Goal: Task Accomplishment & Management: Manage account settings

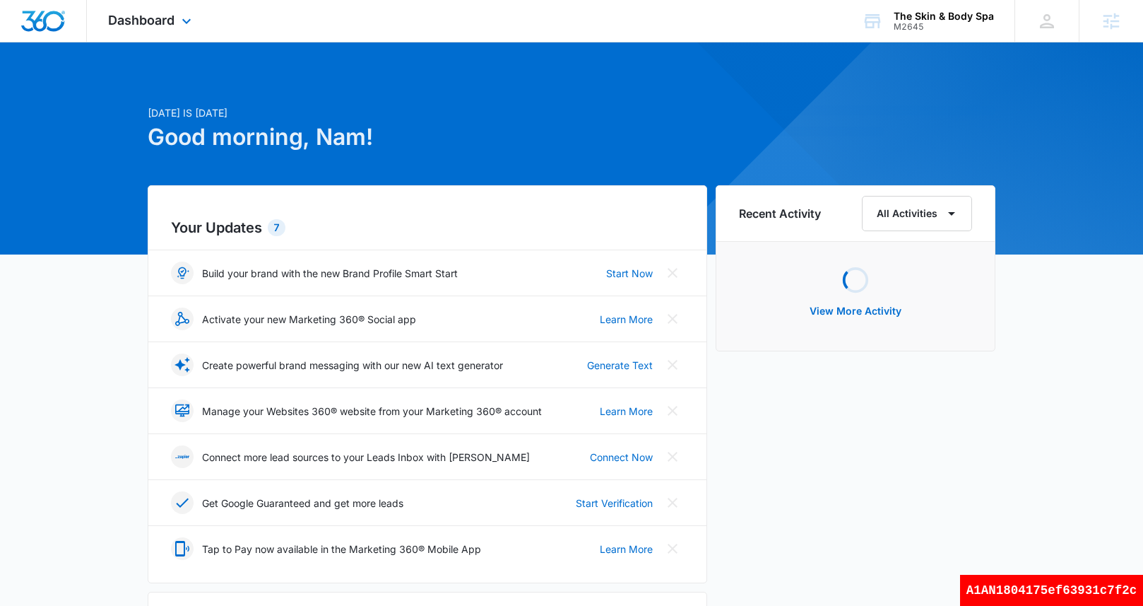
click at [153, 29] on div "Dashboard Apps Reputation Forms CRM Email Social Shop Payments Content Ads Inte…" at bounding box center [151, 21] width 129 height 42
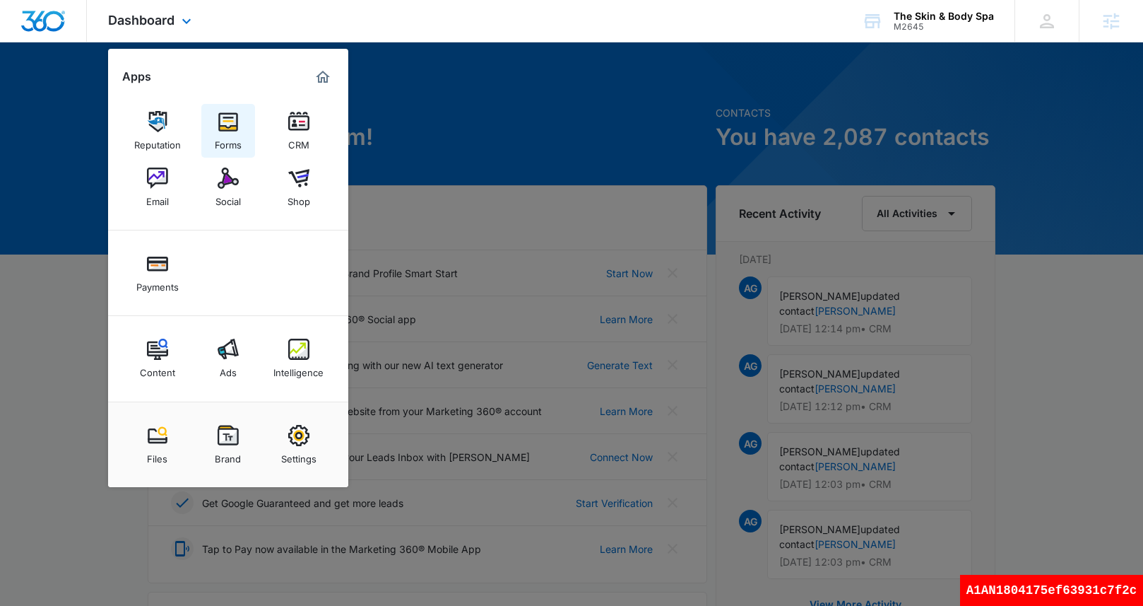
click at [230, 130] on img at bounding box center [228, 121] width 21 height 21
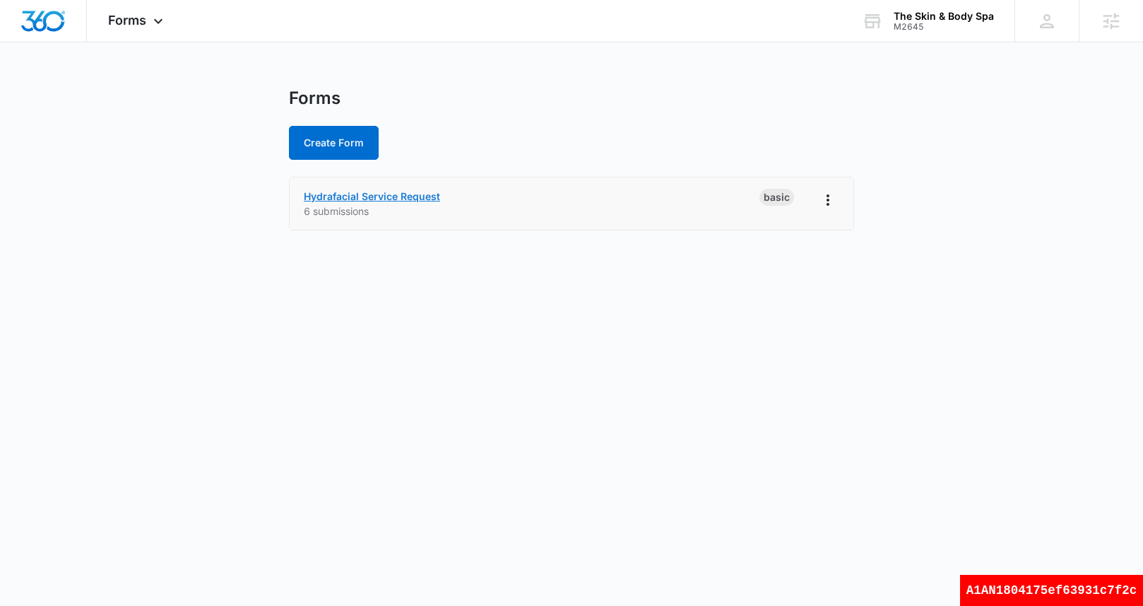
click at [413, 192] on link "Hydrafacial Service Request" at bounding box center [372, 196] width 136 height 12
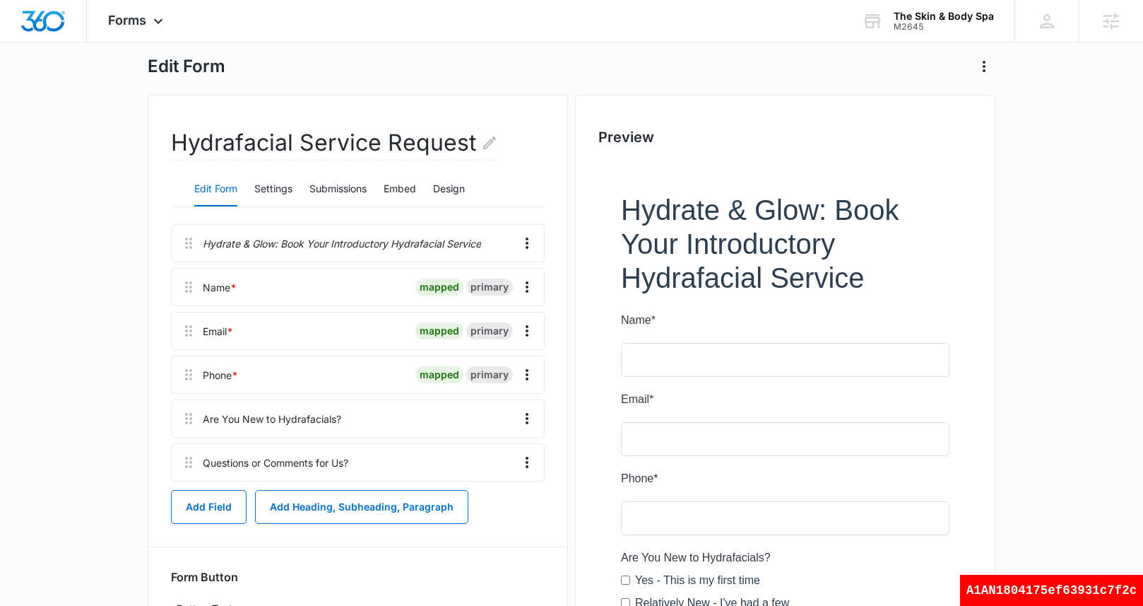
scroll to position [66, 0]
click at [355, 199] on button "Submissions" at bounding box center [337, 190] width 57 height 34
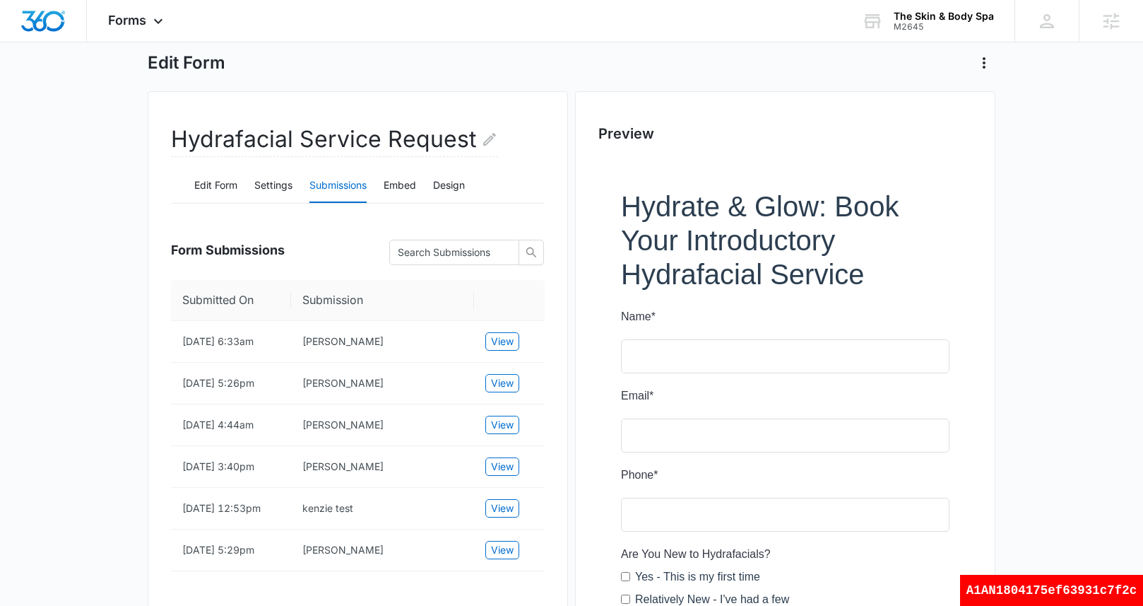
scroll to position [0, 0]
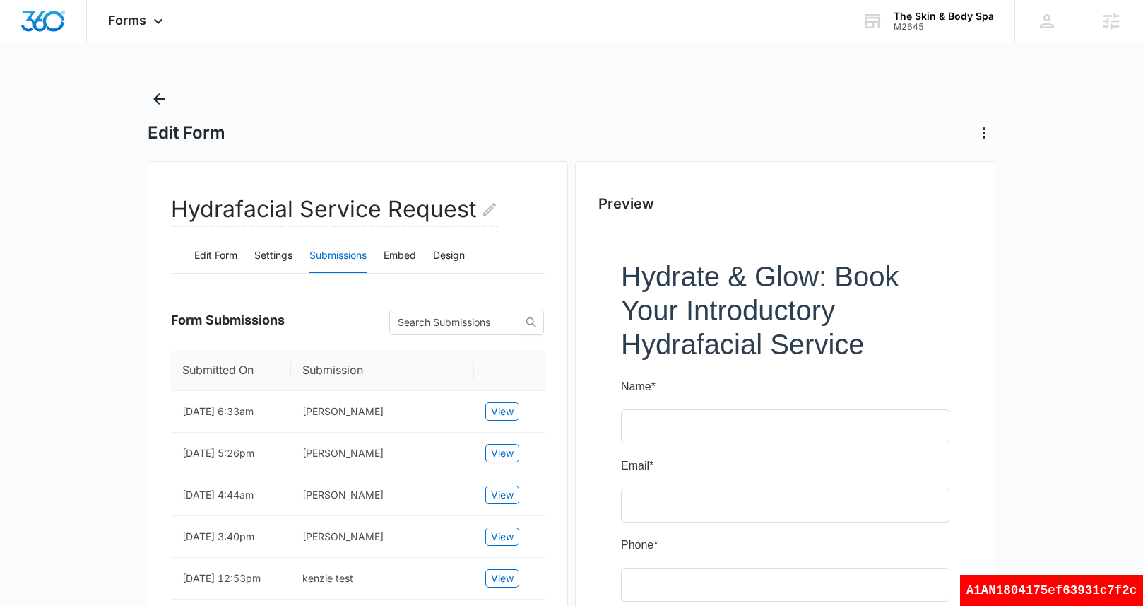
click at [156, 111] on div "Edit Form" at bounding box center [572, 116] width 848 height 57
click at [156, 104] on icon "Back" at bounding box center [159, 98] width 17 height 17
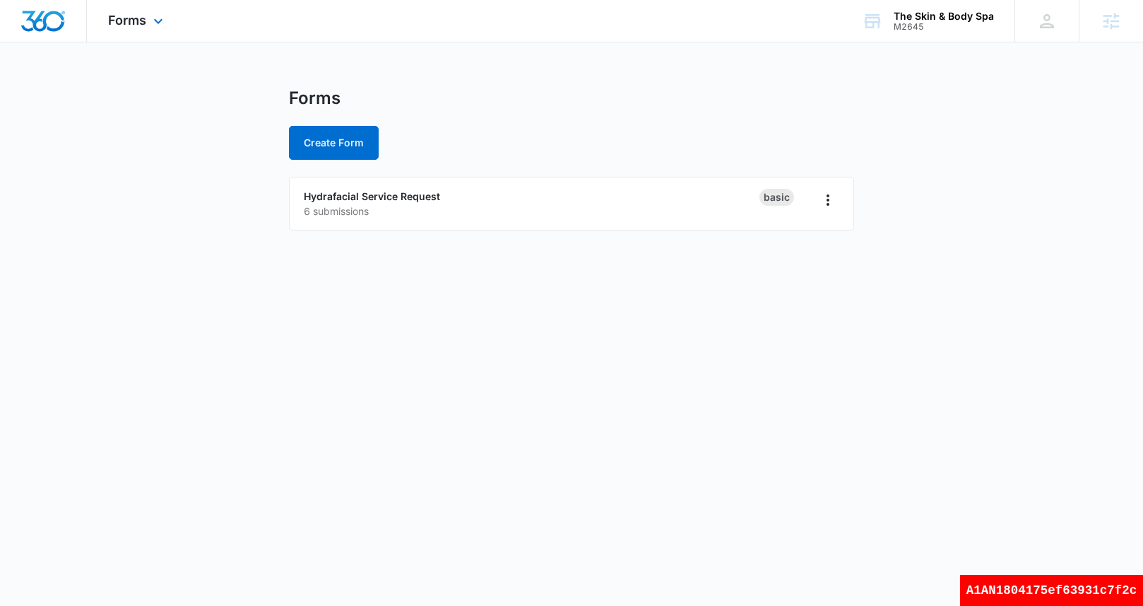
click at [60, 33] on div at bounding box center [43, 21] width 87 height 42
click at [55, 31] on div at bounding box center [43, 21] width 87 height 42
click at [129, 18] on span "Forms" at bounding box center [127, 20] width 38 height 15
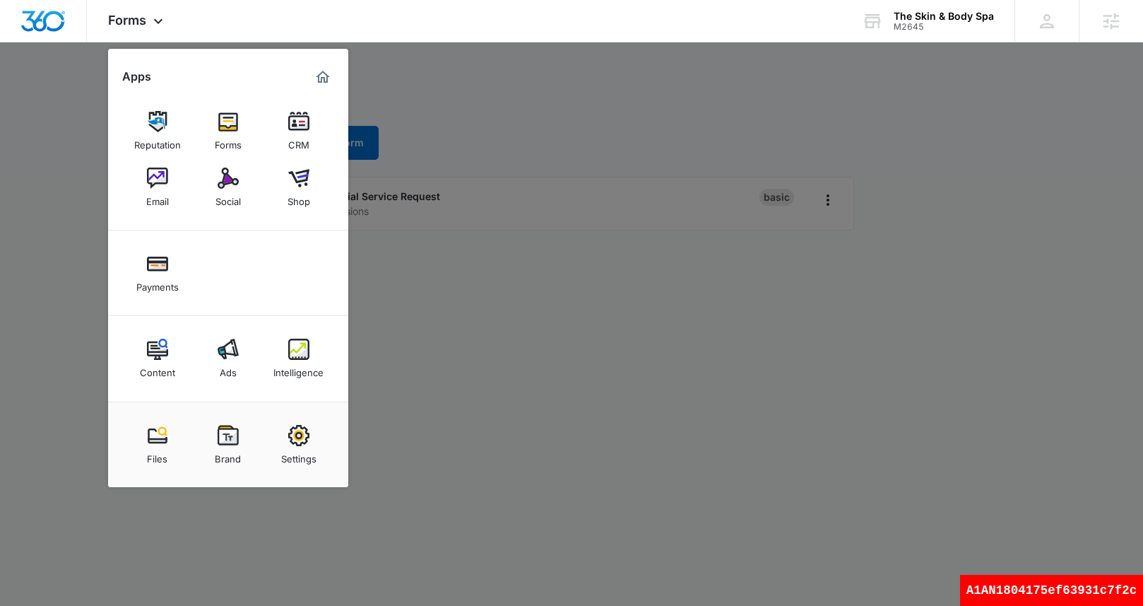
click at [558, 80] on div at bounding box center [571, 303] width 1143 height 606
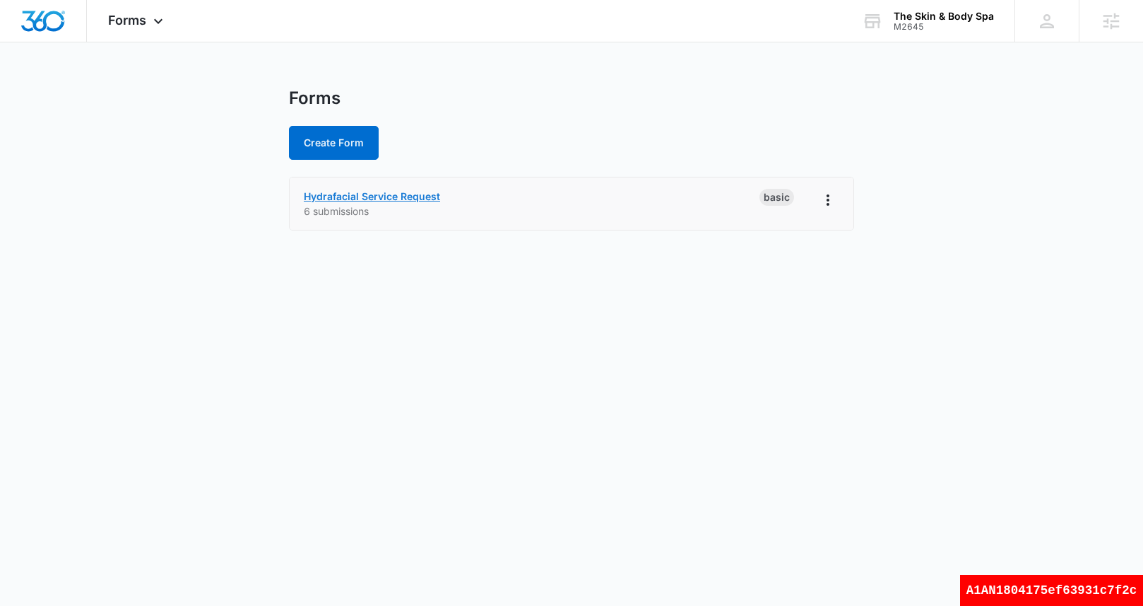
click at [399, 198] on link "Hydrafacial Service Request" at bounding box center [372, 196] width 136 height 12
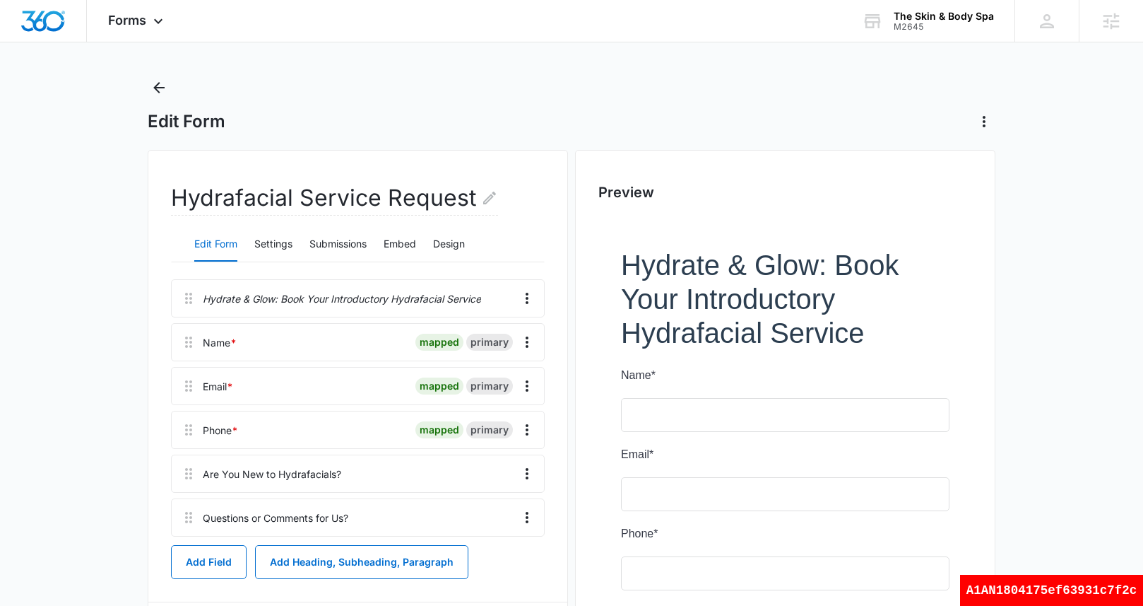
scroll to position [1, 0]
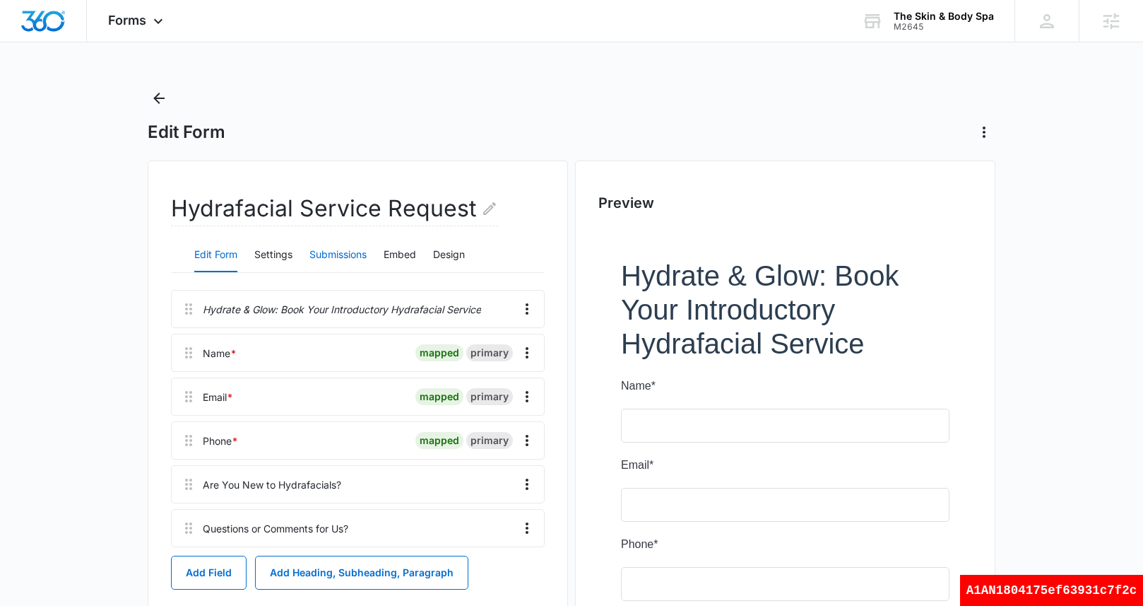
click at [360, 256] on button "Submissions" at bounding box center [337, 255] width 57 height 34
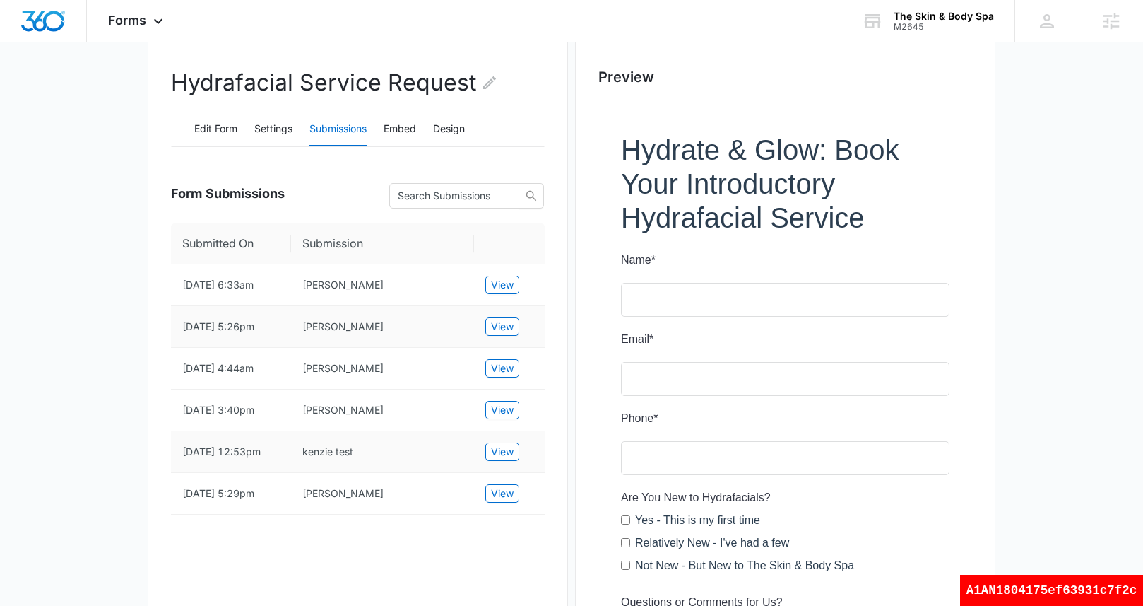
scroll to position [136, 0]
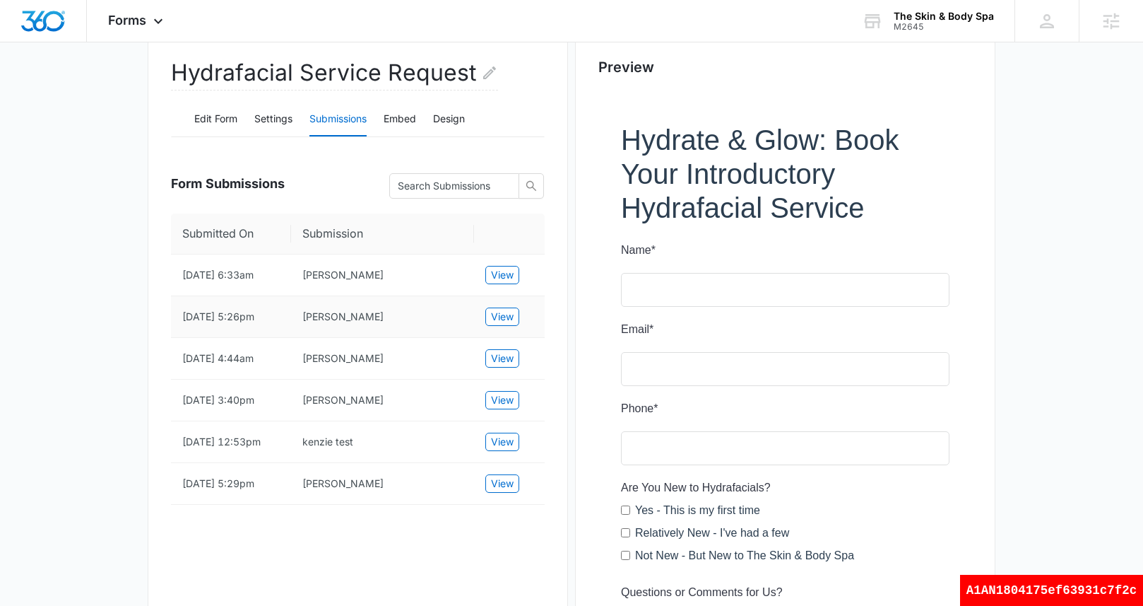
drag, startPoint x: 228, startPoint y: 329, endPoint x: 171, endPoint y: 315, distance: 58.8
click at [171, 315] on td "10/11/2025 5:26pm" at bounding box center [231, 317] width 120 height 42
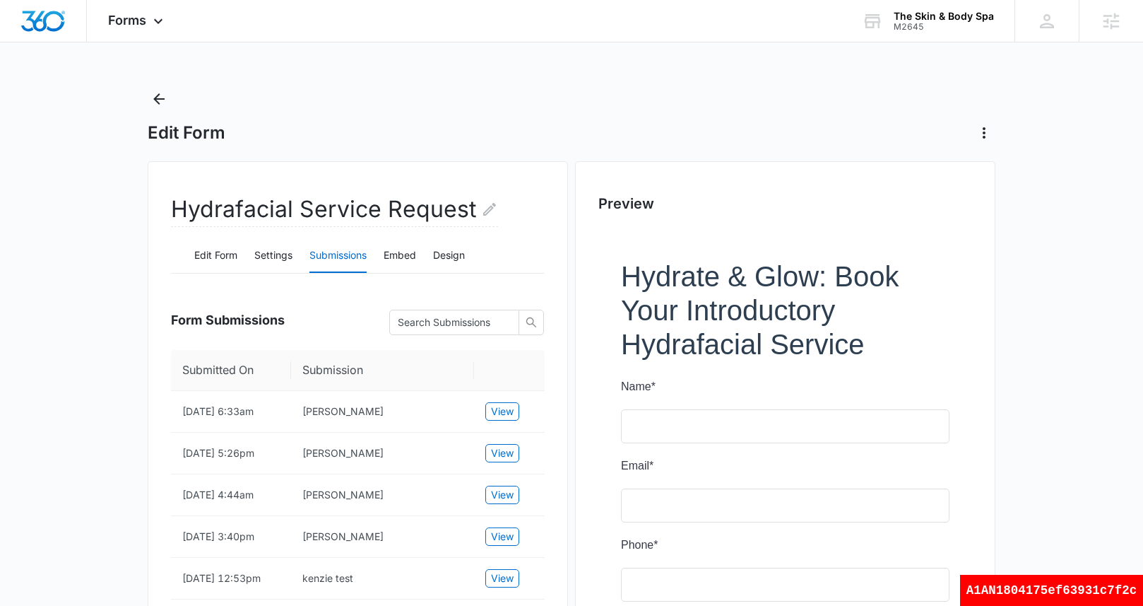
click at [488, 120] on div "Edit Form" at bounding box center [572, 116] width 848 height 57
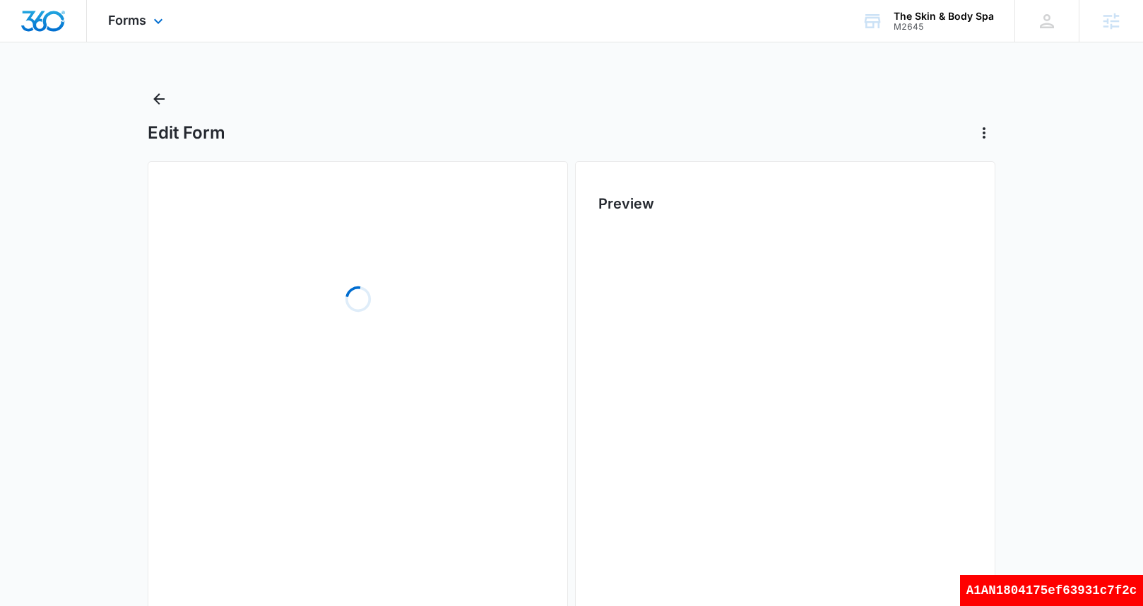
click at [131, 28] on div "Forms Apps Reputation Forms CRM Email Social Shop Payments Content Ads Intellig…" at bounding box center [137, 21] width 101 height 42
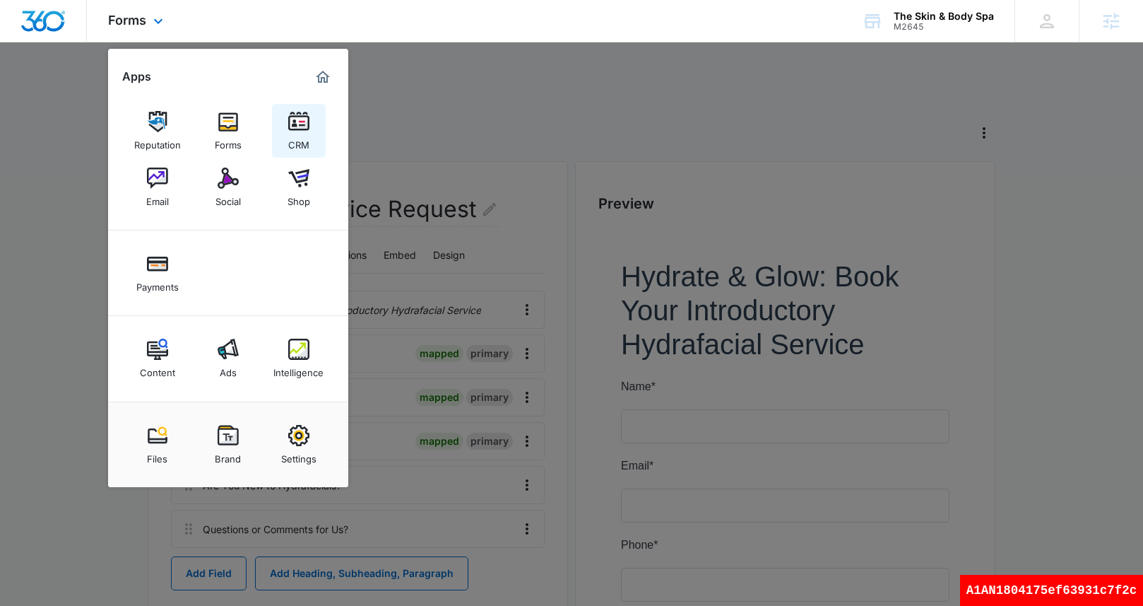
click at [299, 126] on img at bounding box center [298, 121] width 21 height 21
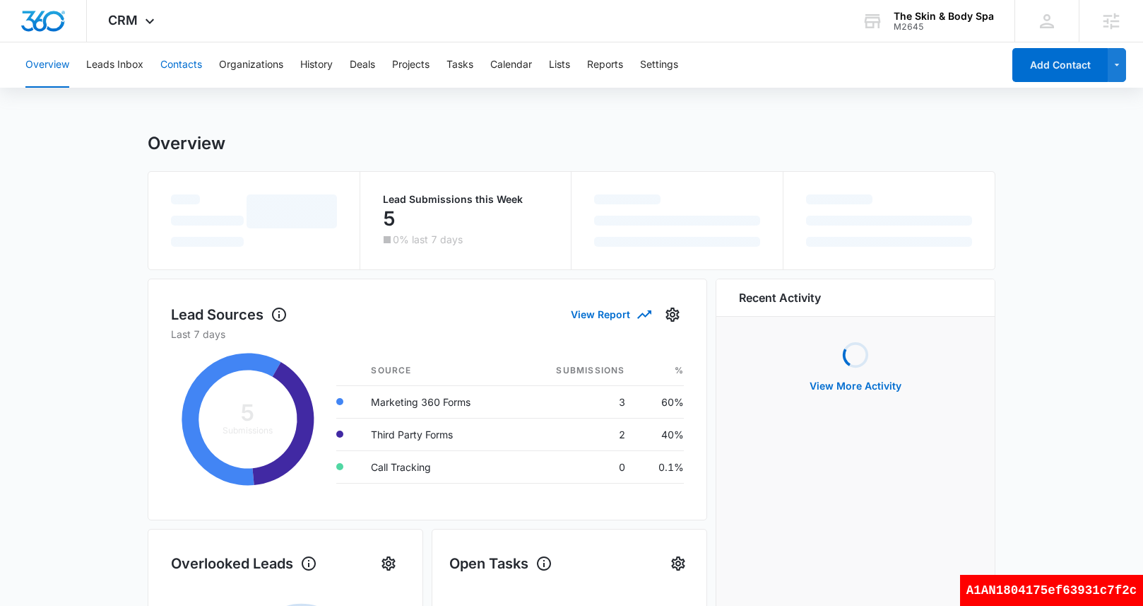
click at [174, 69] on button "Contacts" at bounding box center [181, 64] width 42 height 45
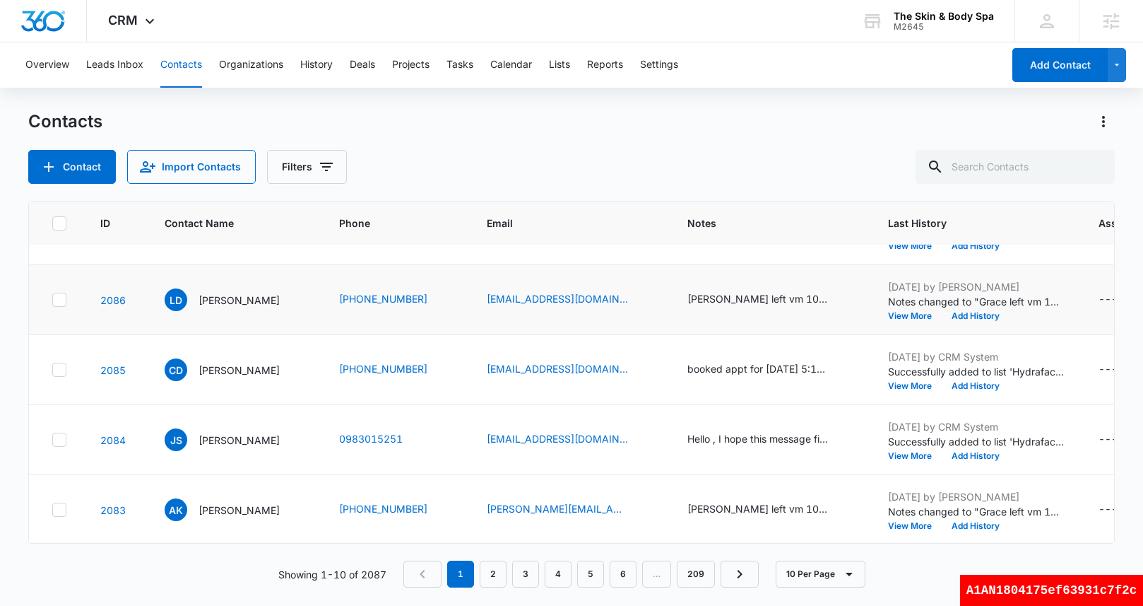
scroll to position [49, 0]
click at [114, 70] on button "Leads Inbox" at bounding box center [114, 64] width 57 height 45
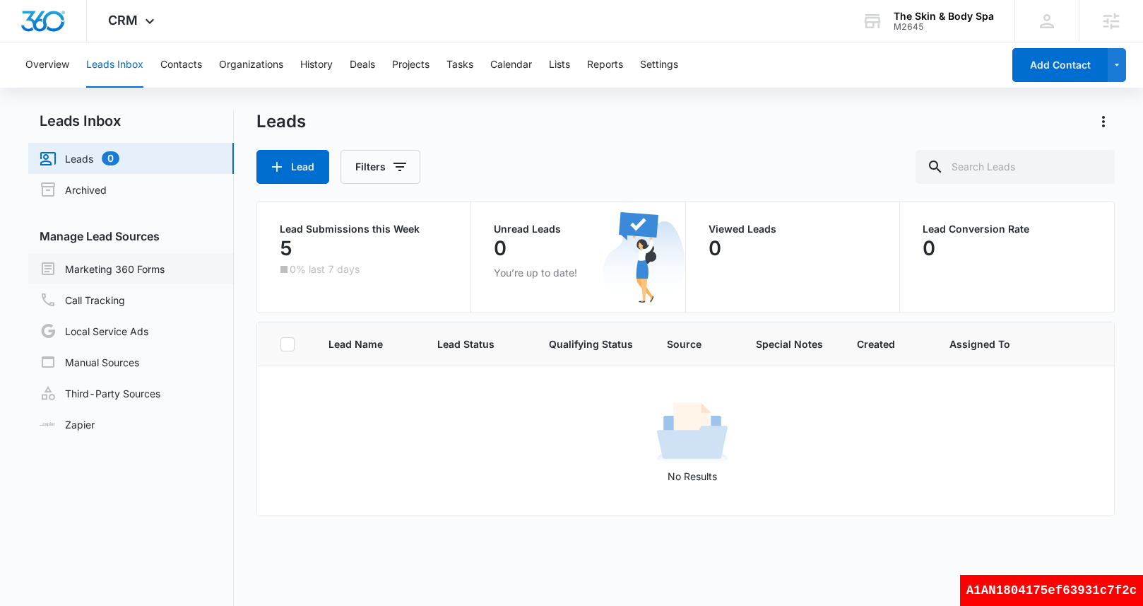
click at [159, 276] on link "Marketing 360 Forms" at bounding box center [102, 268] width 125 height 17
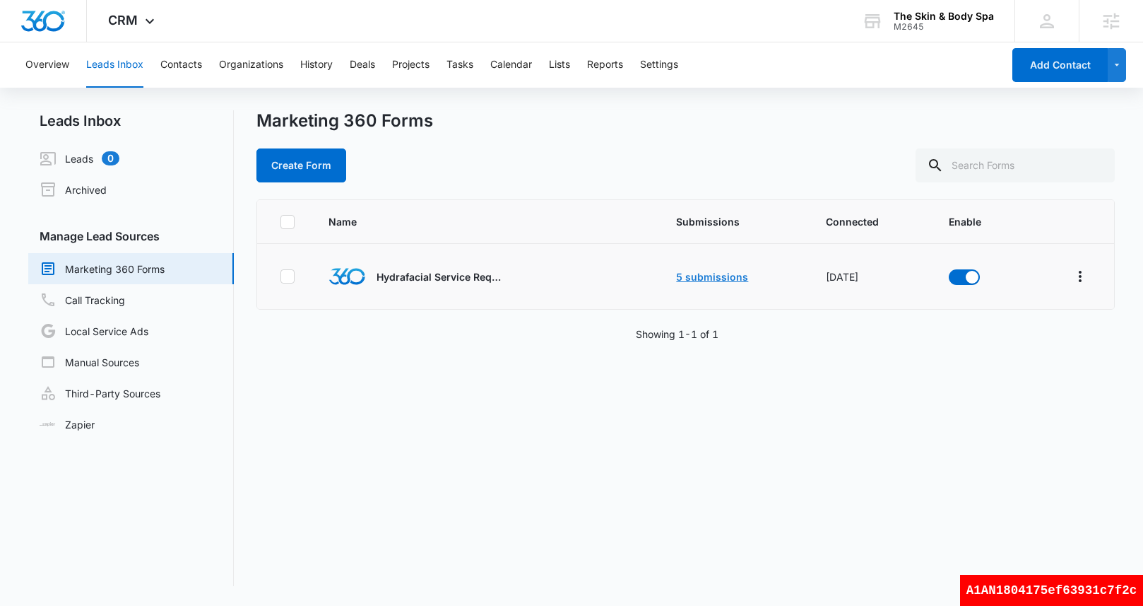
click at [734, 276] on link "5 submissions" at bounding box center [712, 277] width 72 height 12
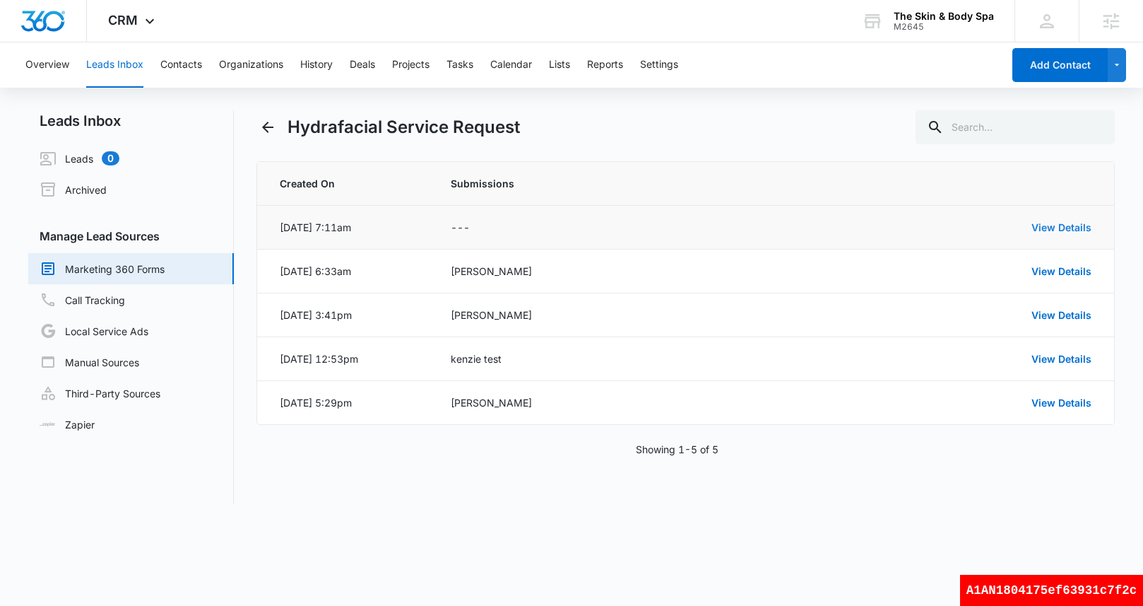
click at [1059, 225] on link "View Details" at bounding box center [1062, 227] width 60 height 12
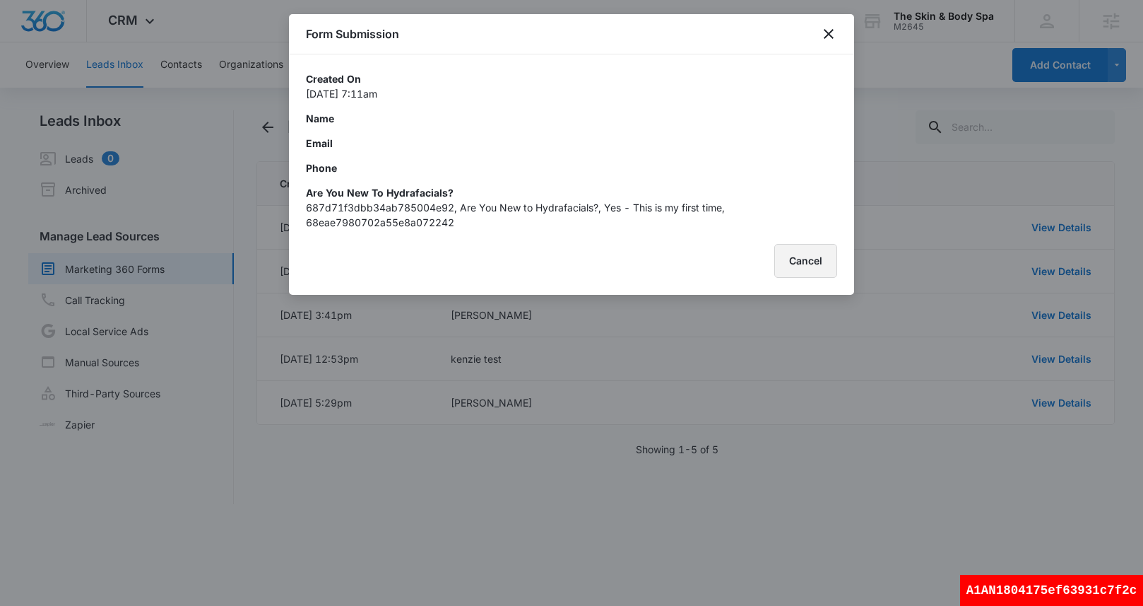
click at [806, 255] on button "Cancel" at bounding box center [805, 261] width 63 height 34
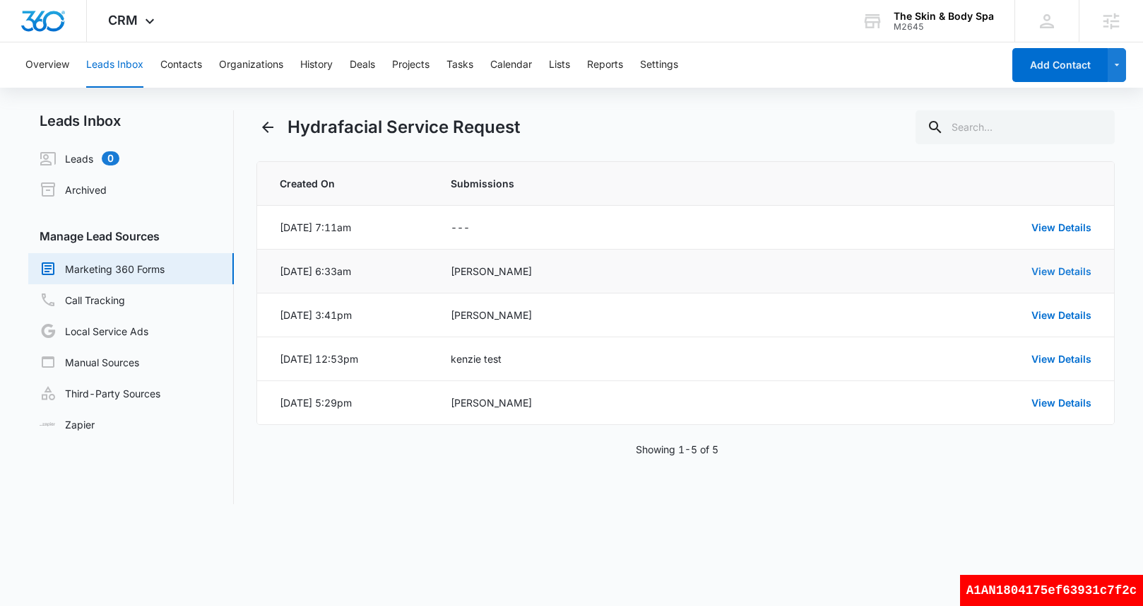
click at [1072, 274] on link "View Details" at bounding box center [1062, 271] width 60 height 12
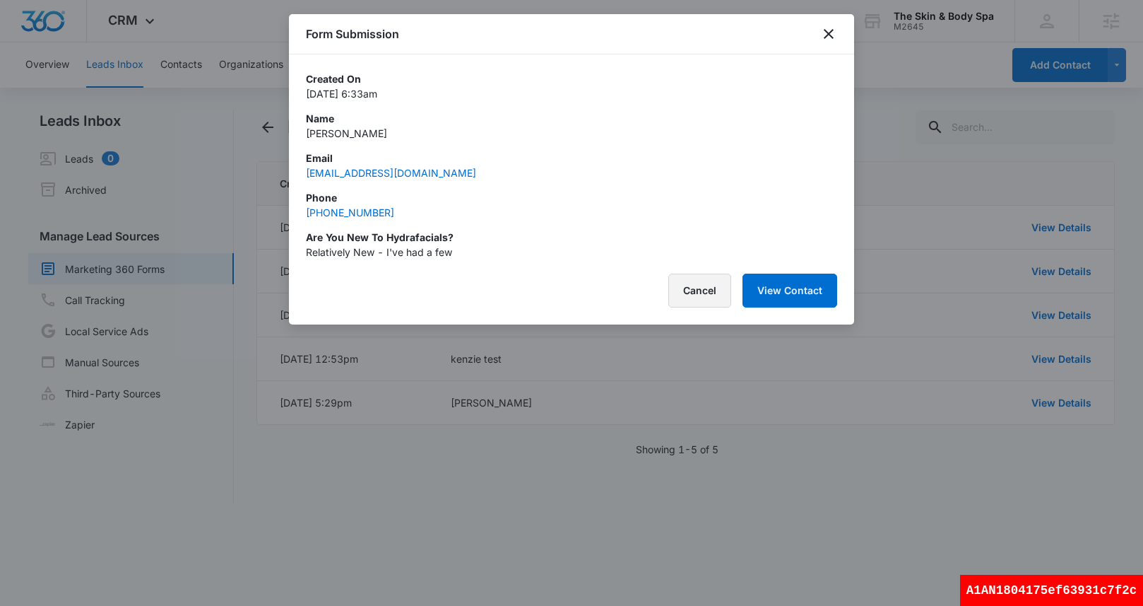
click at [711, 295] on button "Cancel" at bounding box center [699, 290] width 63 height 34
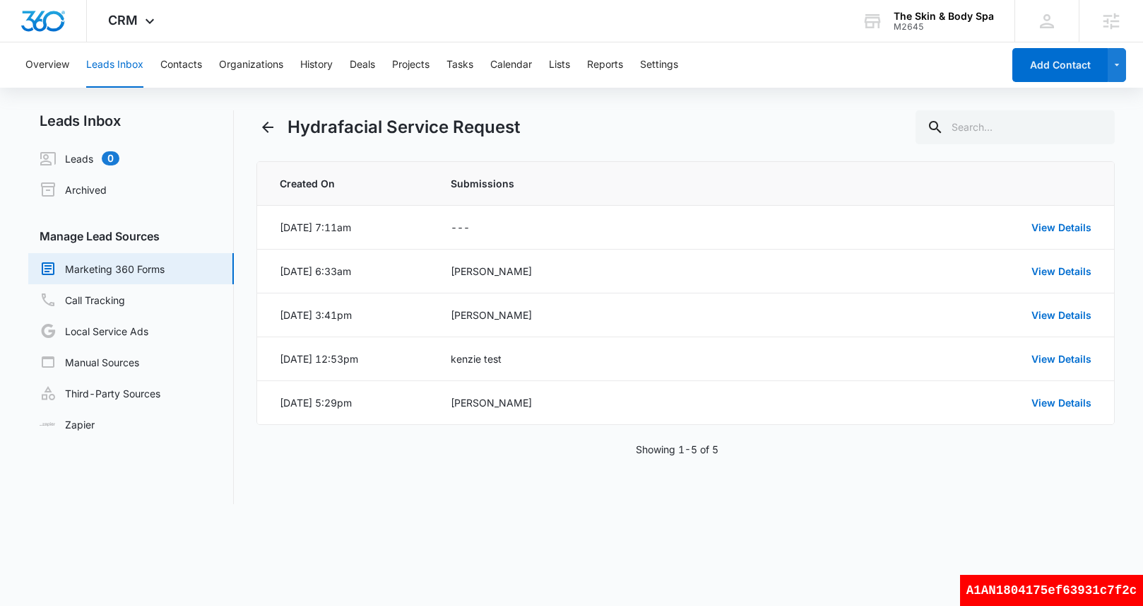
click at [129, 270] on link "Marketing 360 Forms" at bounding box center [102, 268] width 125 height 17
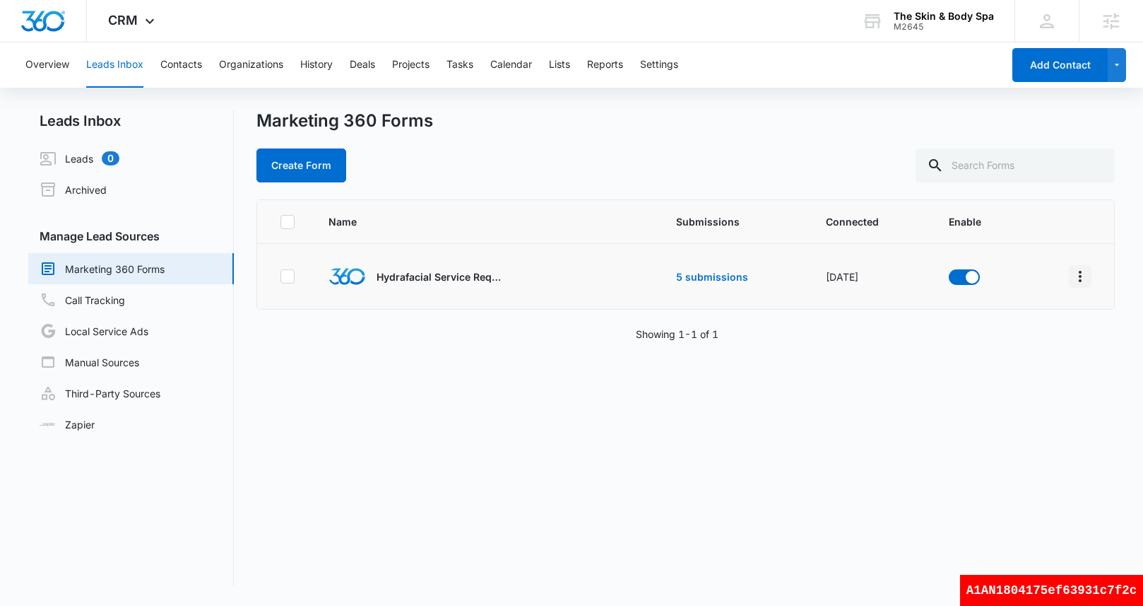
click at [1085, 276] on icon "Overflow Menu" at bounding box center [1080, 276] width 17 height 17
click at [1031, 359] on div "Field Mapping" at bounding box center [1017, 358] width 80 height 10
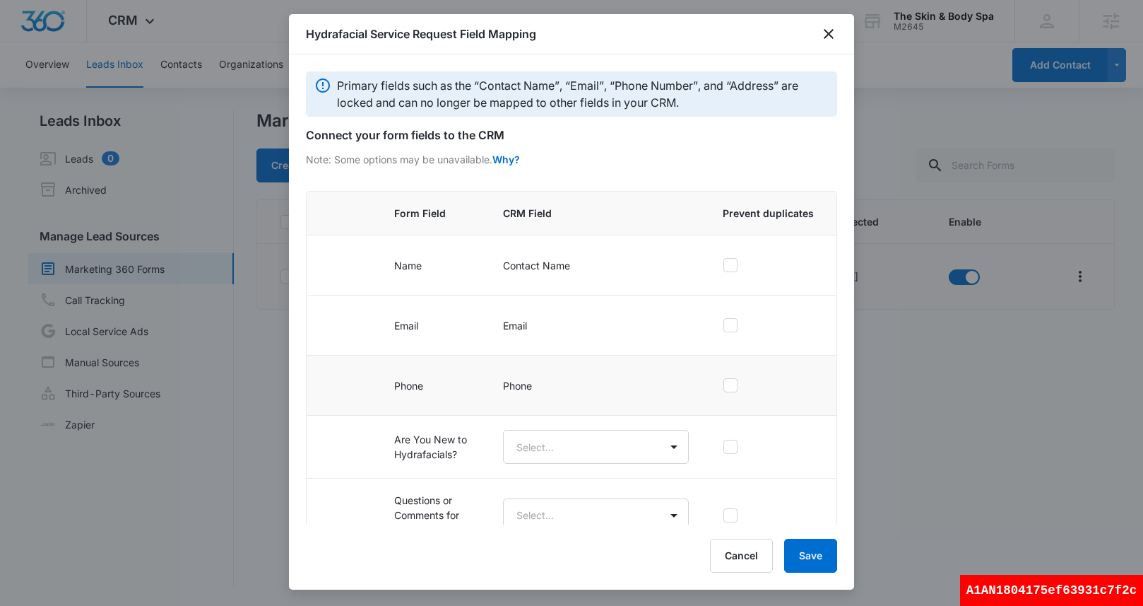
scroll to position [28, 0]
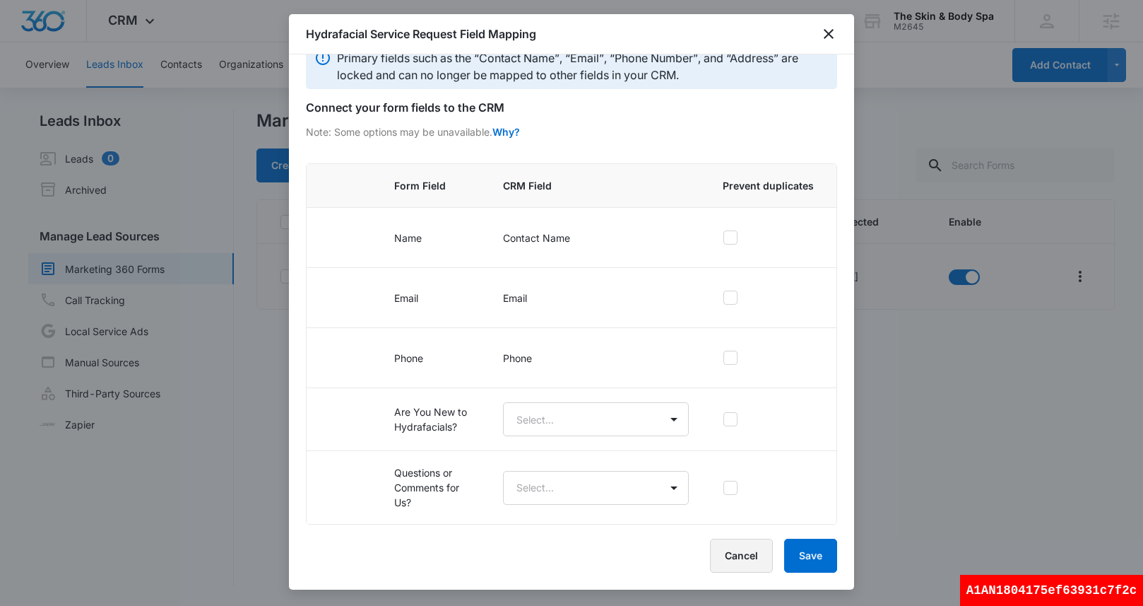
click at [743, 553] on button "Cancel" at bounding box center [741, 555] width 63 height 34
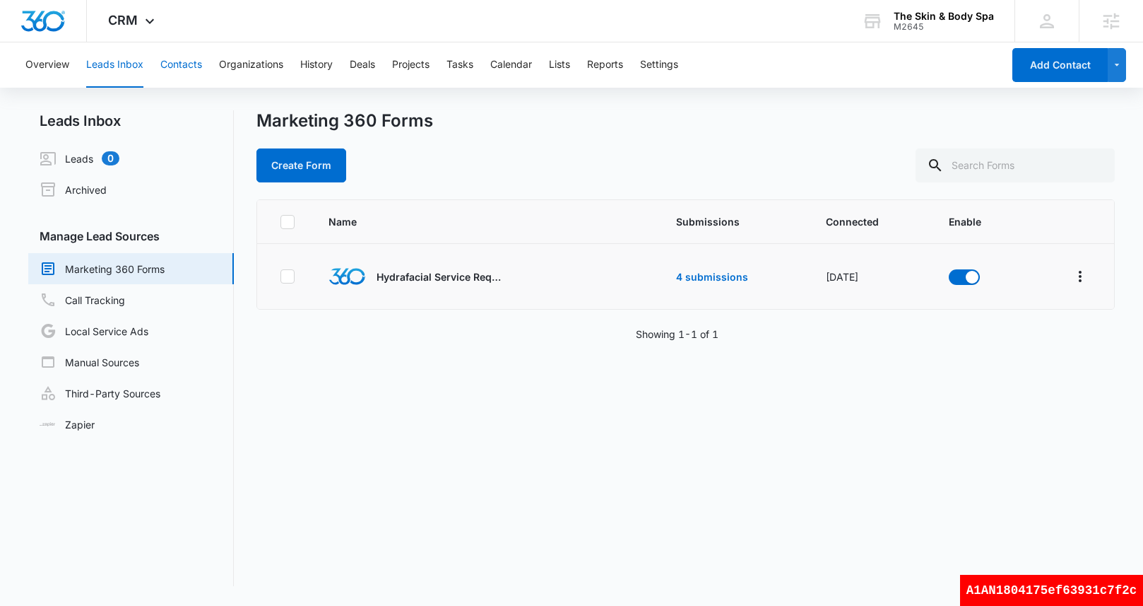
click at [189, 59] on button "Contacts" at bounding box center [181, 64] width 42 height 45
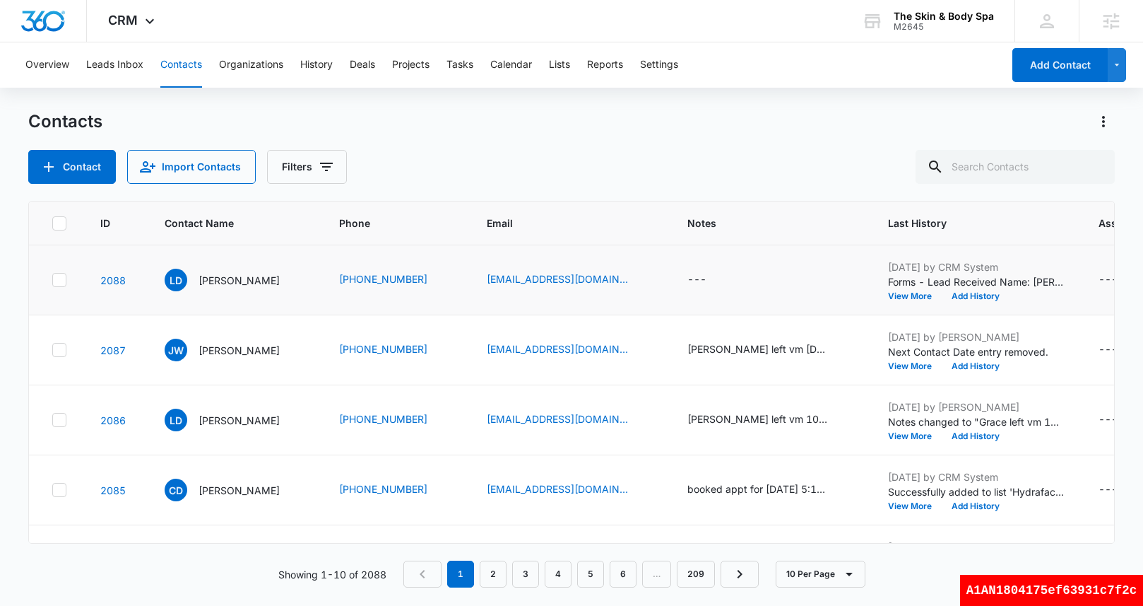
click at [60, 284] on icon at bounding box center [59, 279] width 13 height 13
click at [52, 281] on input "checkbox" at bounding box center [52, 280] width 1 height 1
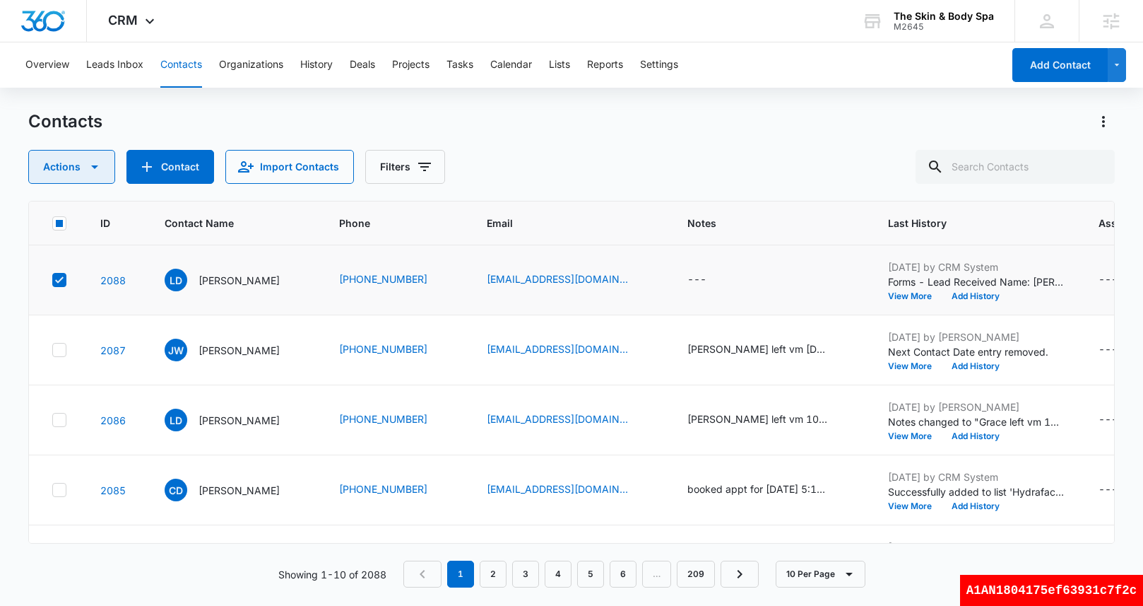
click at [85, 179] on button "Actions" at bounding box center [71, 167] width 87 height 34
click at [99, 293] on div "Delete" at bounding box center [79, 297] width 64 height 10
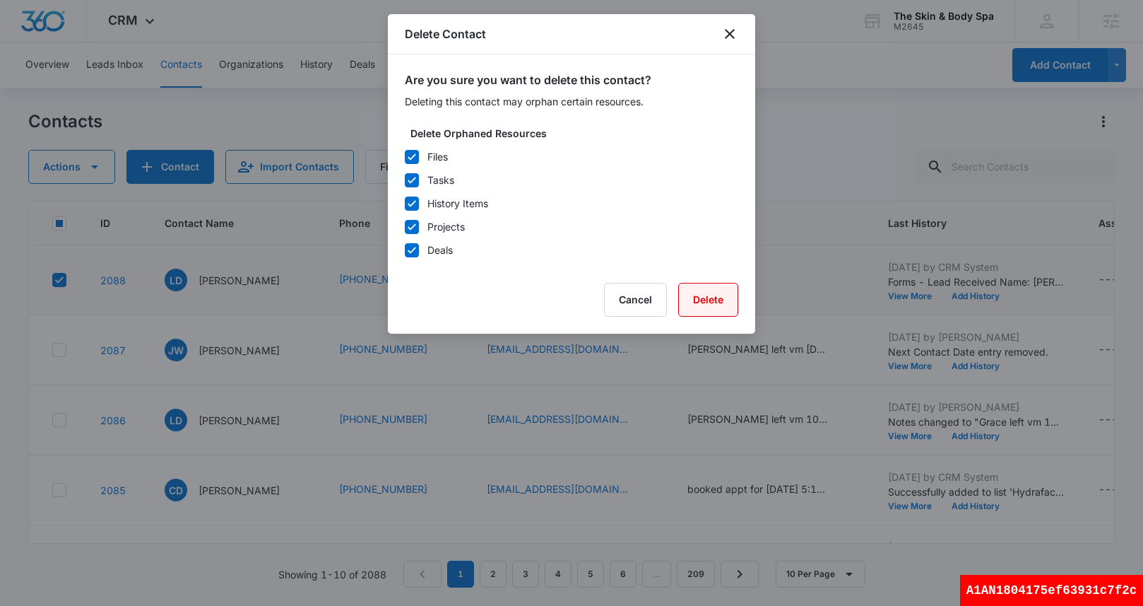
click at [719, 305] on button "Delete" at bounding box center [708, 300] width 60 height 34
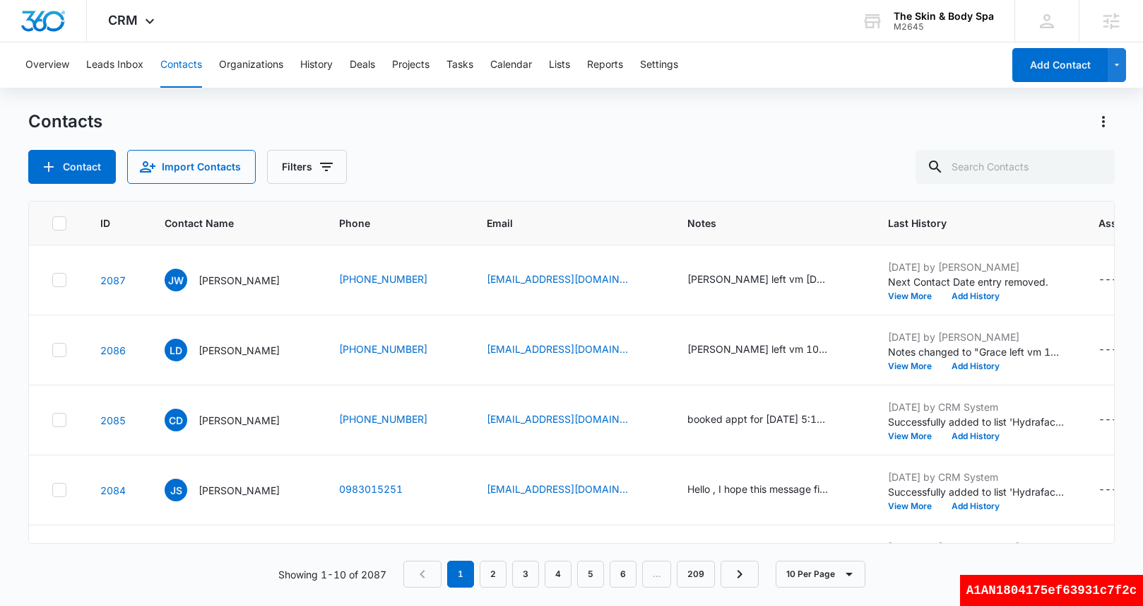
click at [547, 166] on div "Contact Import Contacts Filters" at bounding box center [571, 167] width 1086 height 34
click at [477, 155] on div "Contact Import Contacts Filters" at bounding box center [571, 167] width 1086 height 34
click at [179, 68] on button "Contacts" at bounding box center [181, 64] width 42 height 45
click at [134, 74] on button "Leads Inbox" at bounding box center [114, 64] width 57 height 45
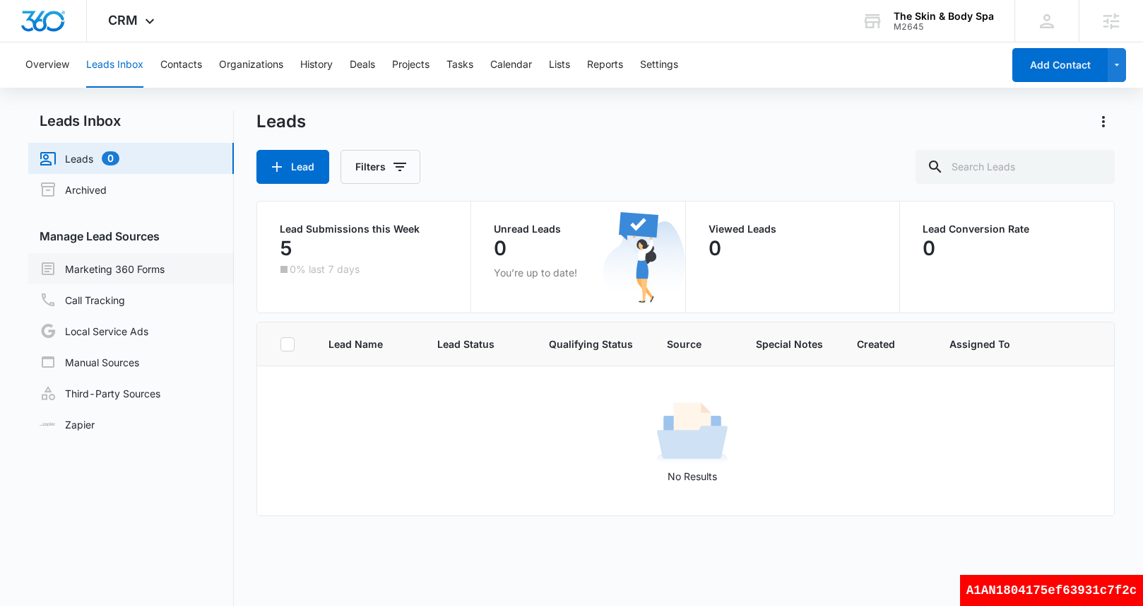
click at [149, 271] on link "Marketing 360 Forms" at bounding box center [102, 268] width 125 height 17
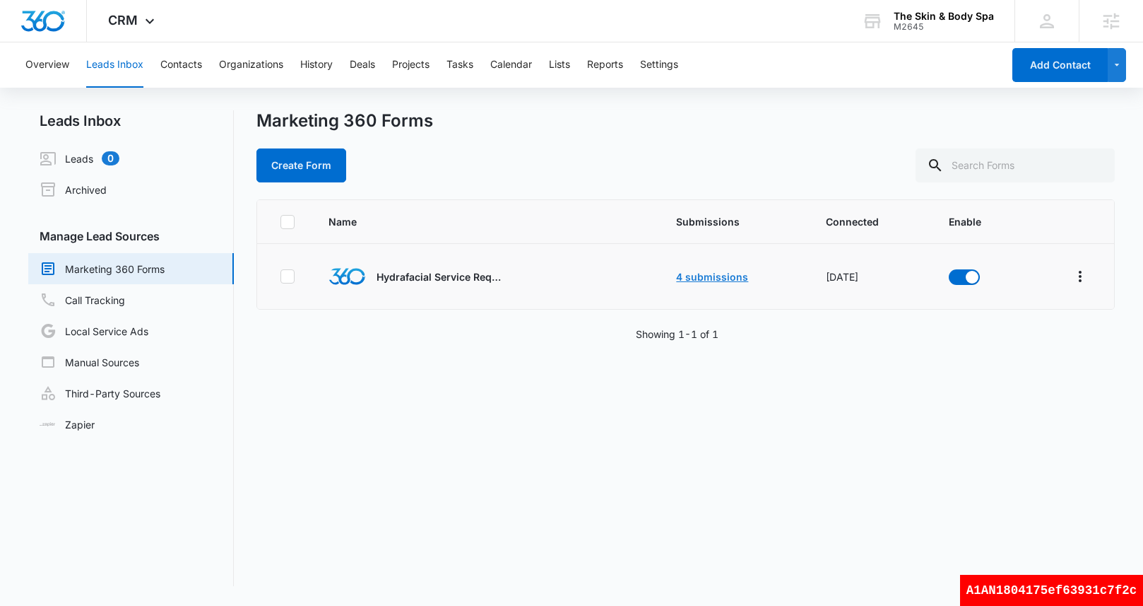
click at [715, 278] on link "4 submissions" at bounding box center [712, 277] width 72 height 12
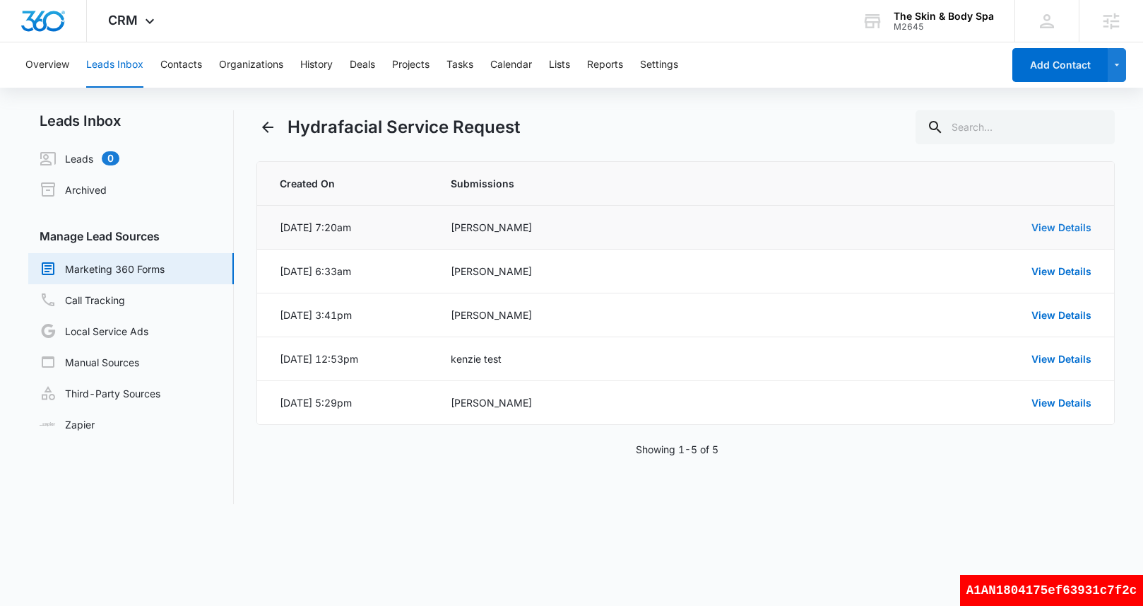
click at [1049, 225] on link "View Details" at bounding box center [1062, 227] width 60 height 12
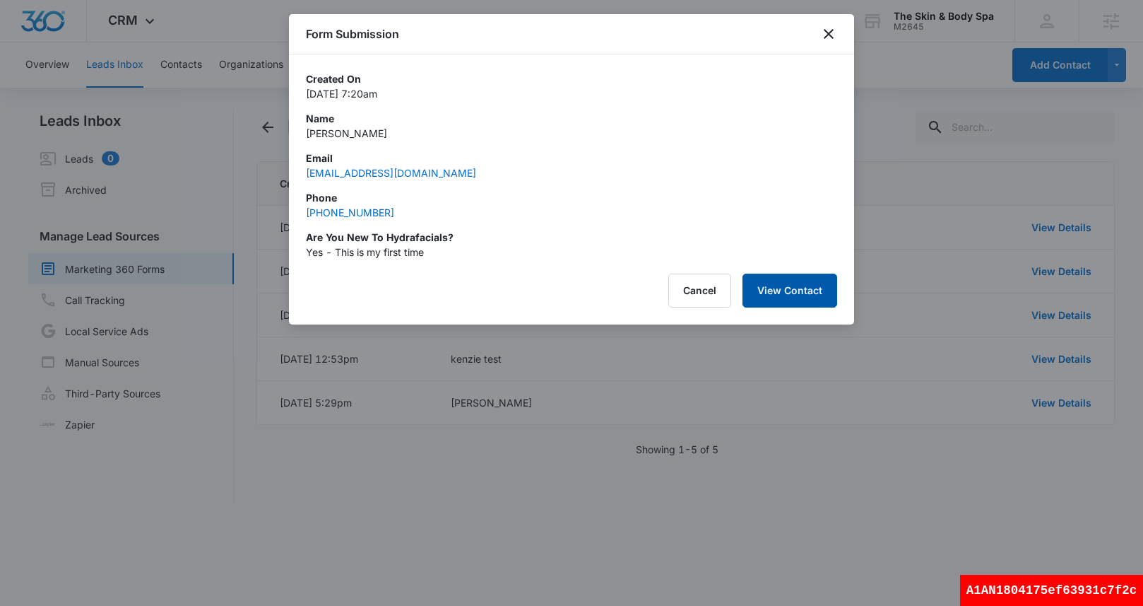
click at [808, 298] on button "View Contact" at bounding box center [790, 290] width 95 height 34
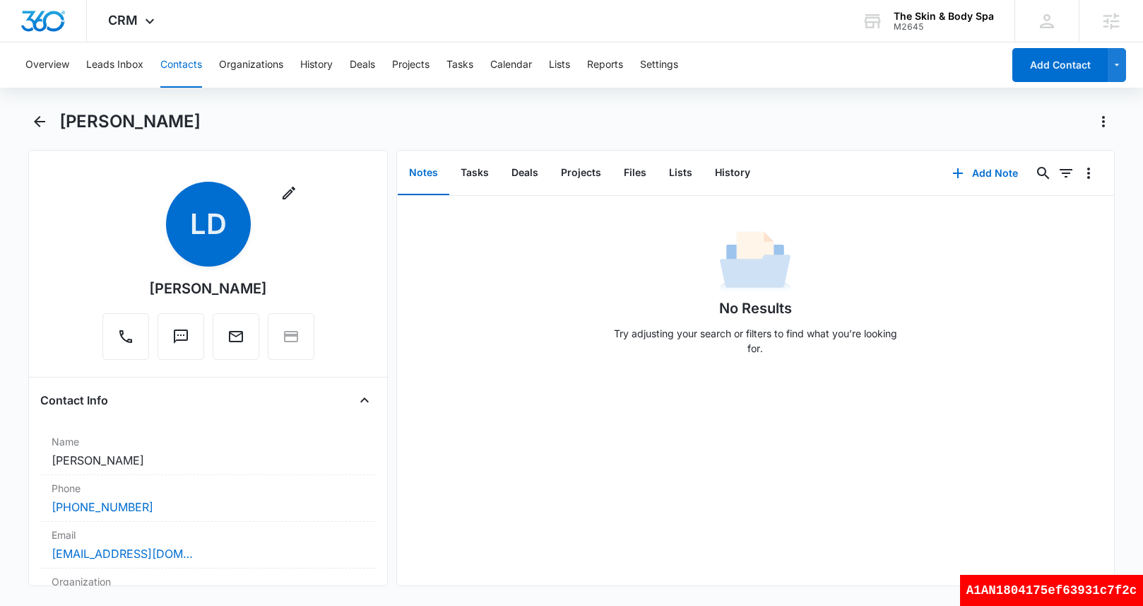
click at [185, 69] on button "Contacts" at bounding box center [181, 64] width 42 height 45
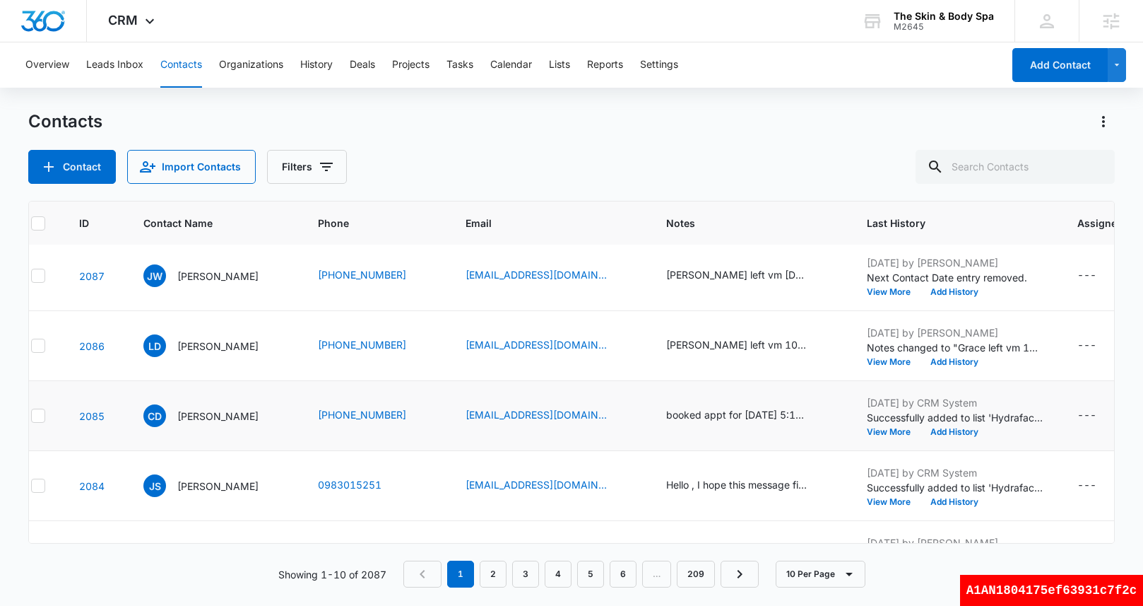
scroll to position [4, 0]
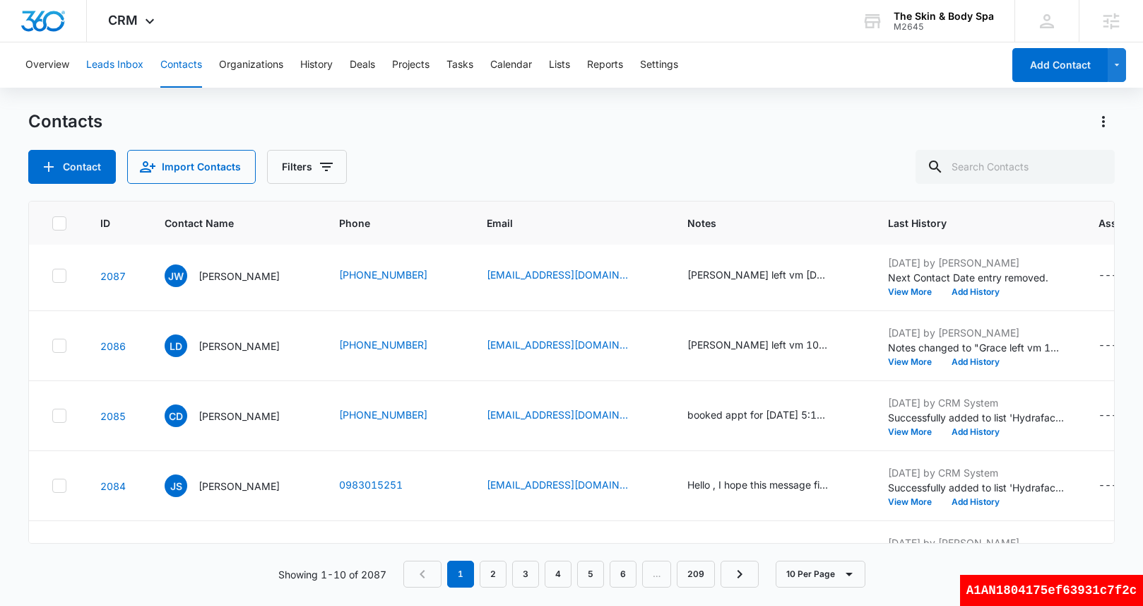
click at [134, 69] on button "Leads Inbox" at bounding box center [114, 64] width 57 height 45
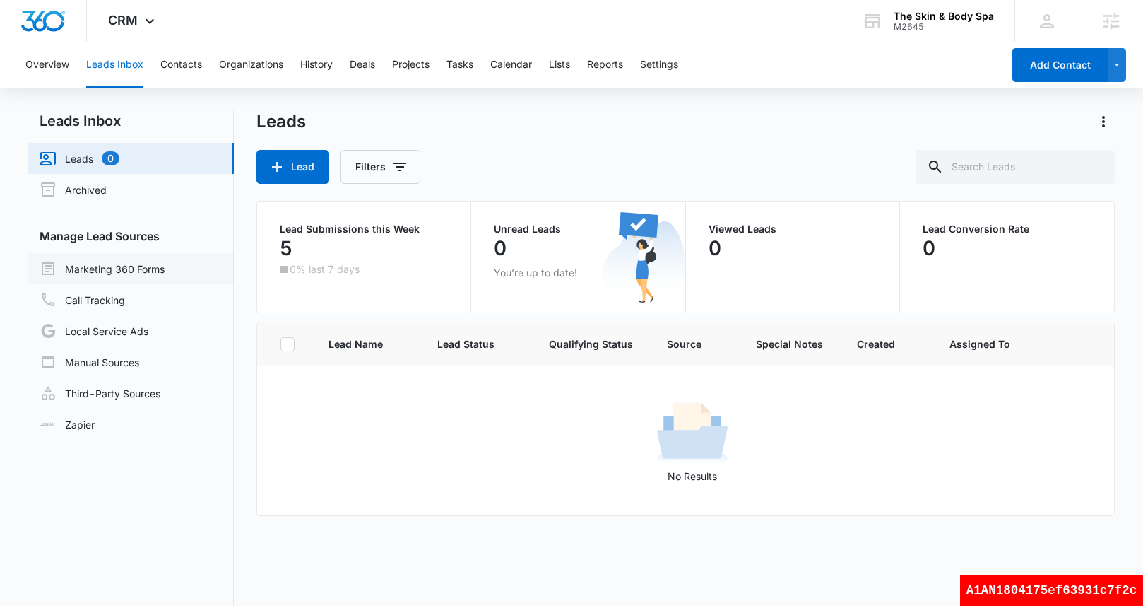
click at [119, 274] on link "Marketing 360 Forms" at bounding box center [102, 268] width 125 height 17
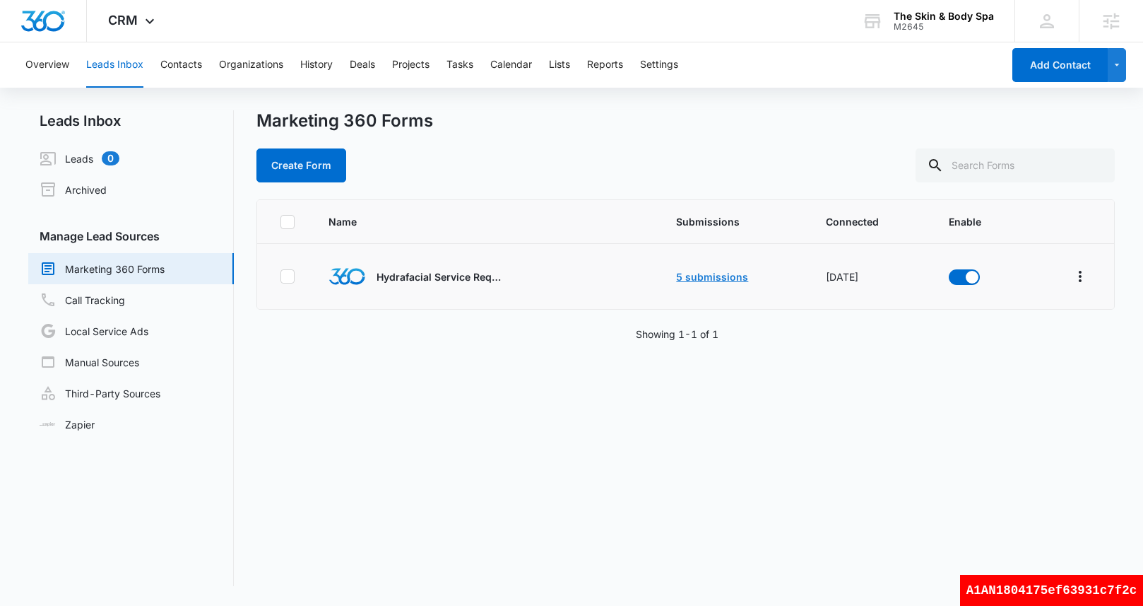
click at [725, 278] on link "5 submissions" at bounding box center [712, 277] width 72 height 12
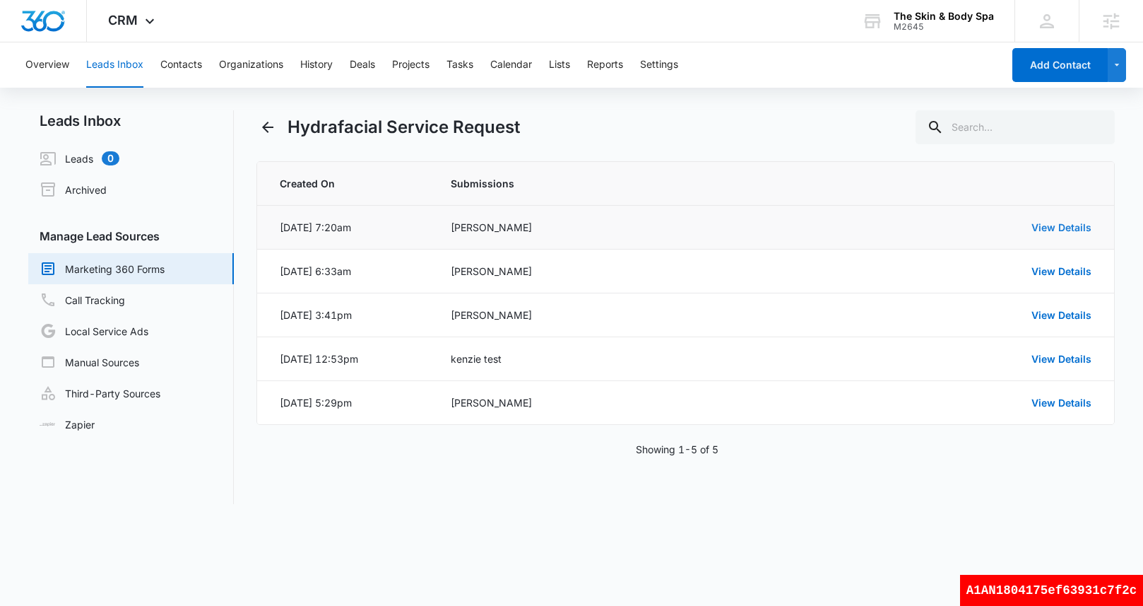
click at [1073, 223] on link "View Details" at bounding box center [1062, 227] width 60 height 12
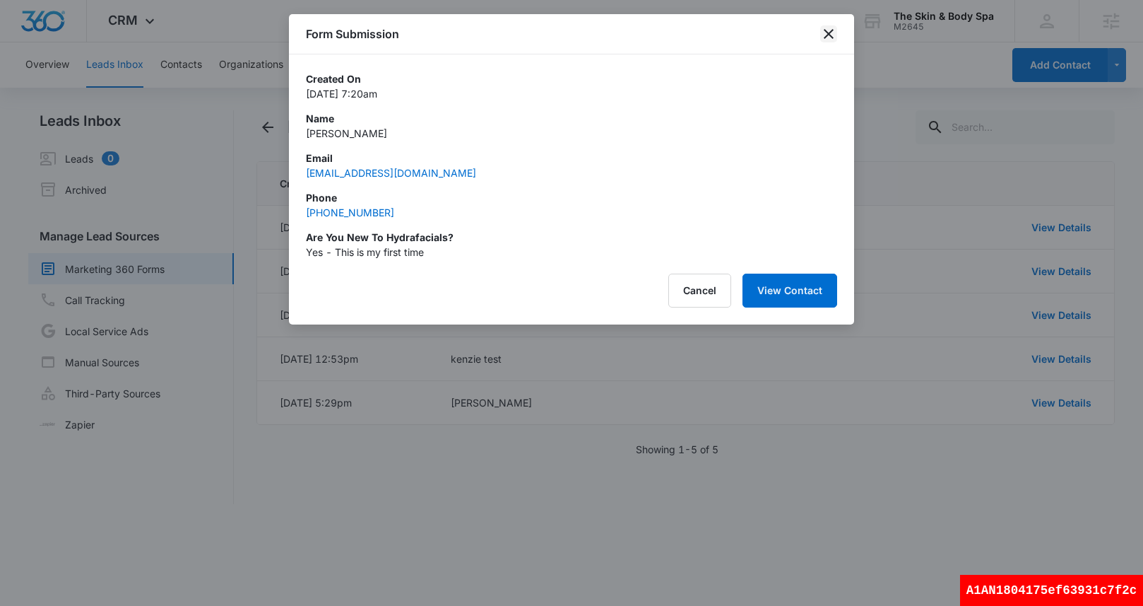
click at [824, 33] on icon "close" at bounding box center [828, 33] width 17 height 17
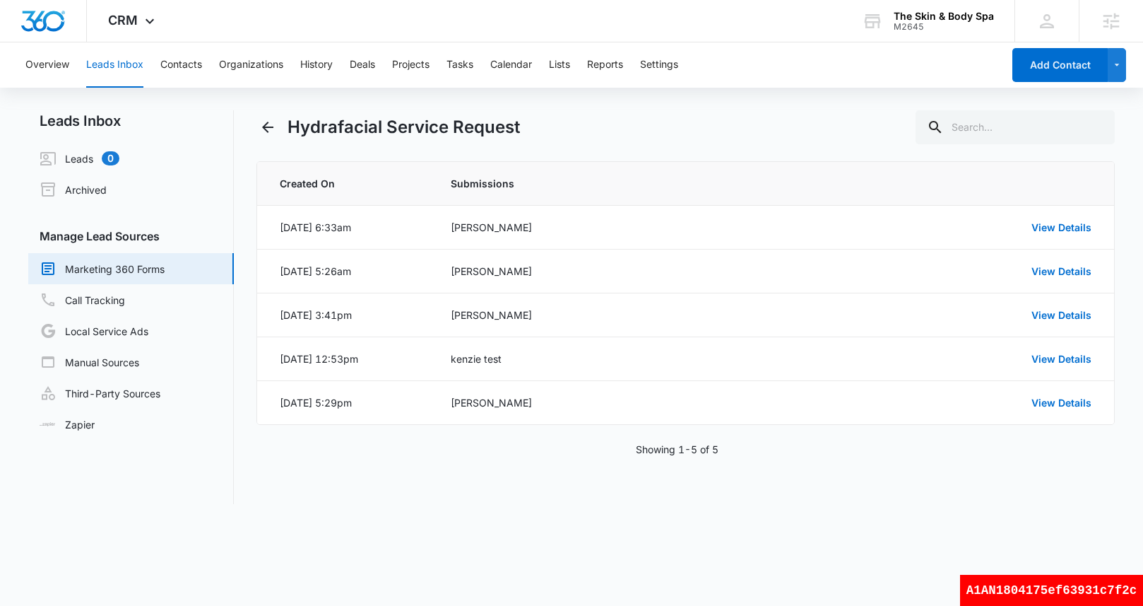
click at [673, 159] on div "Hydrafacial Service Request Created On Submissions Oct 13, 2025 at 6:33am Court…" at bounding box center [685, 291] width 858 height 363
click at [184, 57] on button "Contacts" at bounding box center [181, 64] width 42 height 45
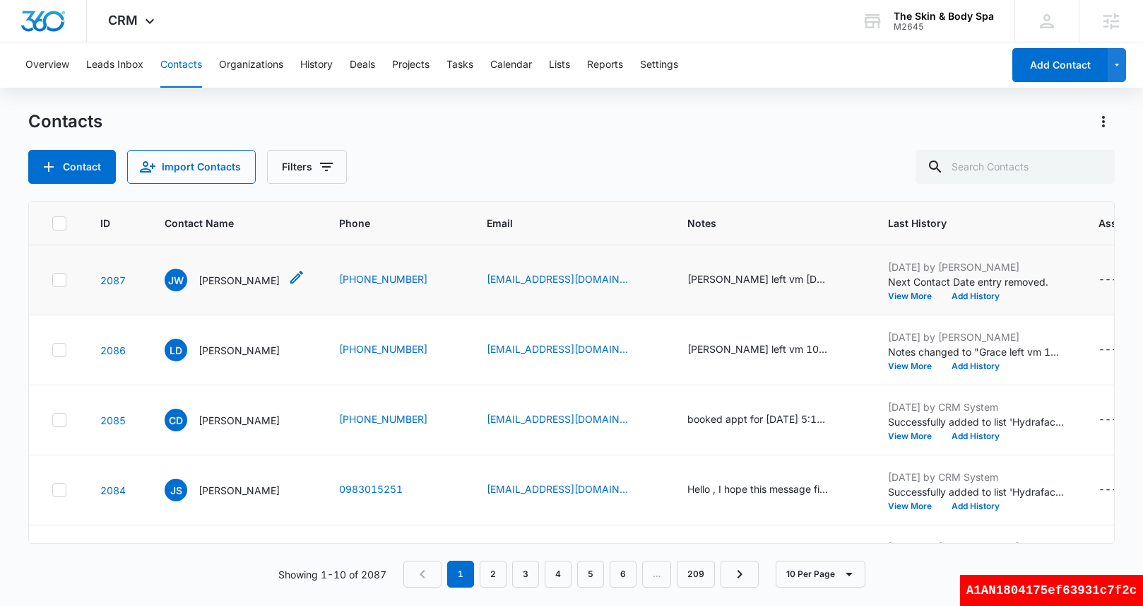
click at [295, 277] on icon "Contact Name - Jodie Williamson - Select to Edit Field" at bounding box center [296, 277] width 17 height 17
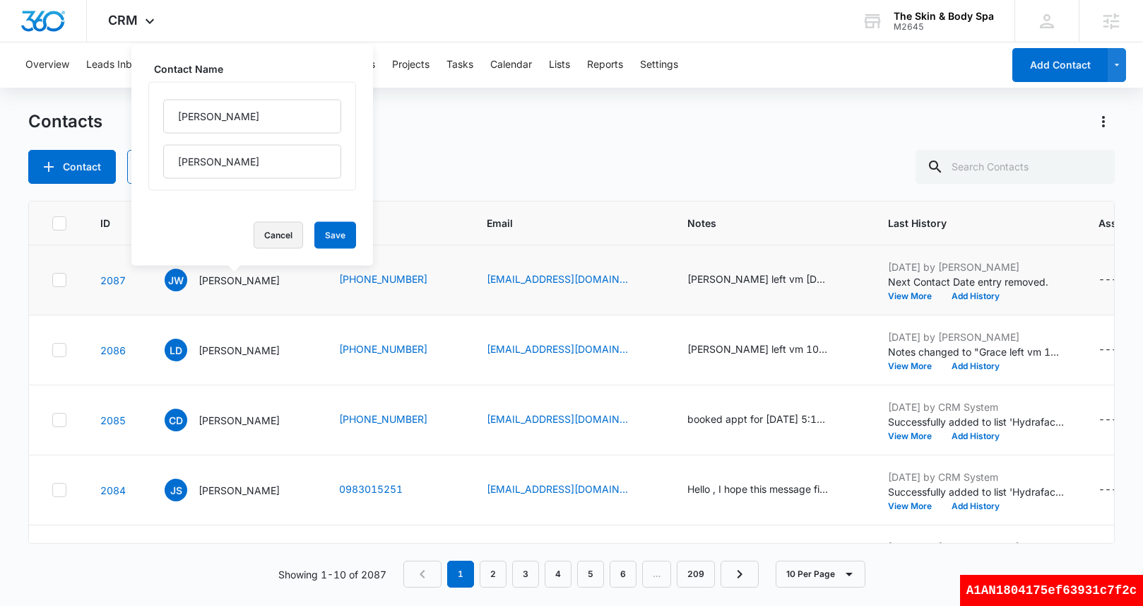
click at [254, 235] on button "Cancel" at bounding box center [278, 235] width 49 height 27
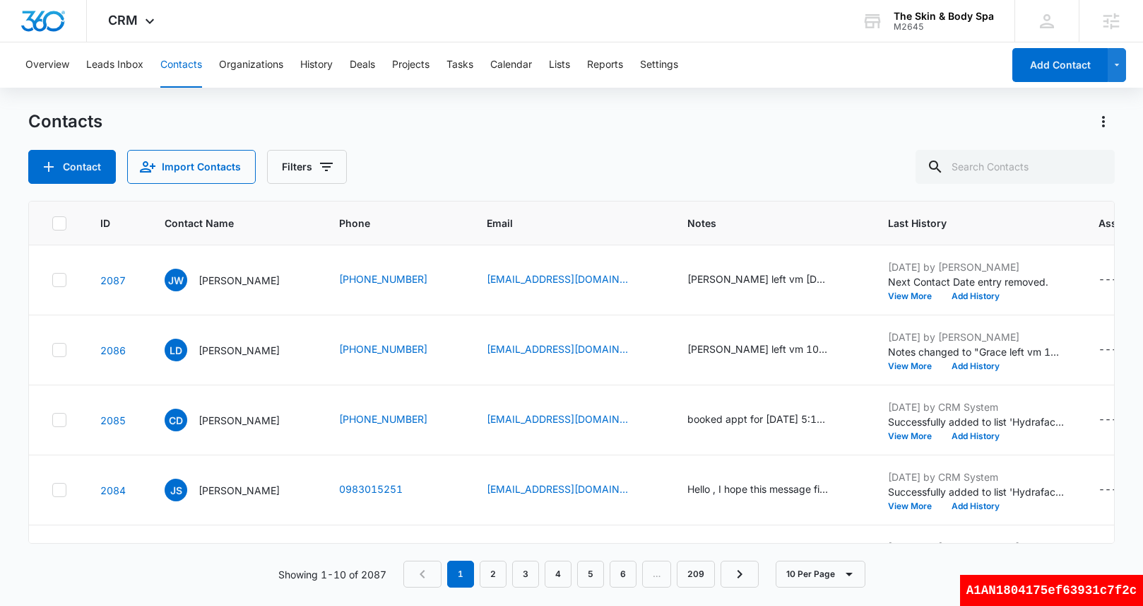
click at [186, 65] on button "Contacts" at bounding box center [181, 64] width 42 height 45
click at [107, 71] on button "Leads Inbox" at bounding box center [114, 64] width 57 height 45
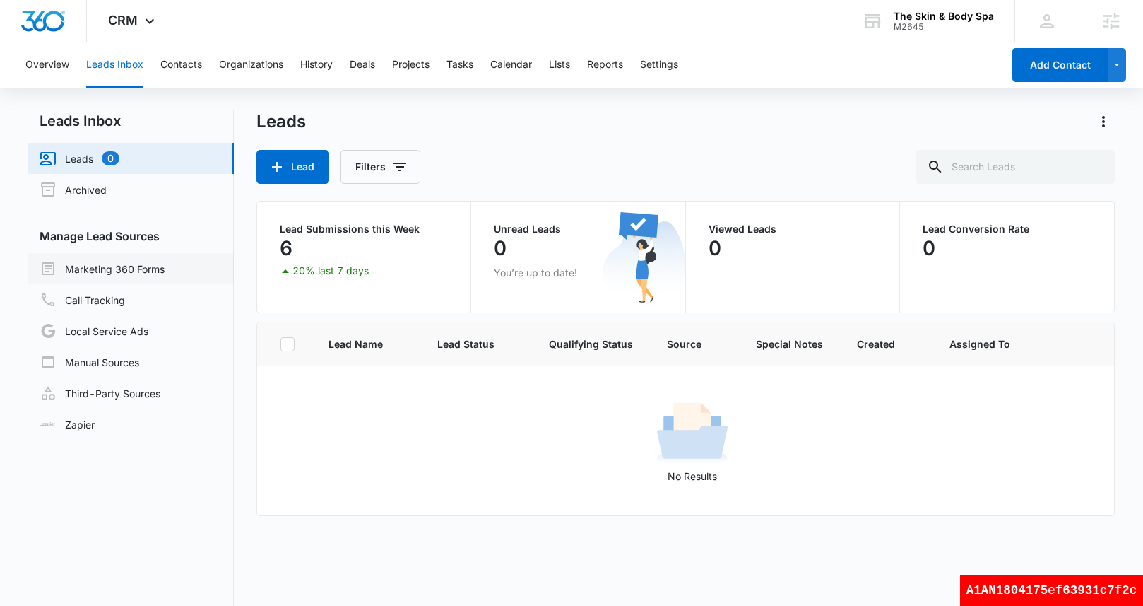
click at [115, 266] on link "Marketing 360 Forms" at bounding box center [102, 268] width 125 height 17
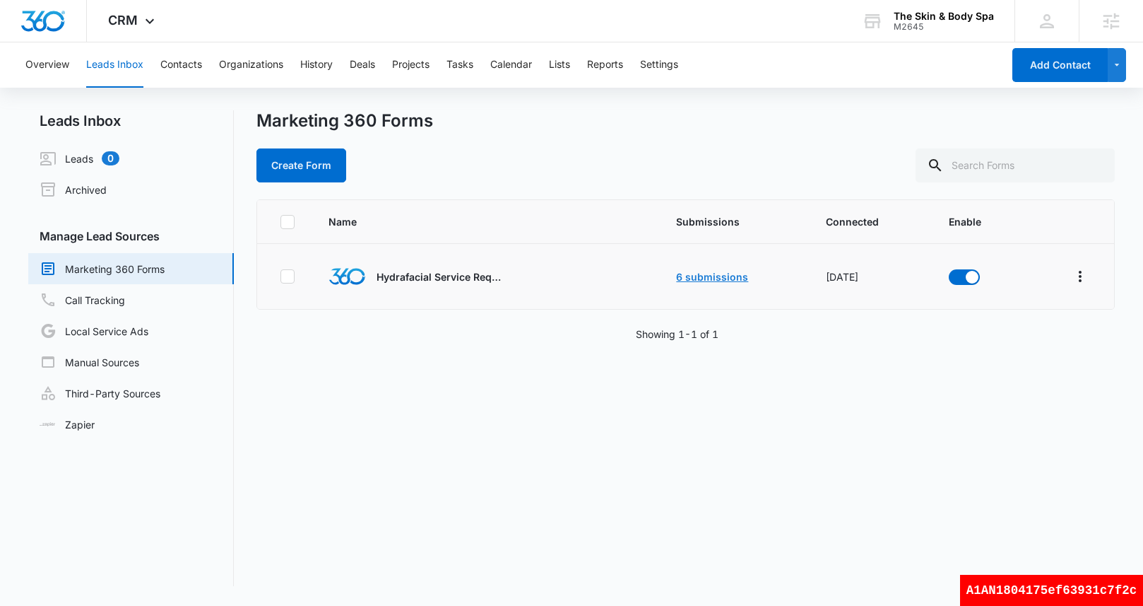
click at [717, 275] on link "6 submissions" at bounding box center [712, 277] width 72 height 12
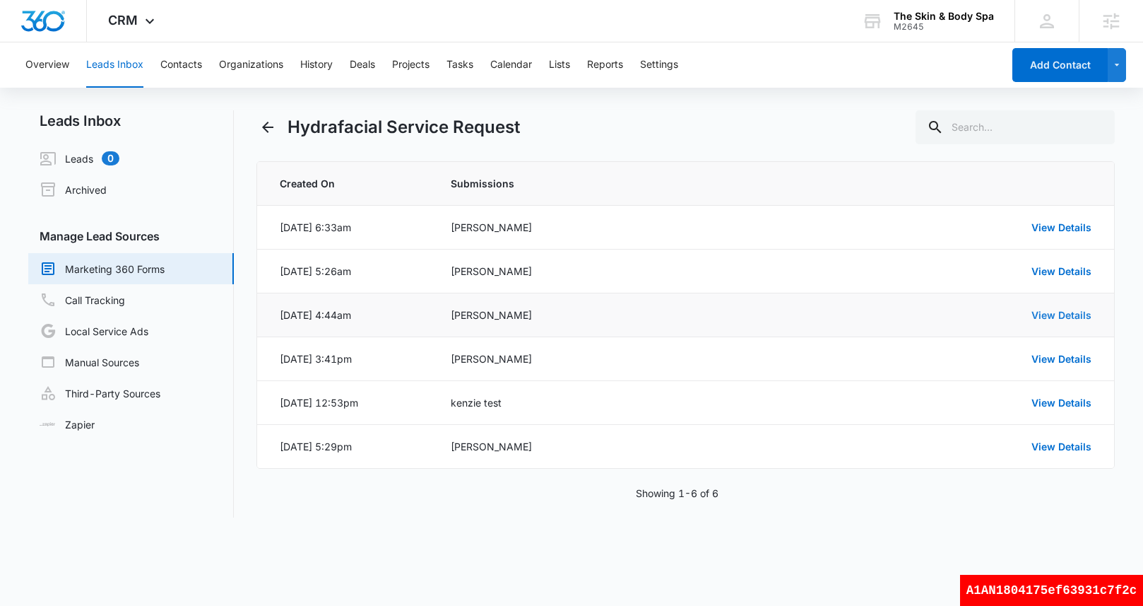
click at [1046, 314] on link "View Details" at bounding box center [1062, 315] width 60 height 12
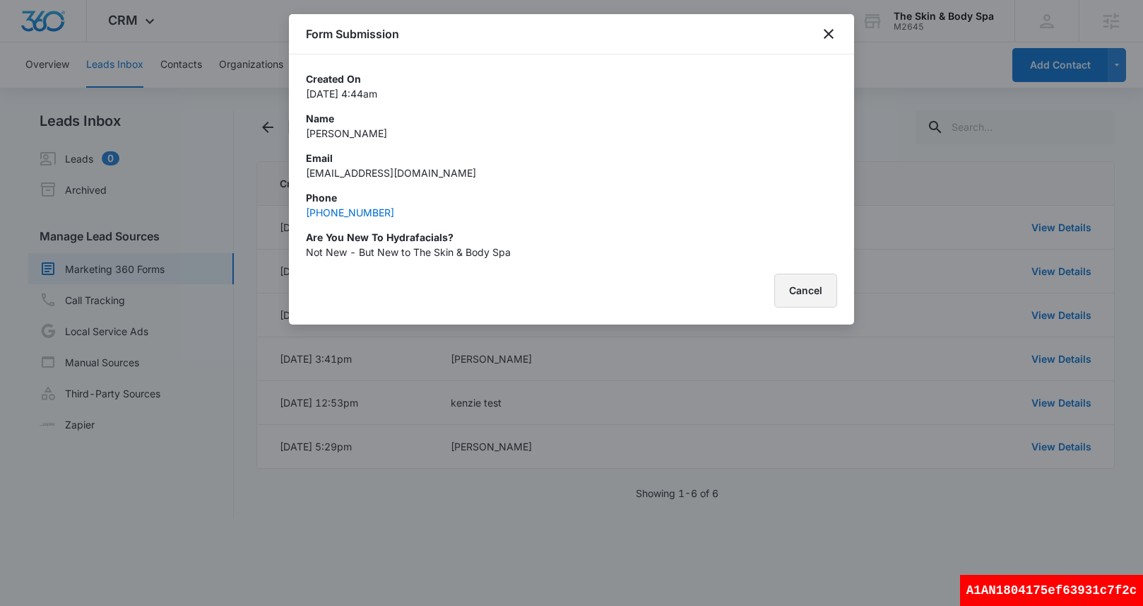
click at [794, 300] on button "Cancel" at bounding box center [805, 290] width 63 height 34
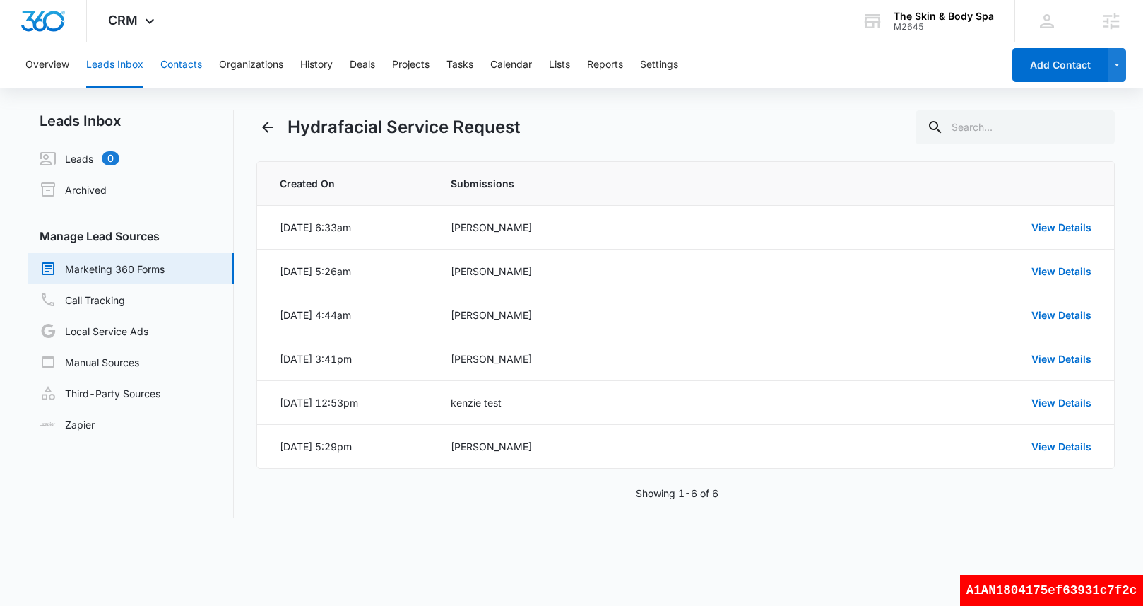
click at [196, 66] on button "Contacts" at bounding box center [181, 64] width 42 height 45
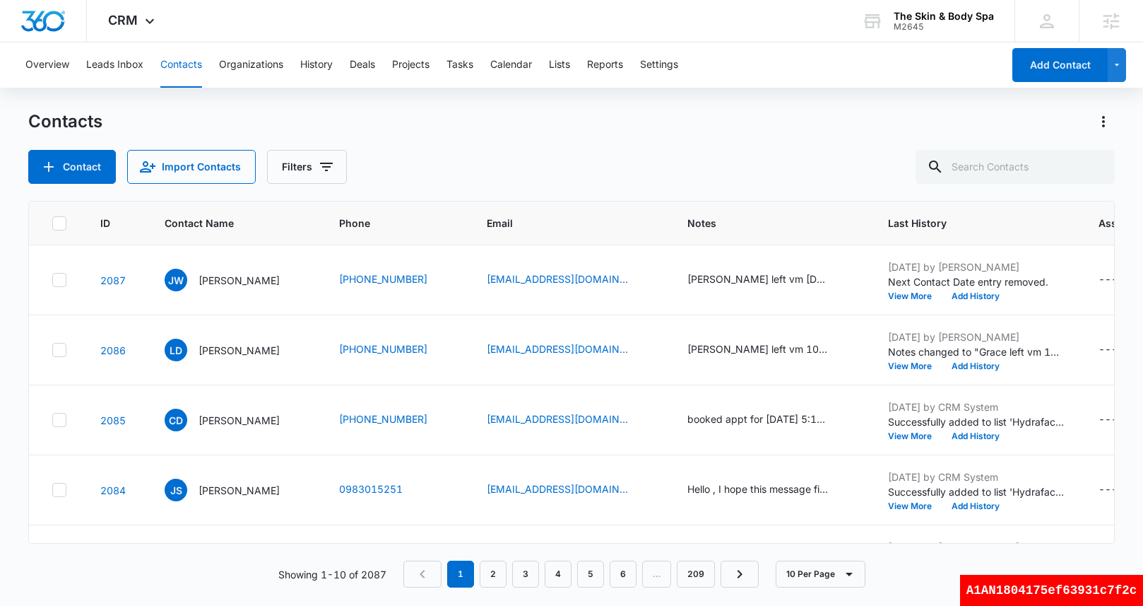
click at [196, 71] on button "Contacts" at bounding box center [181, 64] width 42 height 45
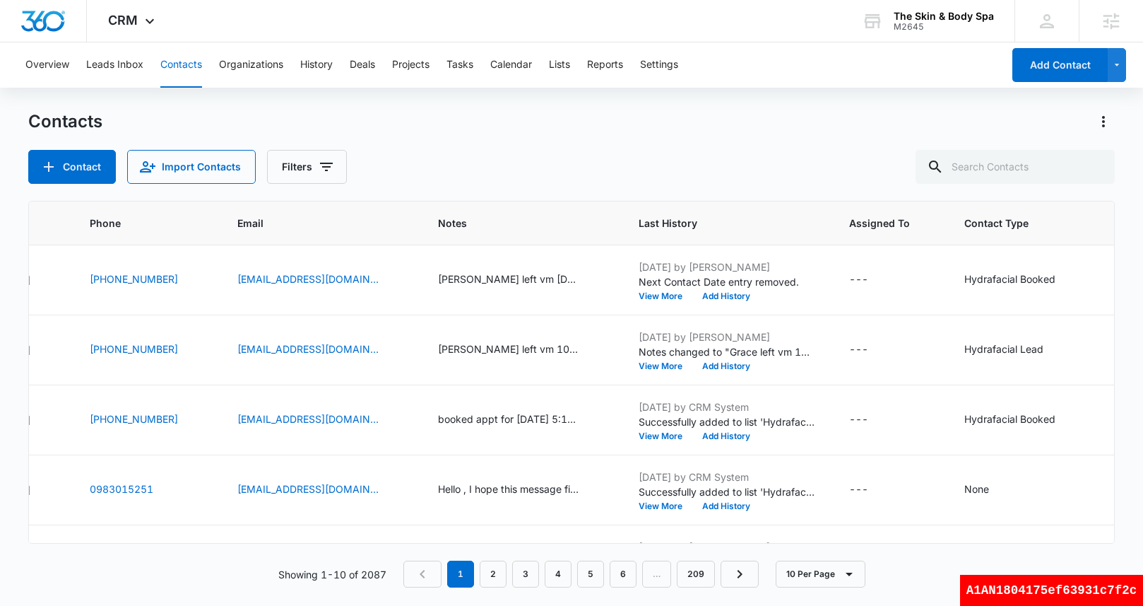
scroll to position [0, 307]
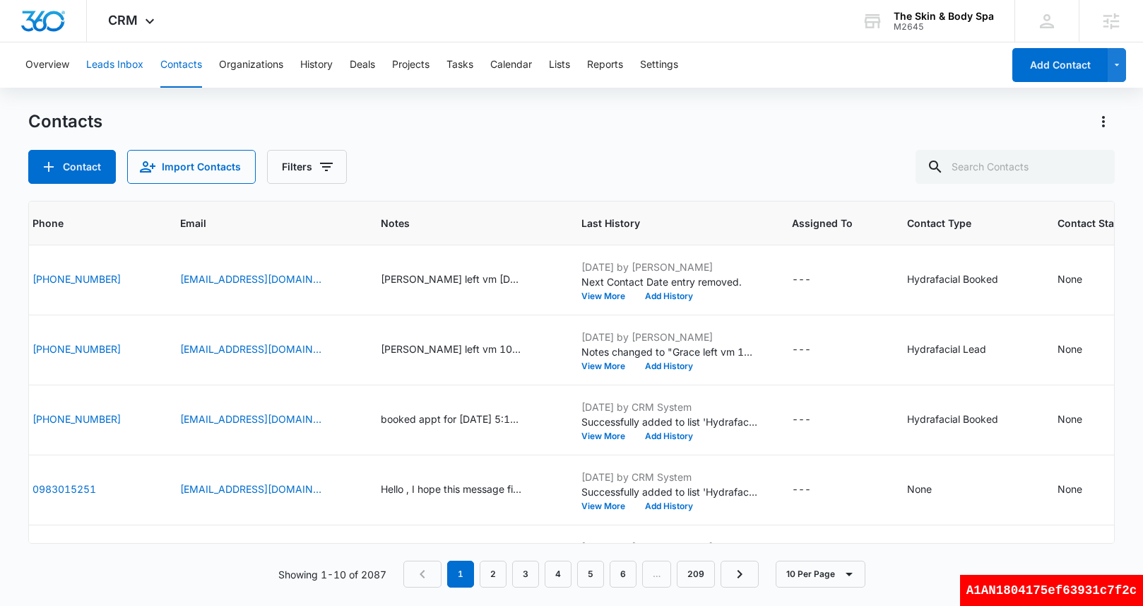
click at [140, 66] on button "Leads Inbox" at bounding box center [114, 64] width 57 height 45
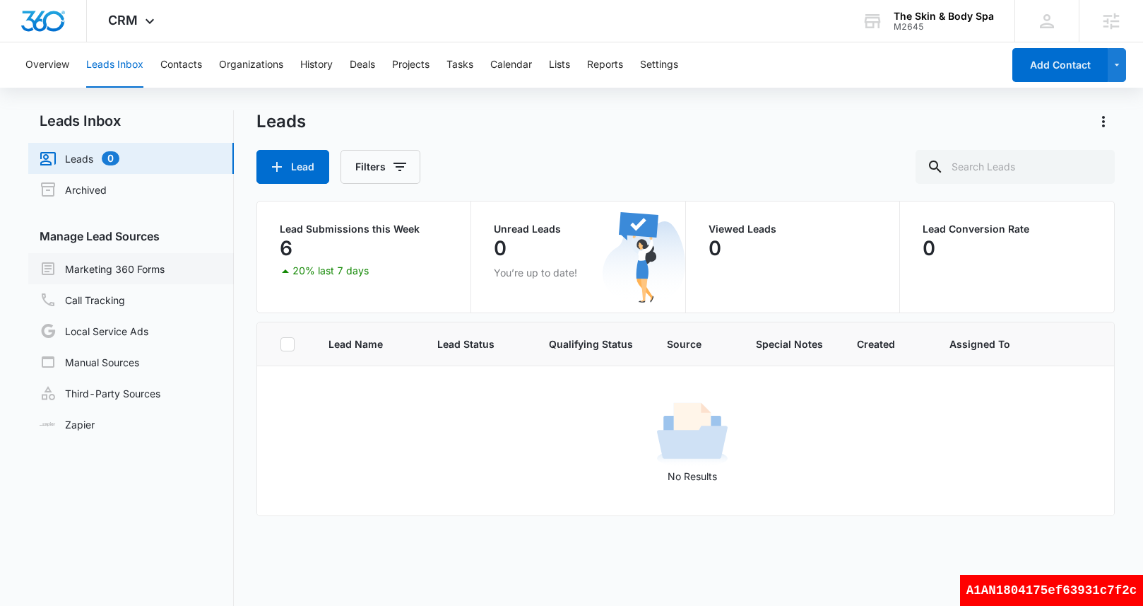
click at [143, 276] on link "Marketing 360 Forms" at bounding box center [102, 268] width 125 height 17
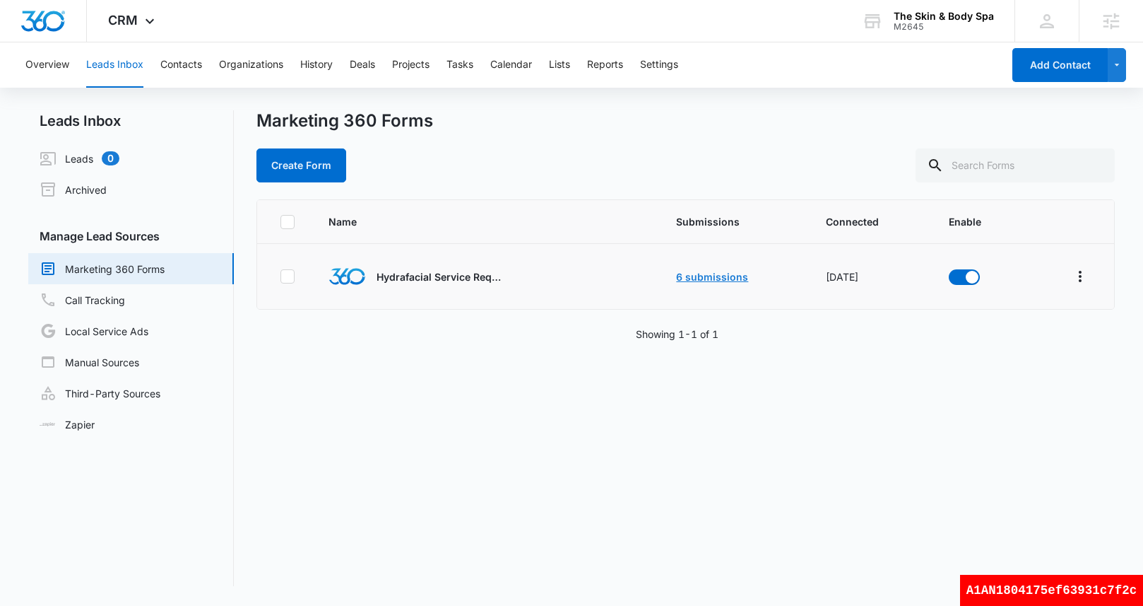
click at [718, 278] on link "6 submissions" at bounding box center [712, 277] width 72 height 12
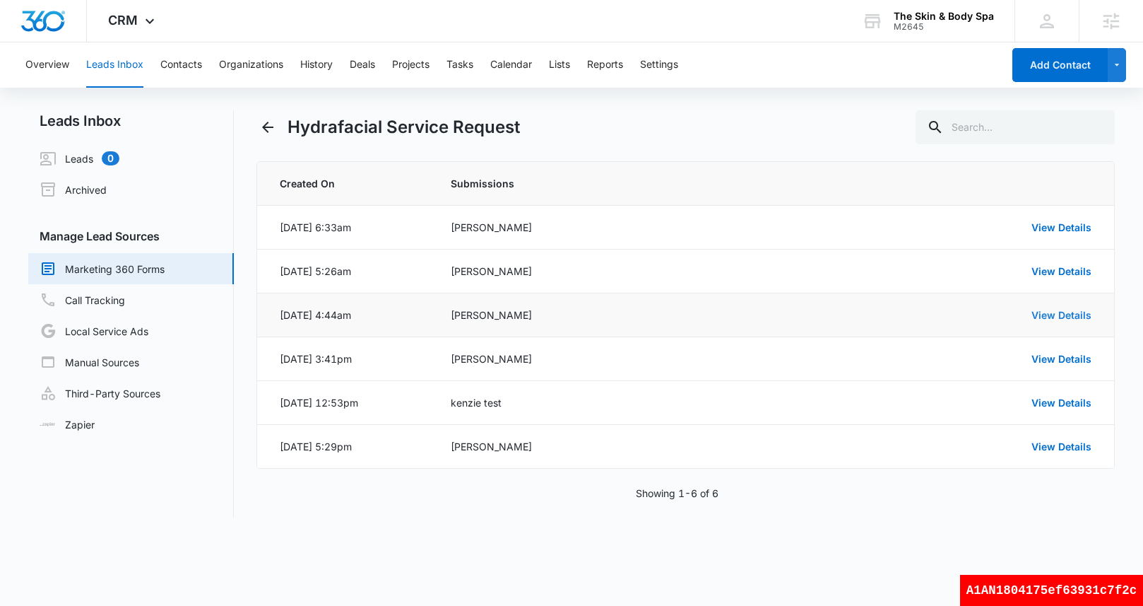
click at [1064, 317] on link "View Details" at bounding box center [1062, 315] width 60 height 12
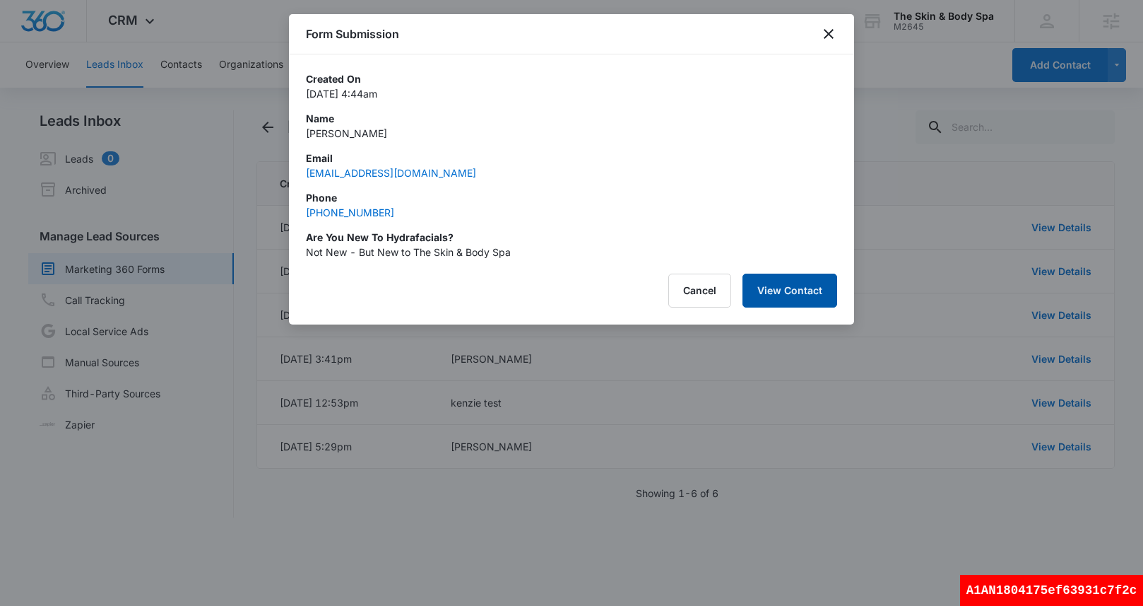
click at [774, 299] on button "View Contact" at bounding box center [790, 290] width 95 height 34
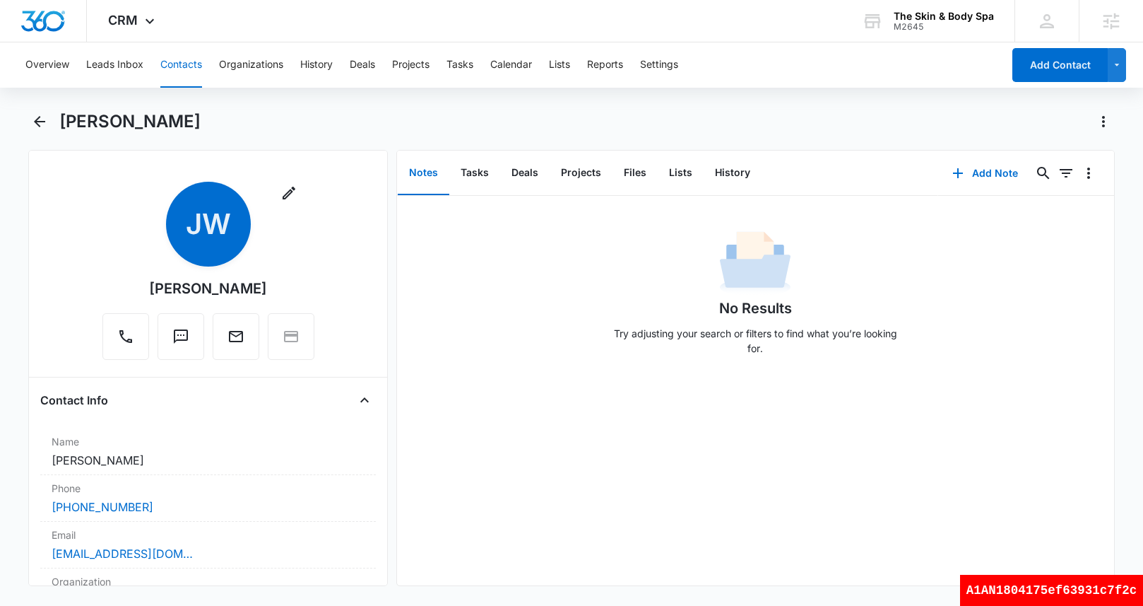
click at [404, 105] on div "Overview Leads Inbox Contacts Organizations History Deals Projects Tasks Calend…" at bounding box center [571, 322] width 1143 height 560
click at [195, 69] on button "Contacts" at bounding box center [181, 64] width 42 height 45
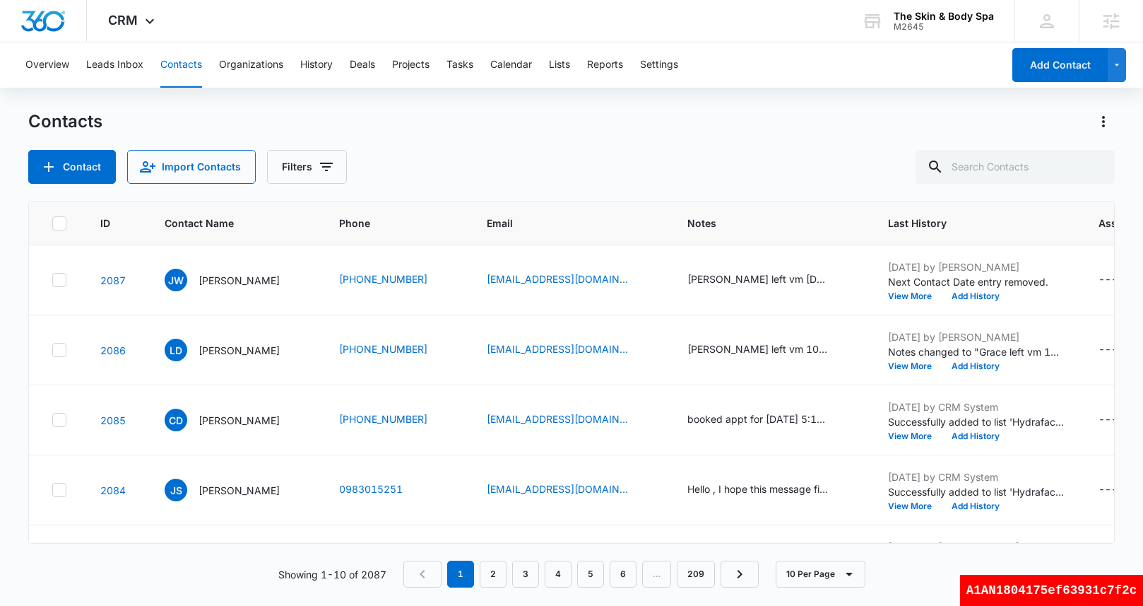
click at [564, 136] on div "Contacts Contact Import Contacts Filters" at bounding box center [571, 146] width 1086 height 73
click at [138, 66] on button "Leads Inbox" at bounding box center [114, 64] width 57 height 45
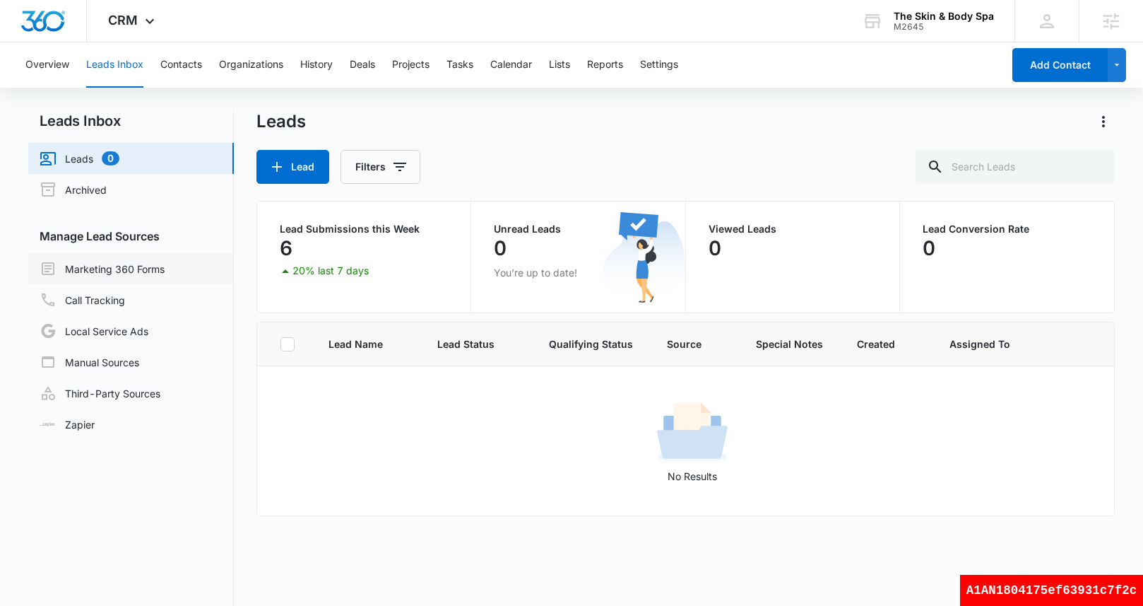
click at [146, 266] on link "Marketing 360 Forms" at bounding box center [102, 268] width 125 height 17
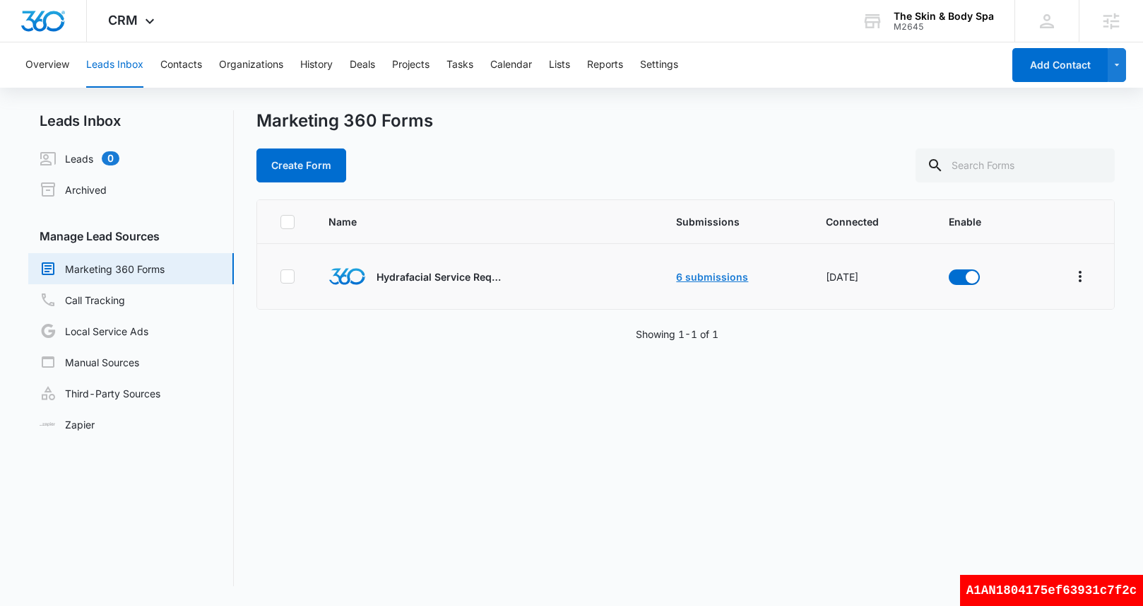
click at [707, 271] on link "6 submissions" at bounding box center [712, 277] width 72 height 12
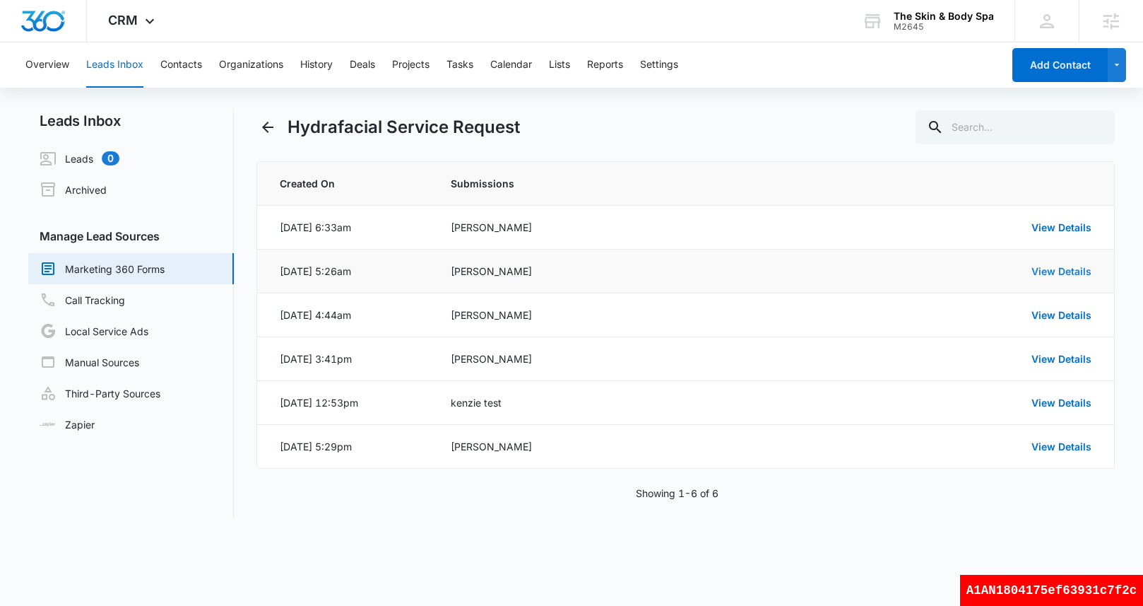
click at [1066, 273] on link "View Details" at bounding box center [1062, 271] width 60 height 12
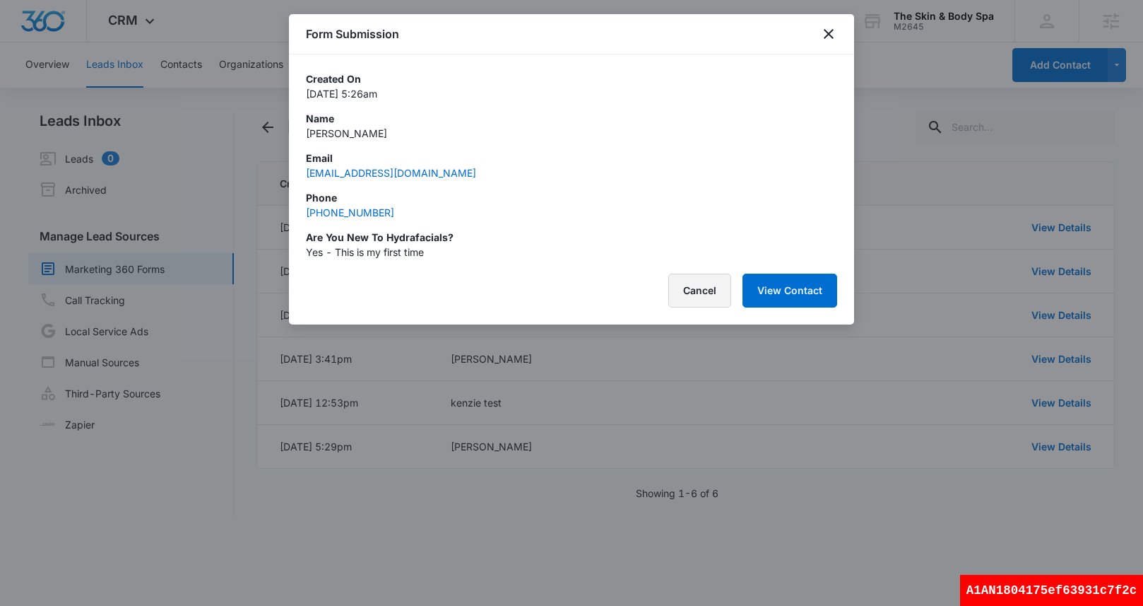
click at [708, 300] on button "Cancel" at bounding box center [699, 290] width 63 height 34
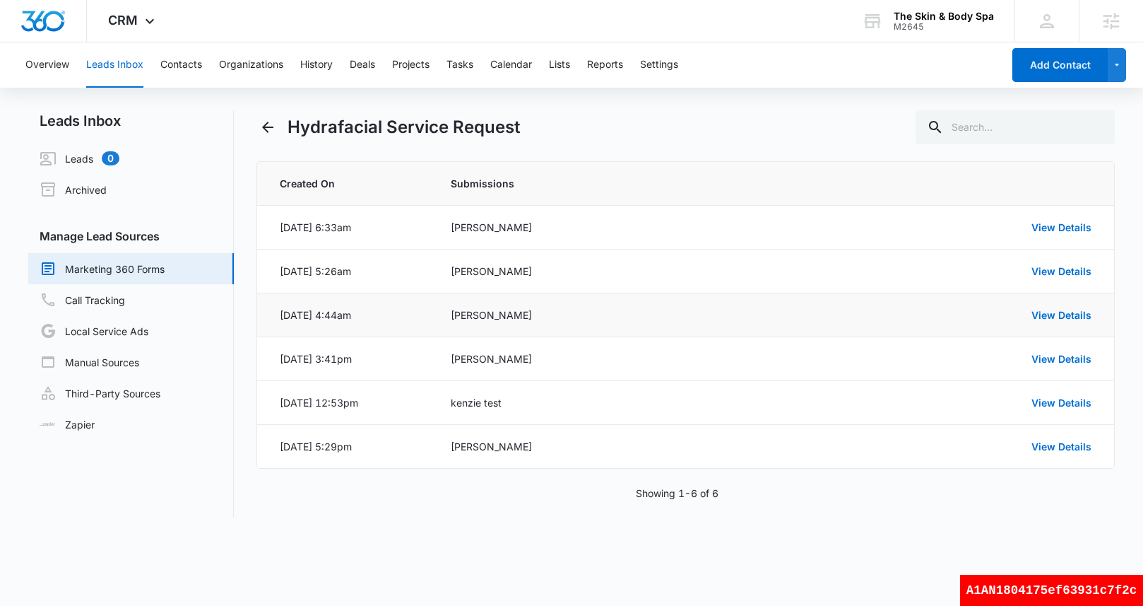
click at [1071, 307] on div "View Details" at bounding box center [953, 314] width 276 height 15
click at [1064, 313] on link "View Details" at bounding box center [1062, 315] width 60 height 12
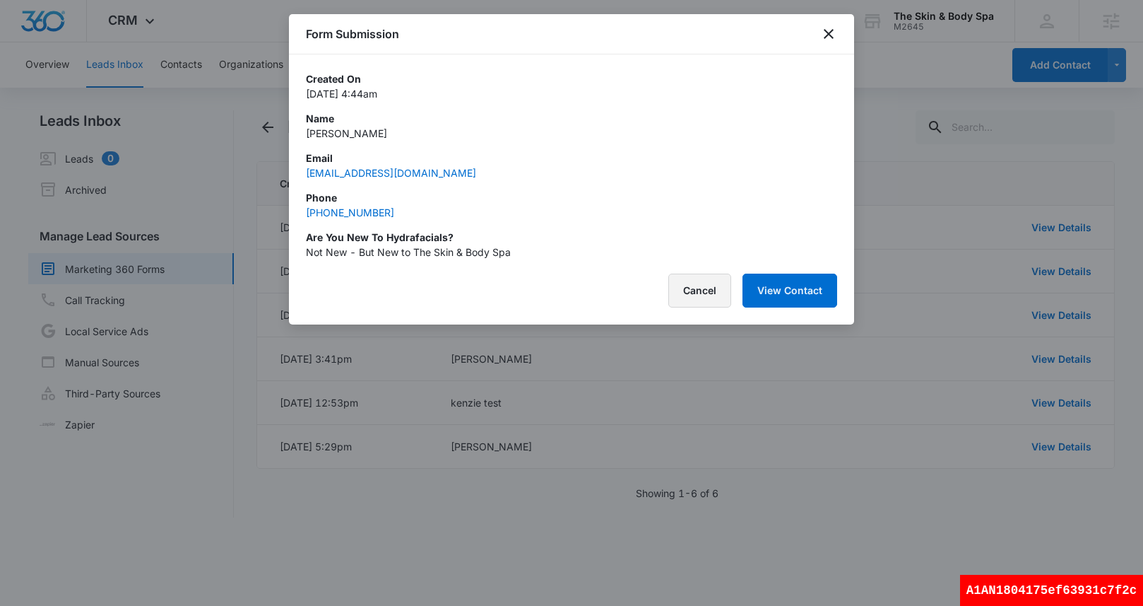
click at [719, 296] on button "Cancel" at bounding box center [699, 290] width 63 height 34
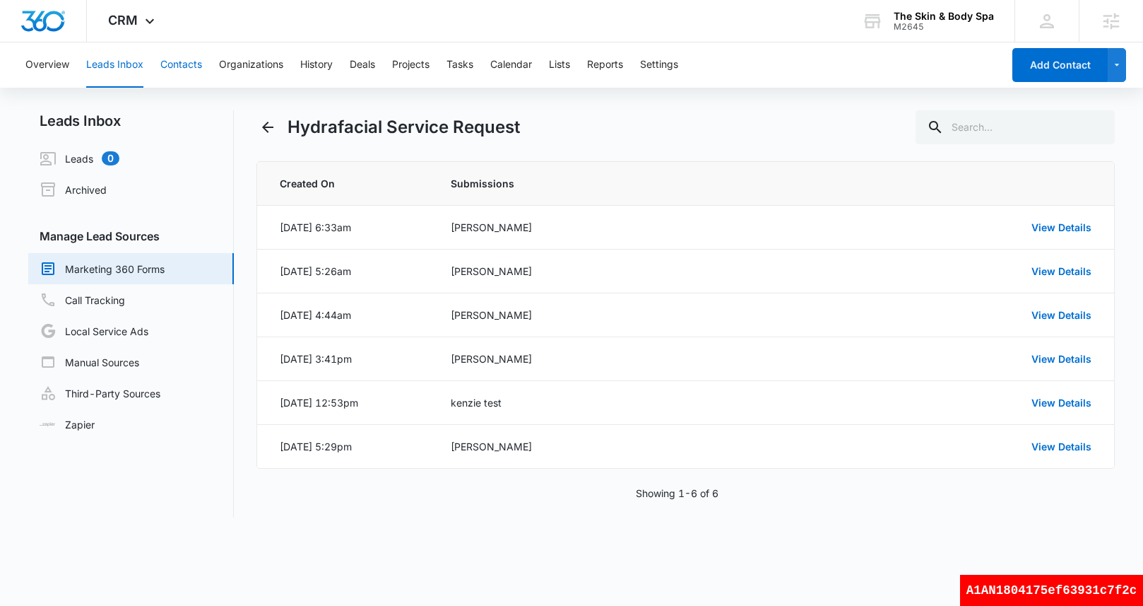
click at [187, 70] on button "Contacts" at bounding box center [181, 64] width 42 height 45
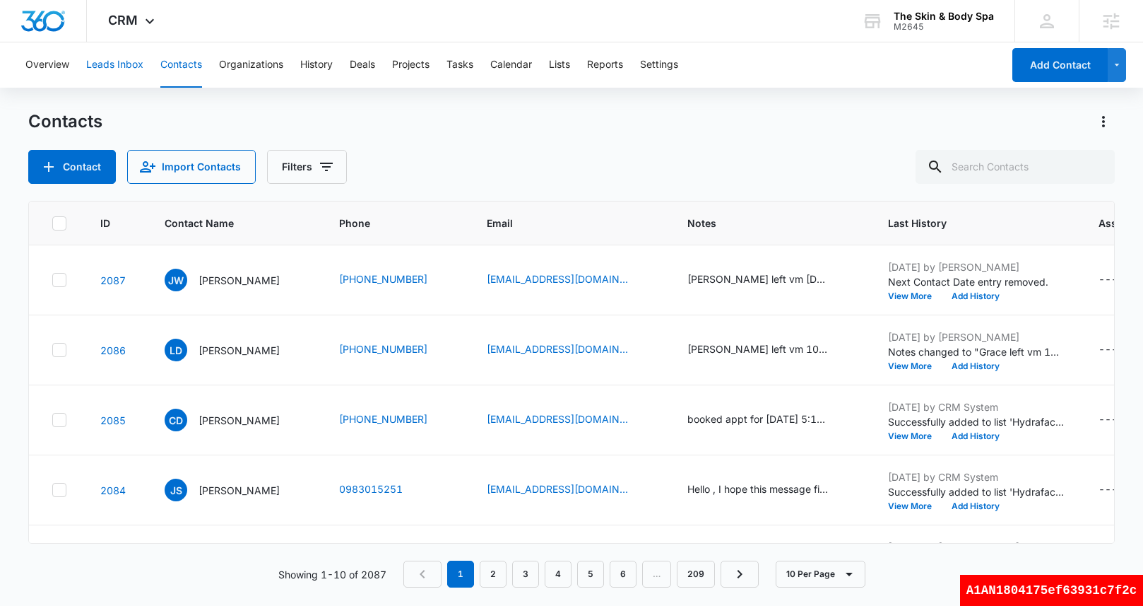
click at [110, 67] on button "Leads Inbox" at bounding box center [114, 64] width 57 height 45
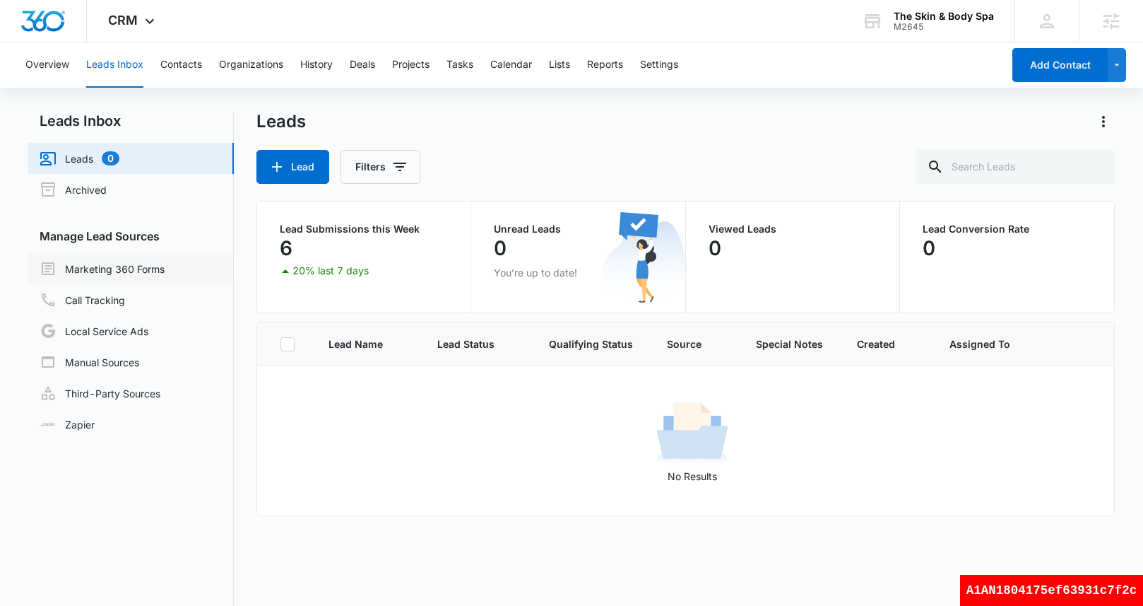
click at [147, 264] on link "Marketing 360 Forms" at bounding box center [102, 268] width 125 height 17
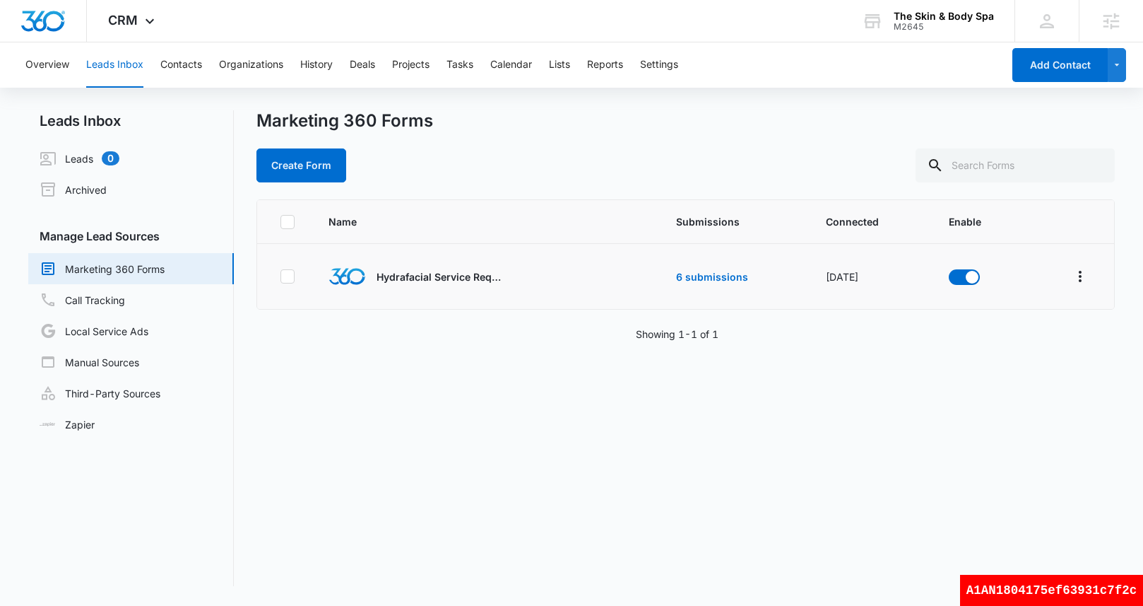
click at [726, 266] on td "6 submissions" at bounding box center [734, 277] width 150 height 66
click at [724, 275] on link "6 submissions" at bounding box center [712, 277] width 72 height 12
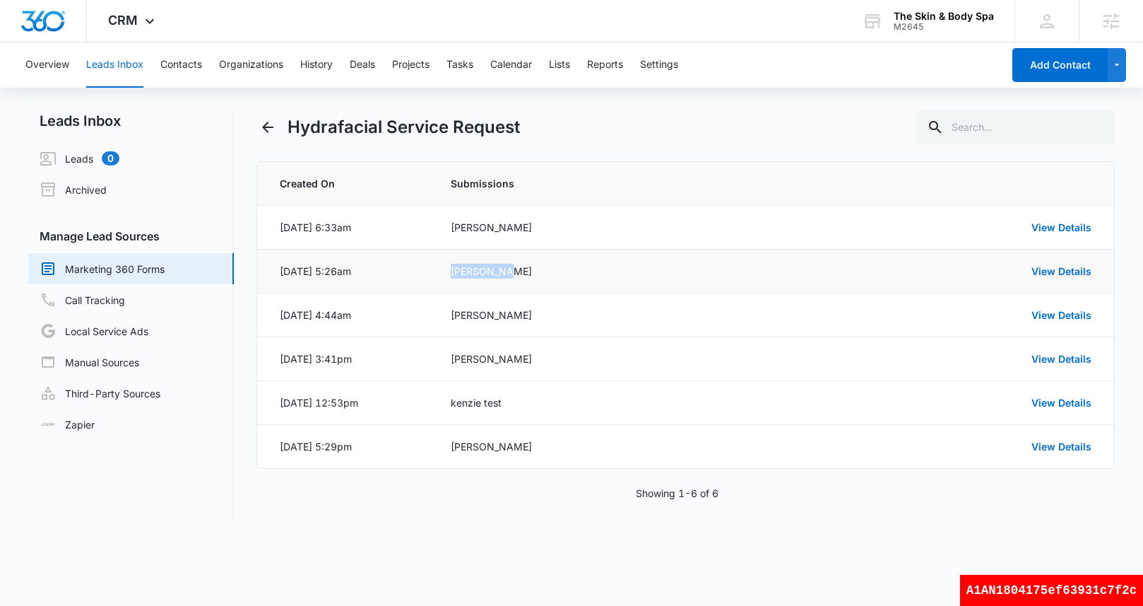
drag, startPoint x: 515, startPoint y: 277, endPoint x: 450, endPoint y: 276, distance: 65.0
click at [450, 276] on td "[PERSON_NAME]" at bounding box center [616, 271] width 365 height 44
copy div "[PERSON_NAME]"
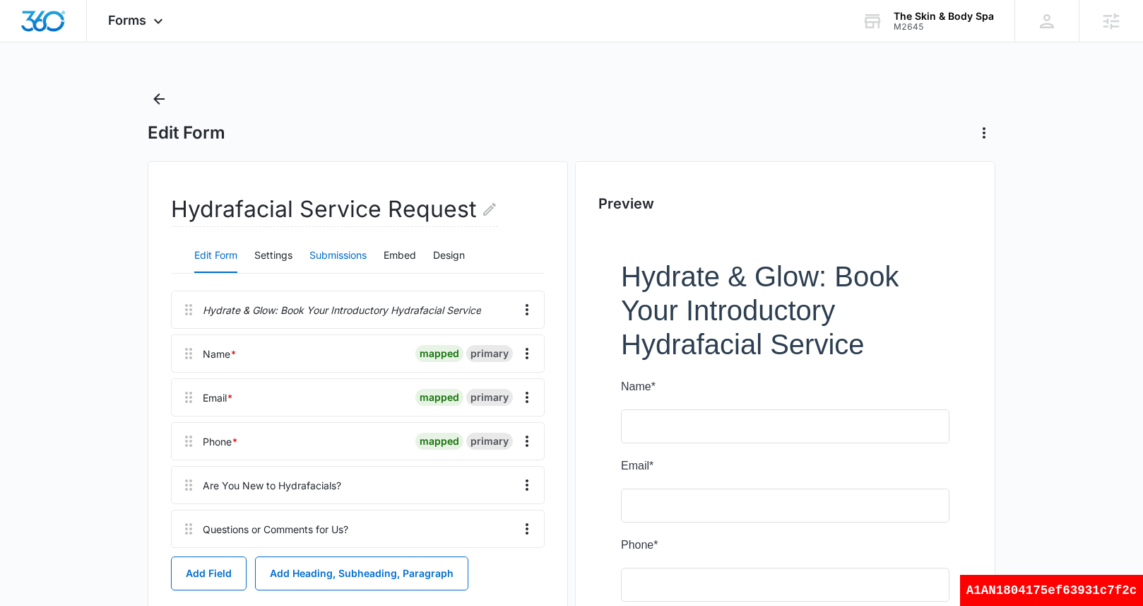
click at [346, 254] on button "Submissions" at bounding box center [337, 256] width 57 height 34
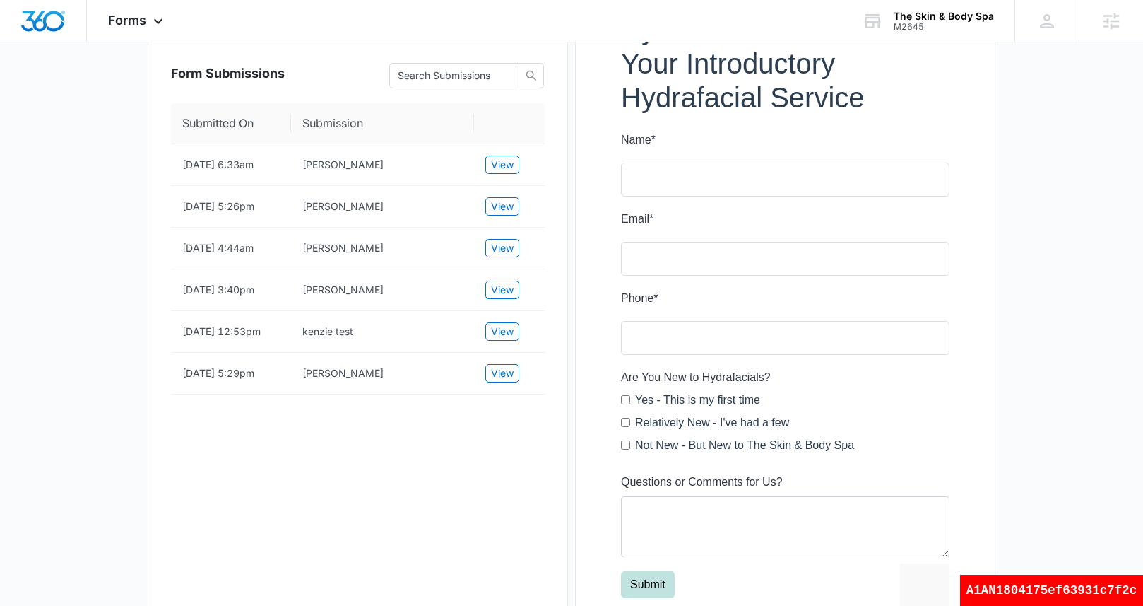
scroll to position [261, 0]
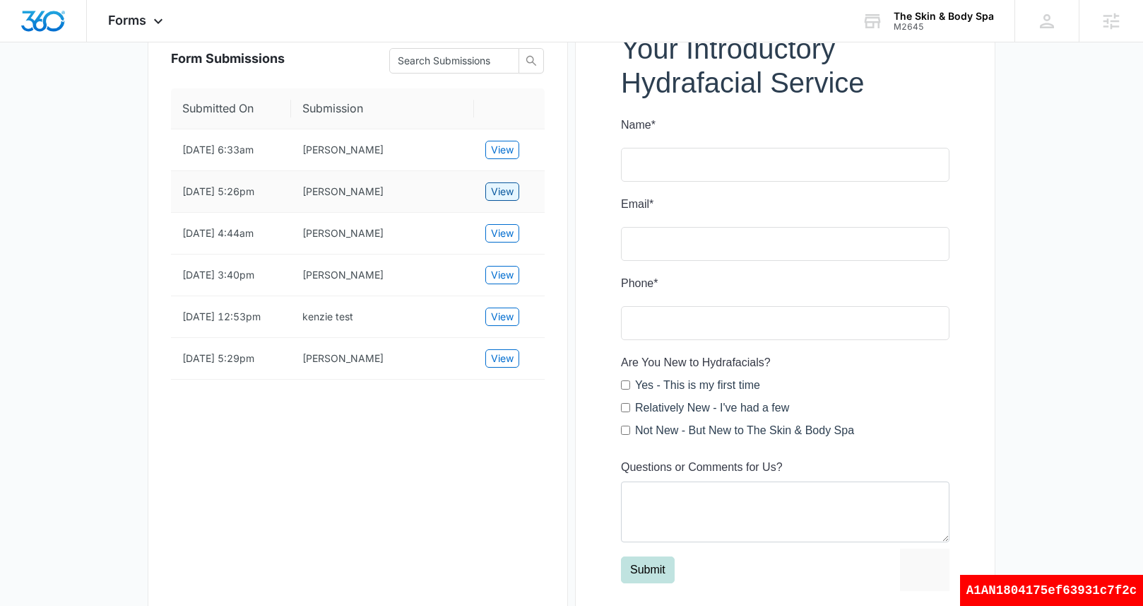
click at [503, 199] on span "View" at bounding box center [502, 192] width 23 height 16
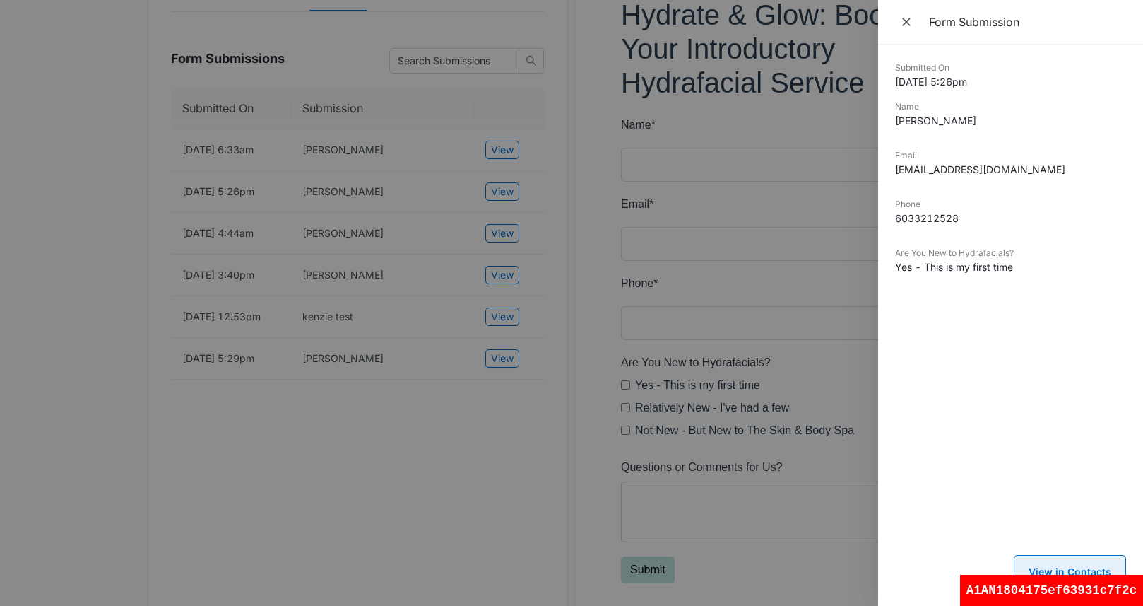
click at [1082, 567] on button "View in Contacts" at bounding box center [1070, 572] width 112 height 34
click at [910, 23] on icon "Close" at bounding box center [907, 22] width 14 height 14
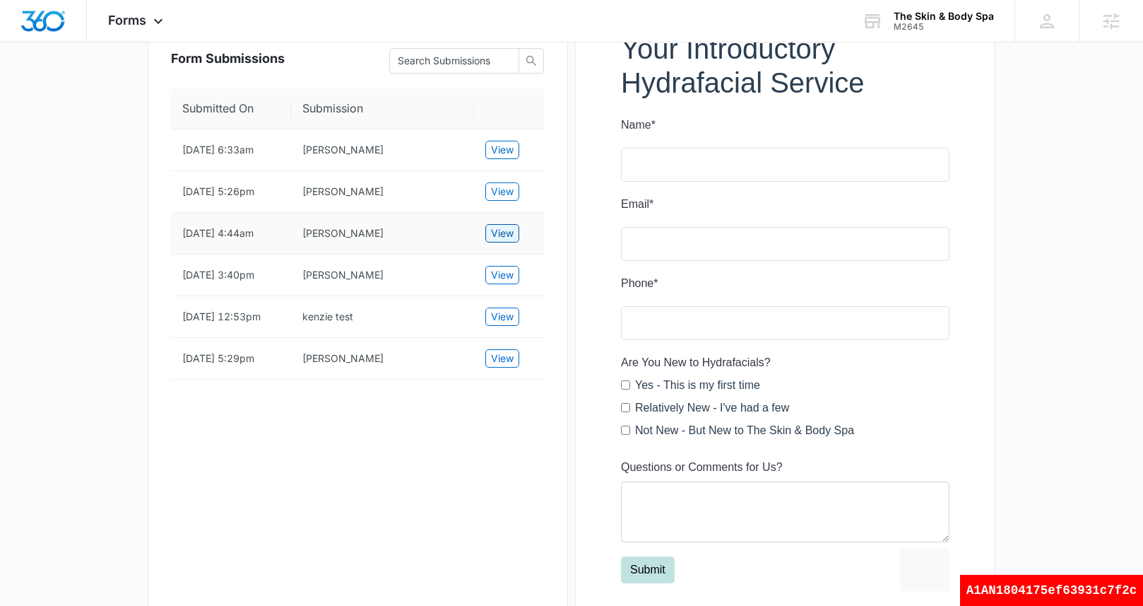
click at [510, 241] on span "View" at bounding box center [502, 233] width 23 height 16
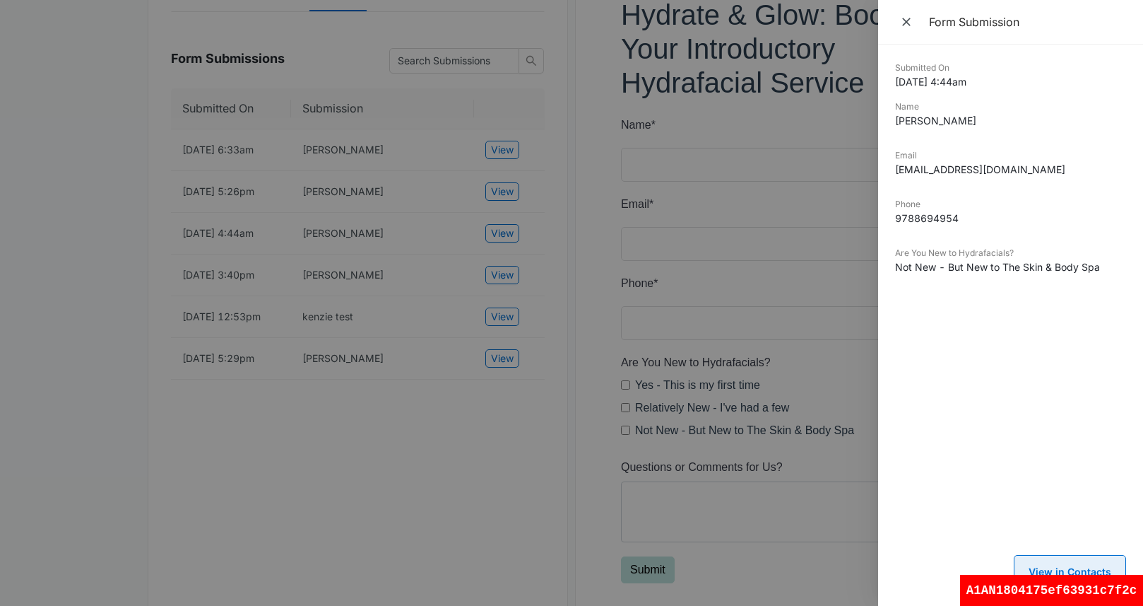
click at [1060, 560] on button "View in Contacts" at bounding box center [1070, 572] width 112 height 34
click at [903, 26] on icon "Close" at bounding box center [907, 22] width 14 height 14
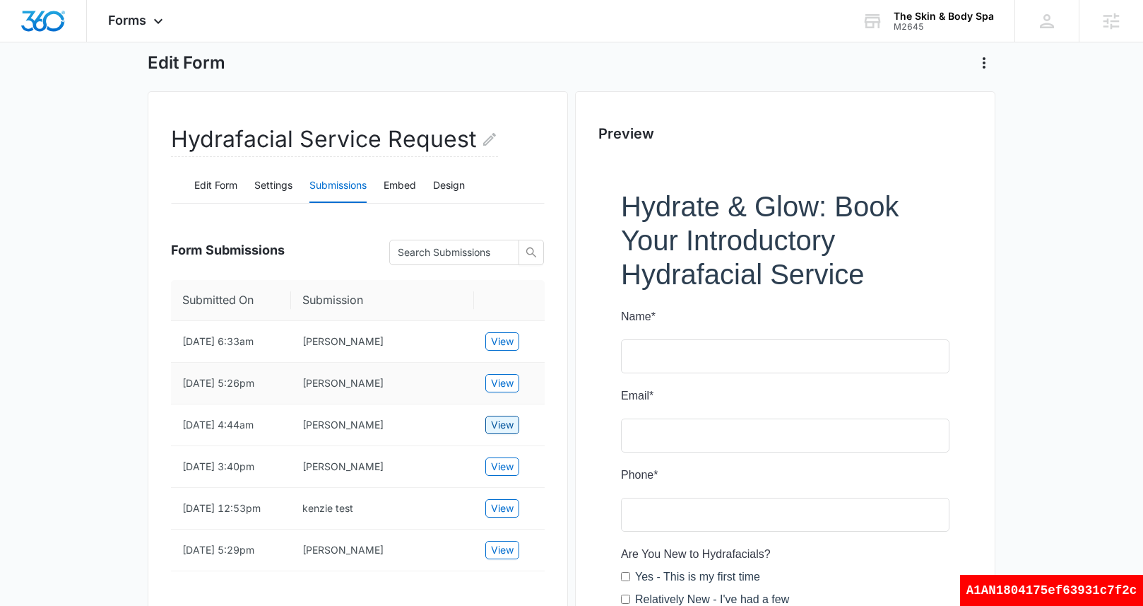
scroll to position [0, 0]
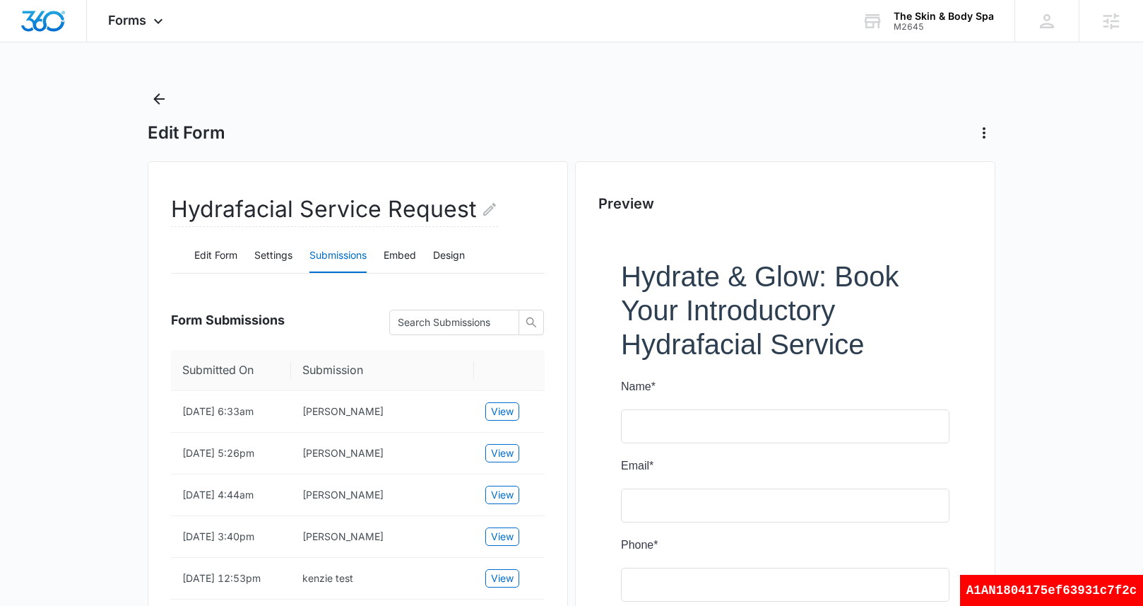
click at [493, 128] on div "Edit Form" at bounding box center [572, 133] width 848 height 23
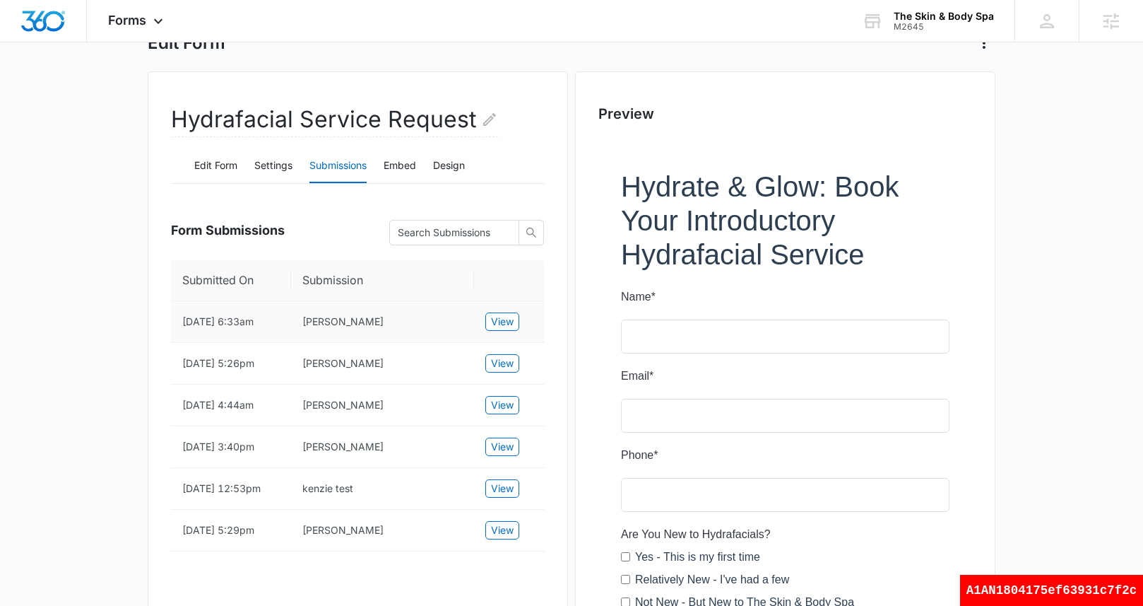
scroll to position [167, 0]
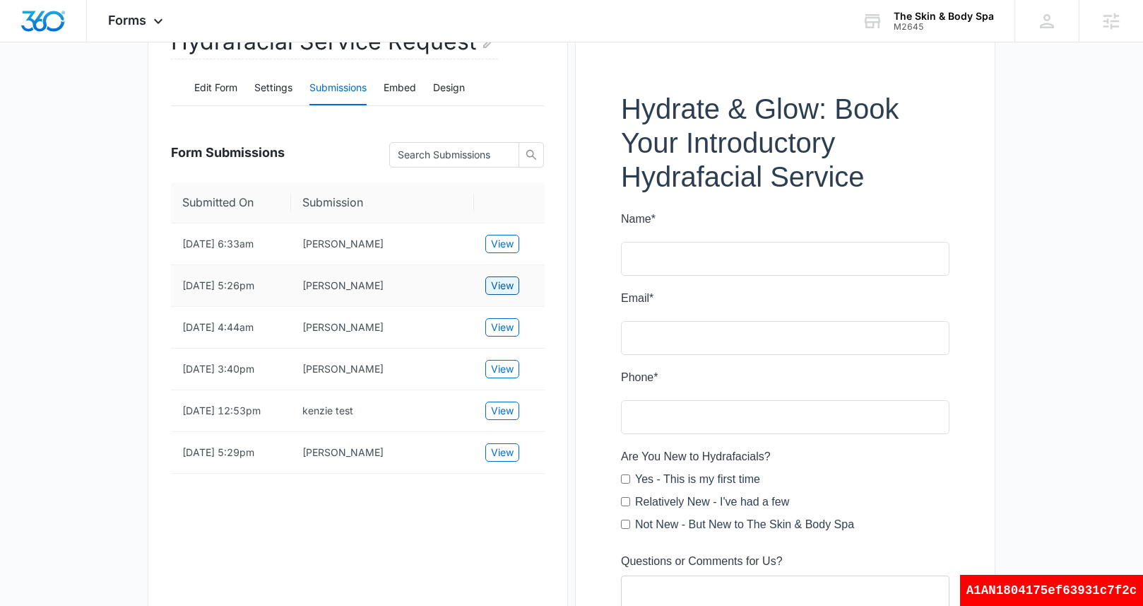
click at [510, 293] on span "View" at bounding box center [502, 286] width 23 height 16
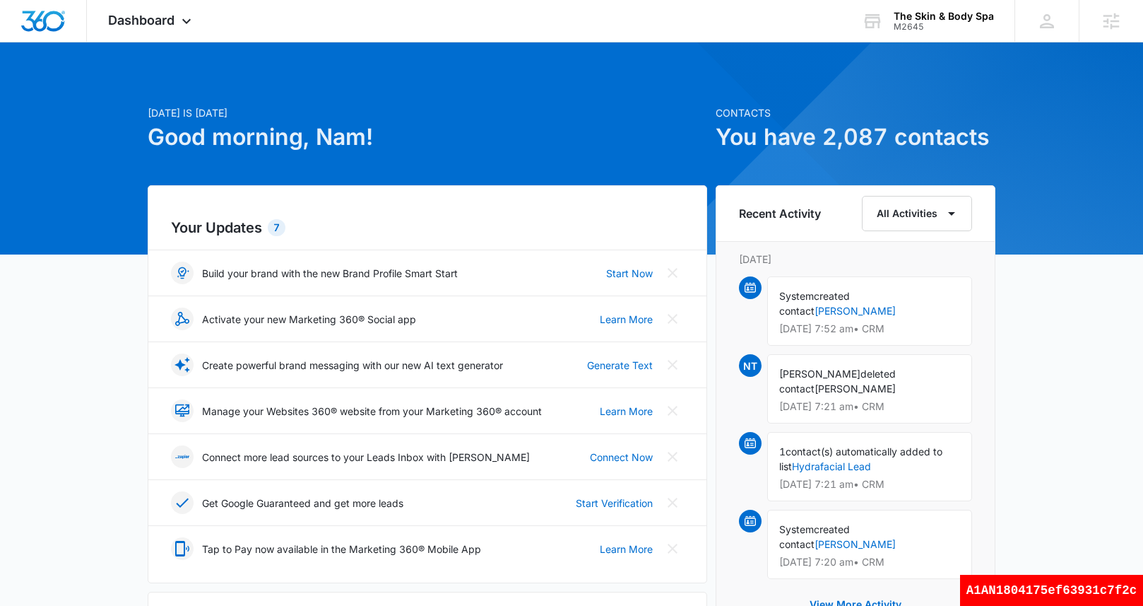
click at [445, 204] on div "Your Updates 7 Build your brand with the new Brand Profile Smart Start Start No…" at bounding box center [428, 384] width 560 height 398
click at [138, 20] on span "Dashboard" at bounding box center [141, 20] width 66 height 15
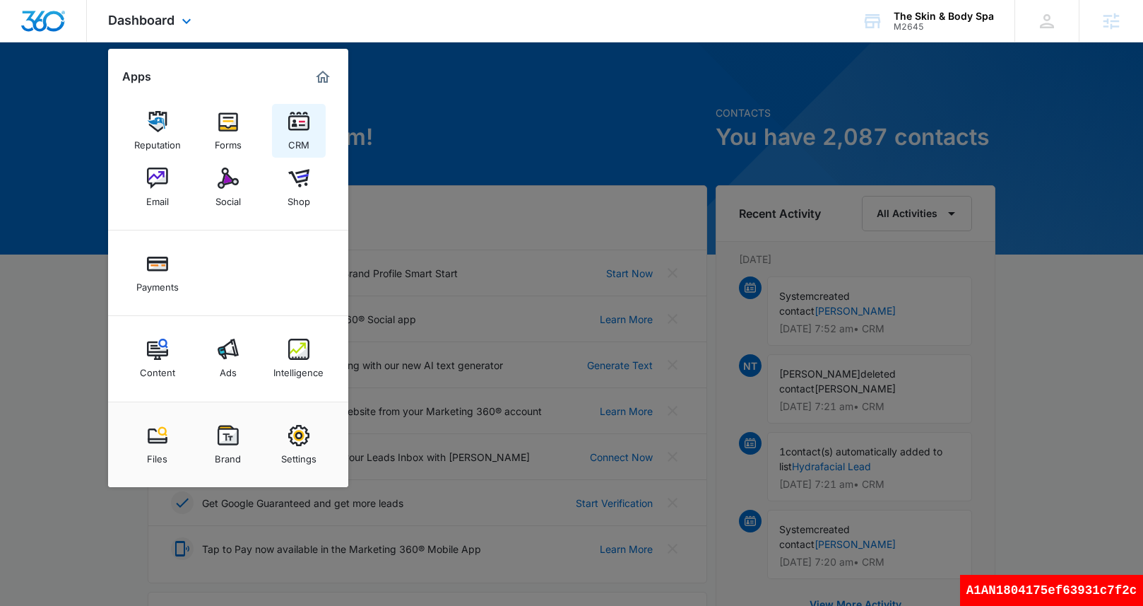
click at [301, 121] on img at bounding box center [298, 121] width 21 height 21
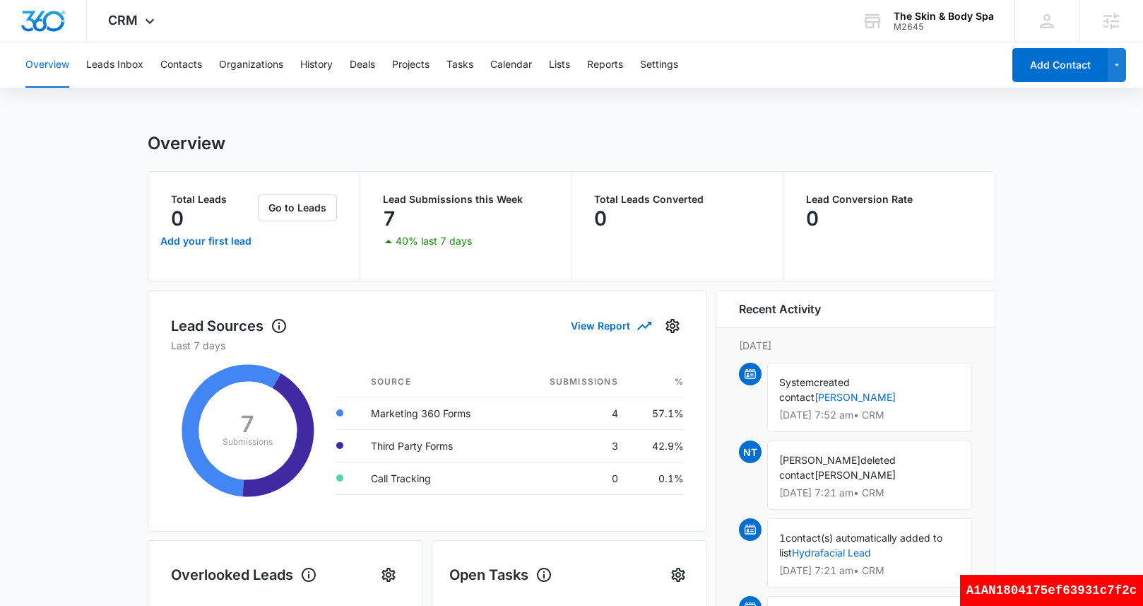
click at [588, 69] on div "Overview Leads Inbox Contacts Organizations History Deals Projects Tasks Calend…" at bounding box center [510, 64] width 986 height 45
click at [551, 69] on div "Overview Leads Inbox Contacts Organizations History Deals Projects Tasks Calend…" at bounding box center [510, 64] width 986 height 45
click at [553, 68] on button "Lists" at bounding box center [559, 64] width 21 height 45
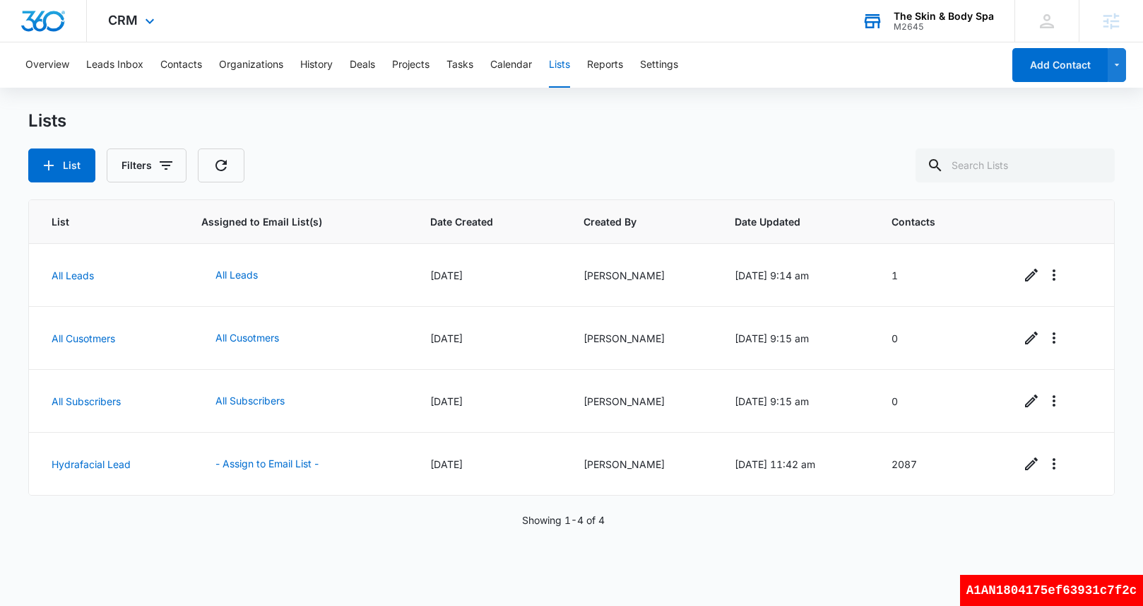
click at [948, 8] on div "The Skin & Body Spa M2645 Your Accounts View All" at bounding box center [928, 21] width 174 height 42
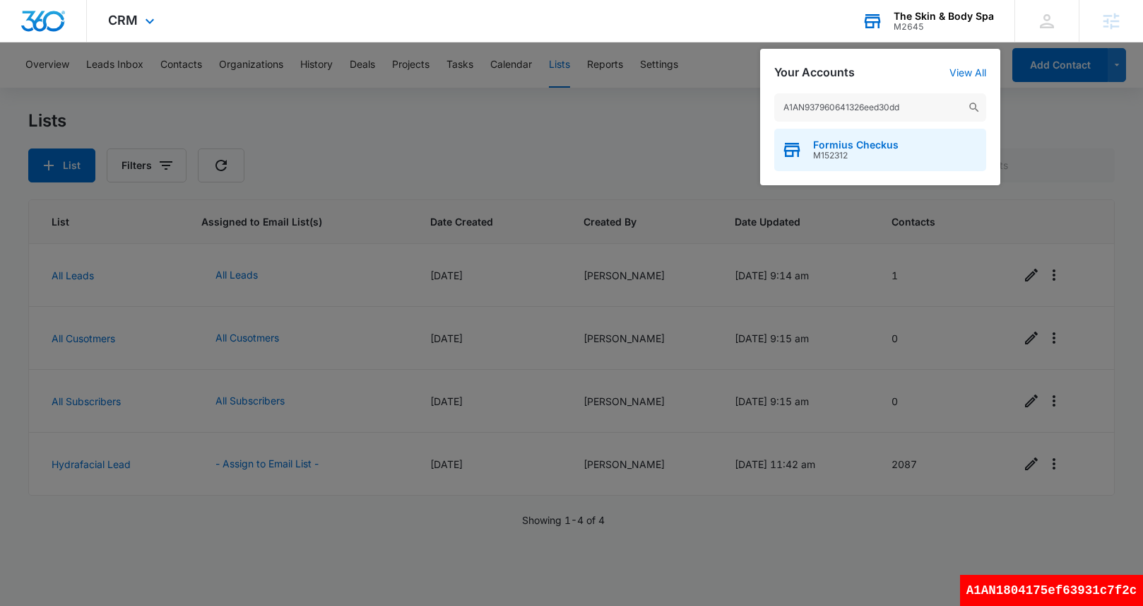
type input "A1AN937960641326eed30dd"
click at [859, 152] on span "M152312" at bounding box center [855, 156] width 85 height 10
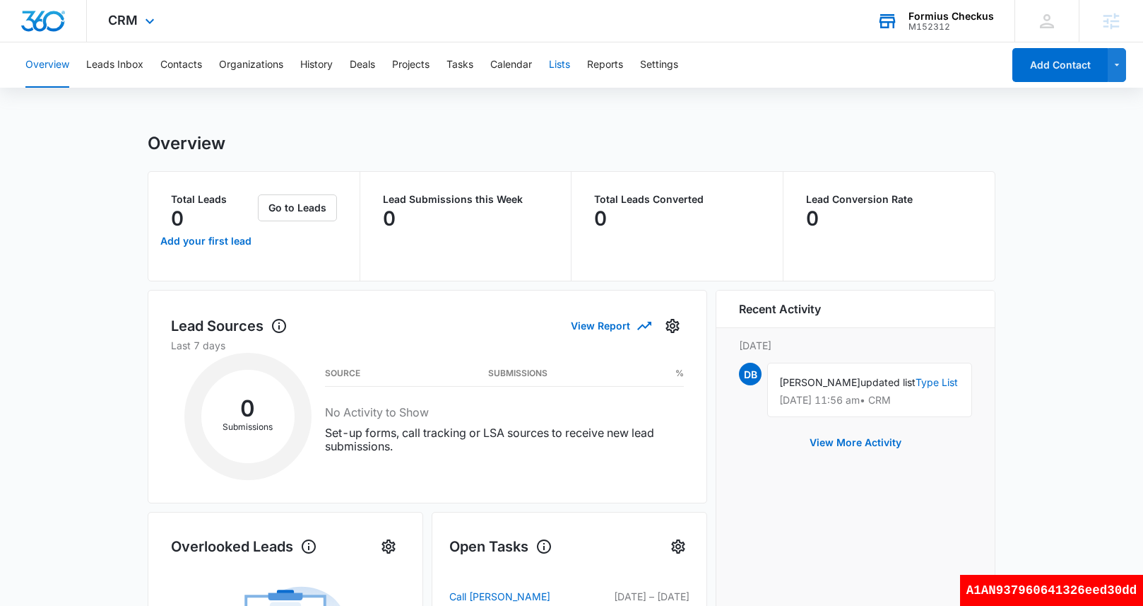
click at [568, 71] on button "Lists" at bounding box center [559, 64] width 21 height 45
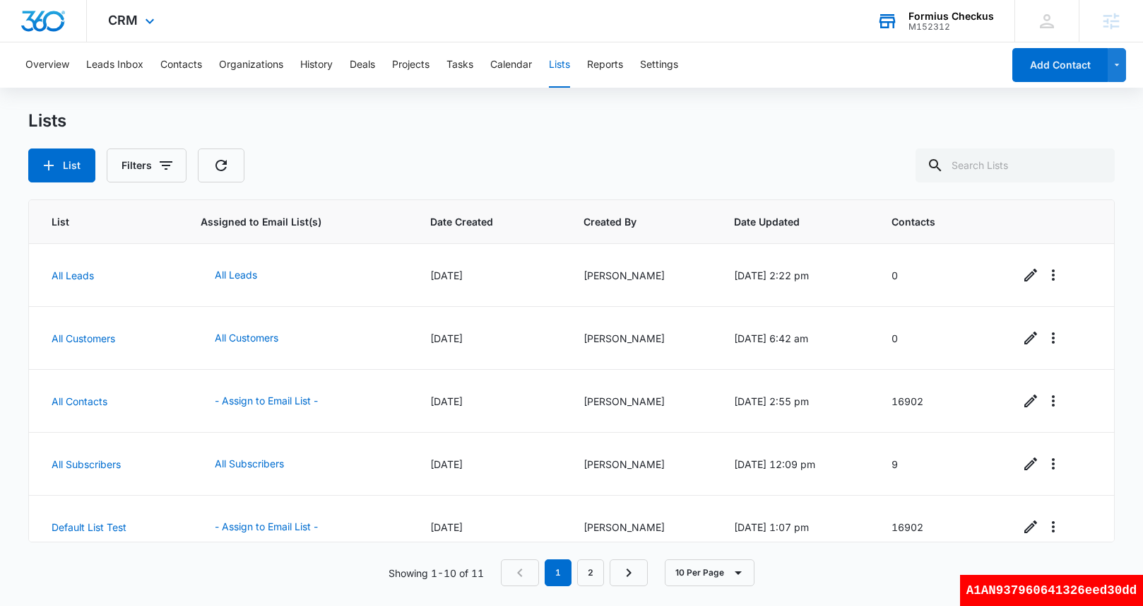
click at [861, 141] on div "Lists List Filters" at bounding box center [571, 146] width 1086 height 72
click at [767, 136] on div "Lists List Filters" at bounding box center [571, 146] width 1086 height 72
click at [418, 136] on div "Lists List Filters" at bounding box center [571, 146] width 1086 height 72
click at [473, 122] on div "Lists" at bounding box center [571, 120] width 1086 height 21
click at [473, 128] on div "Lists" at bounding box center [571, 120] width 1086 height 21
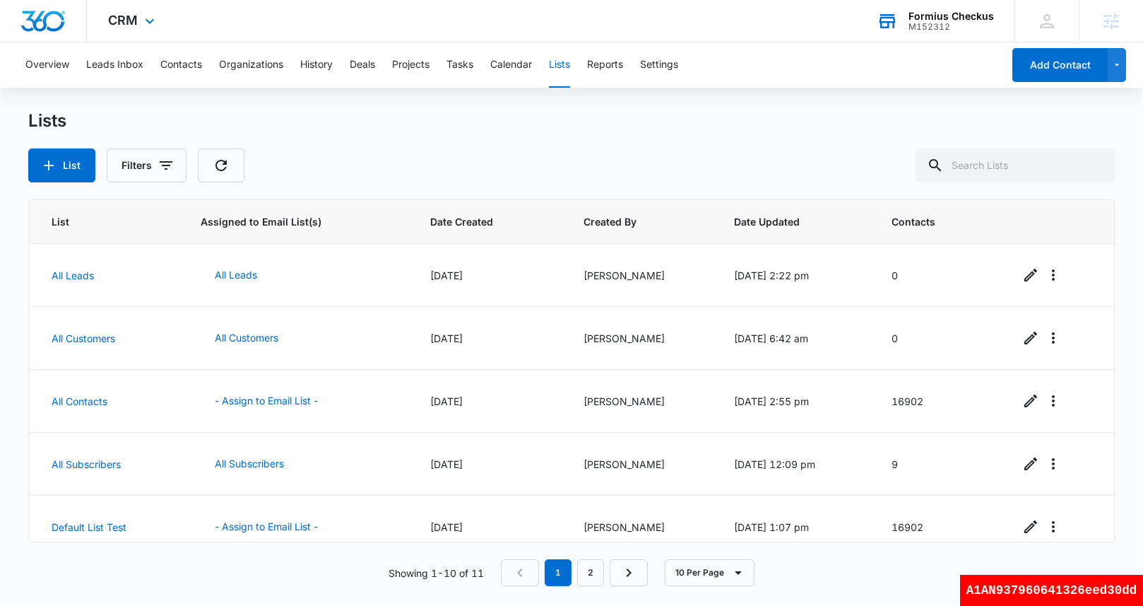
click at [952, 25] on div "M152312" at bounding box center [951, 27] width 85 height 10
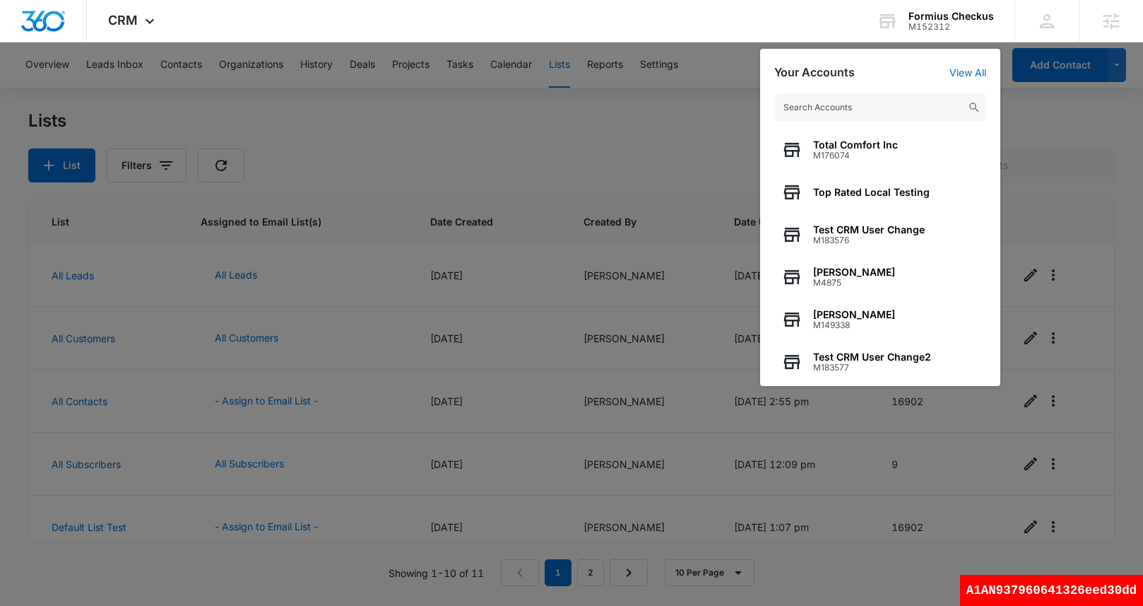
click at [891, 111] on input "text" at bounding box center [880, 107] width 212 height 28
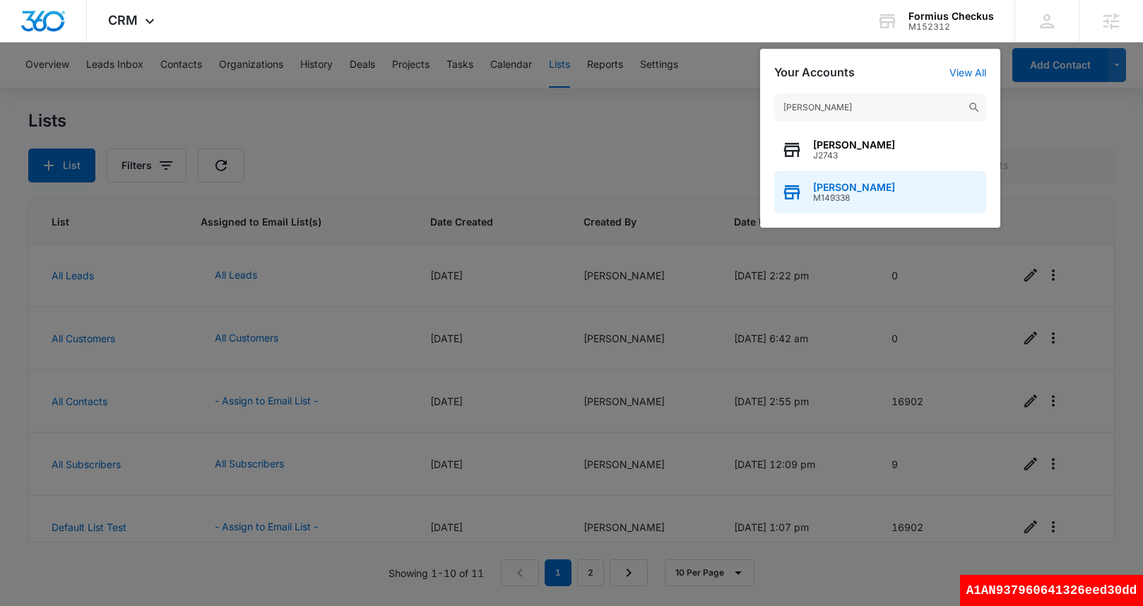
type input "[PERSON_NAME]"
click at [868, 199] on span "M149338" at bounding box center [854, 198] width 82 height 10
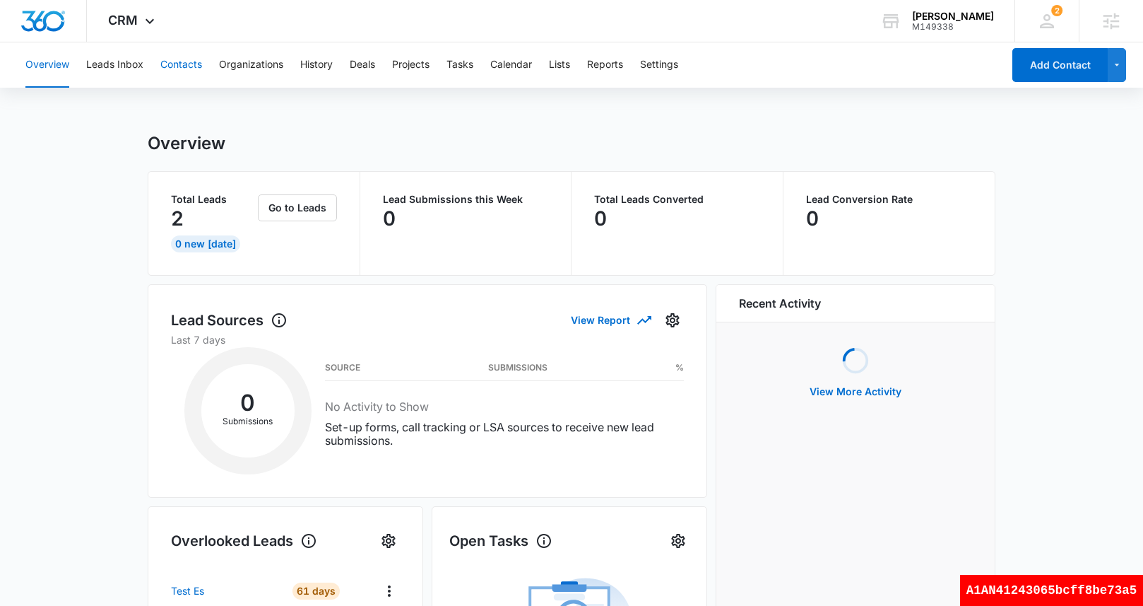
click at [194, 67] on button "Contacts" at bounding box center [181, 64] width 42 height 45
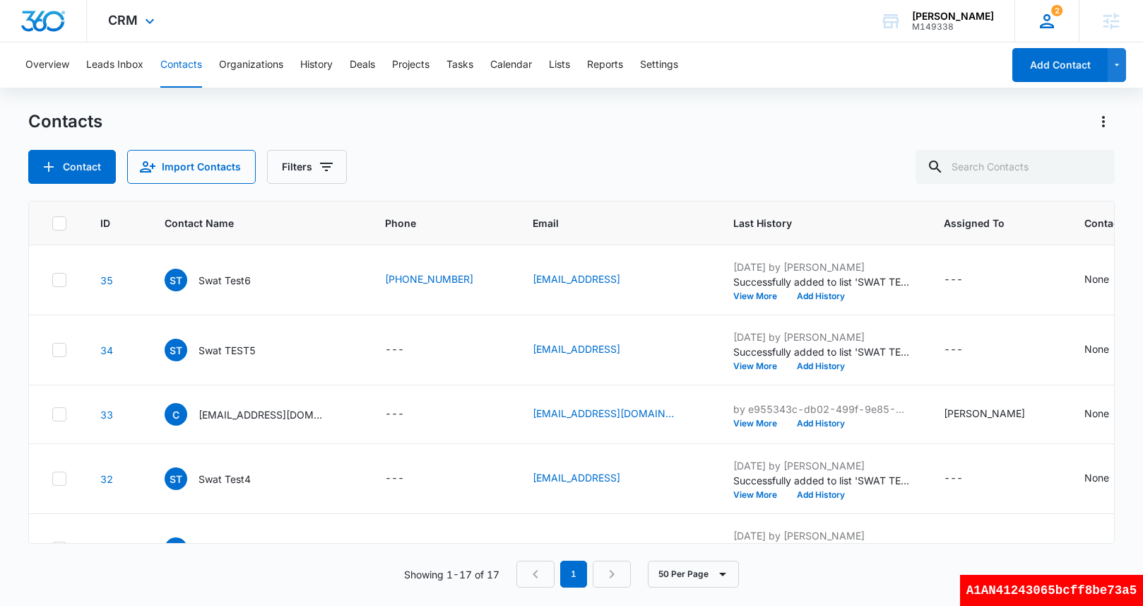
click at [1050, 23] on icon at bounding box center [1047, 21] width 14 height 14
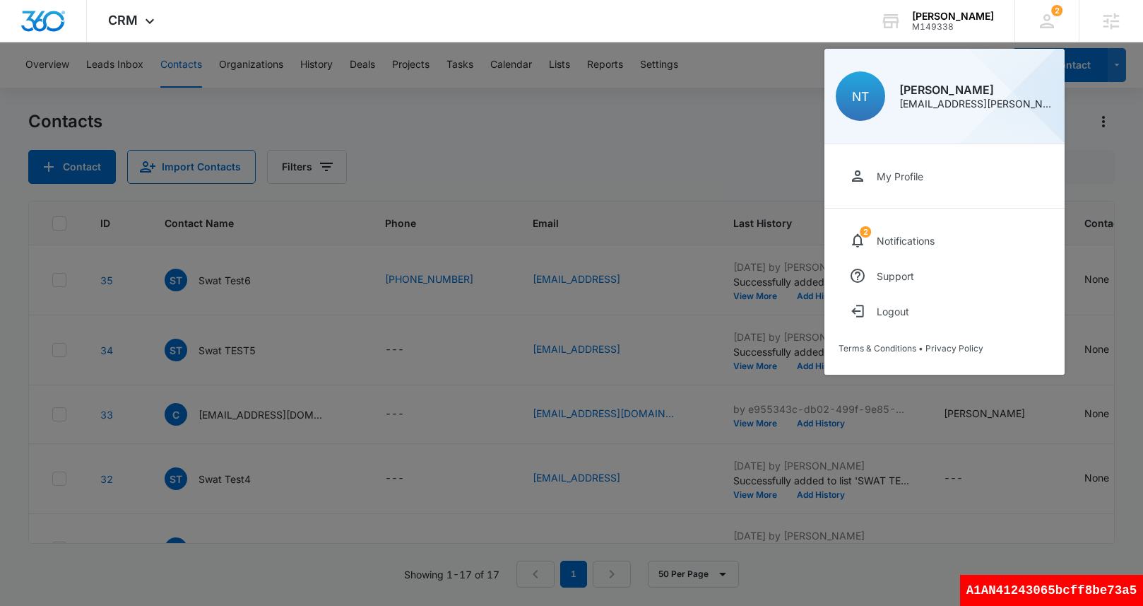
click at [675, 148] on div at bounding box center [571, 303] width 1143 height 606
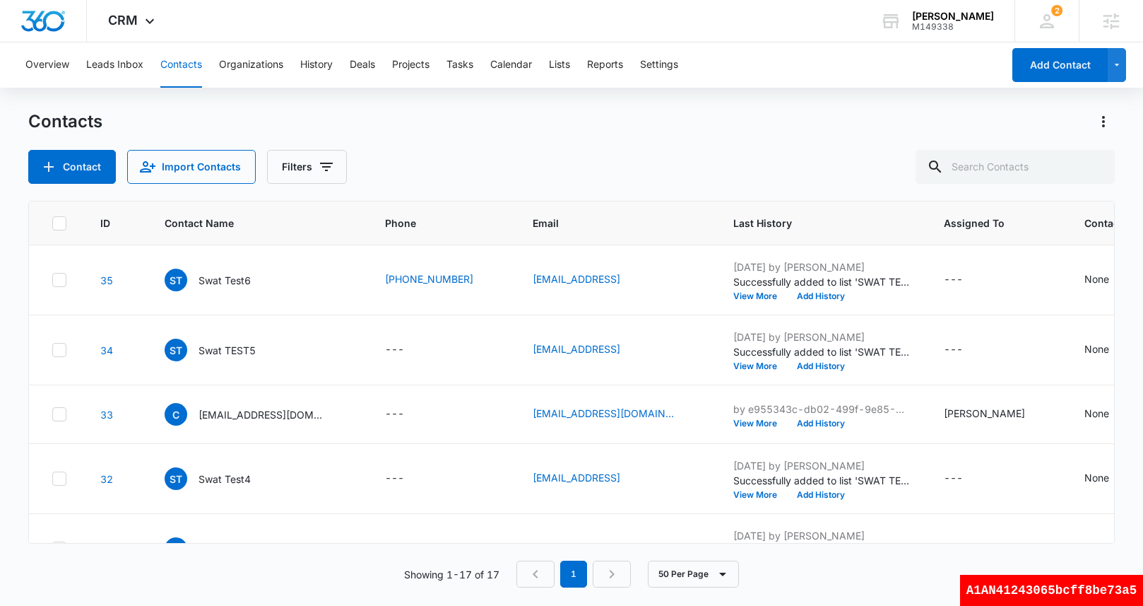
click at [820, 124] on div "Contacts" at bounding box center [571, 121] width 1086 height 23
click at [447, 129] on div "Contacts" at bounding box center [571, 121] width 1086 height 23
click at [411, 122] on div "Contacts" at bounding box center [571, 121] width 1086 height 23
click at [828, 178] on div "Contact Import Contacts Filters" at bounding box center [571, 167] width 1086 height 34
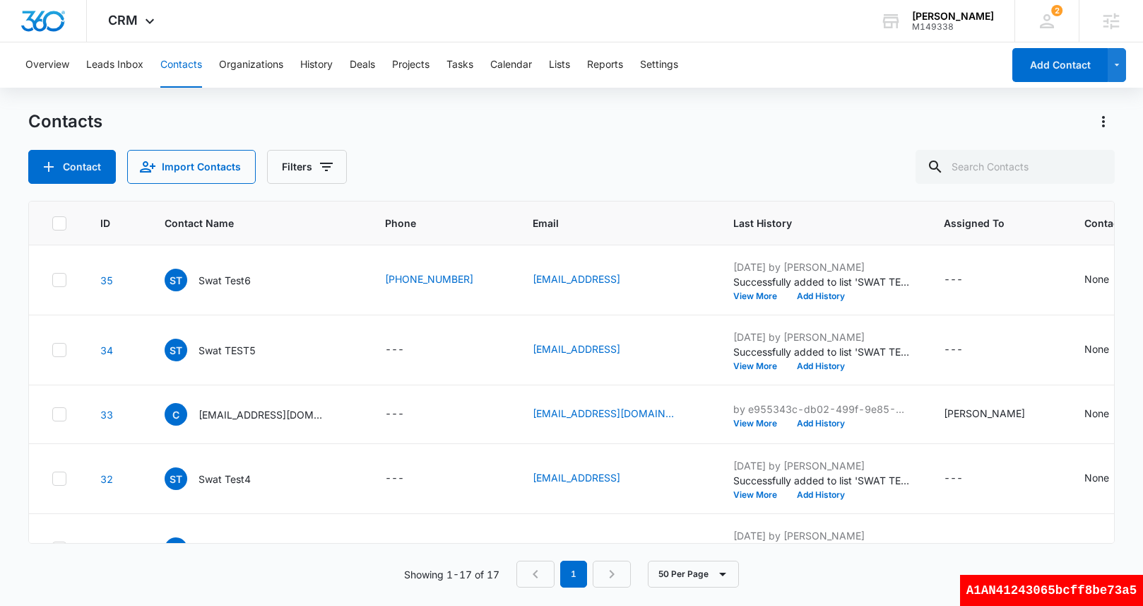
click at [725, 153] on div "Contact Import Contacts Filters" at bounding box center [571, 167] width 1086 height 34
click at [621, 142] on div "Contacts Contact Import Contacts Filters" at bounding box center [571, 146] width 1086 height 73
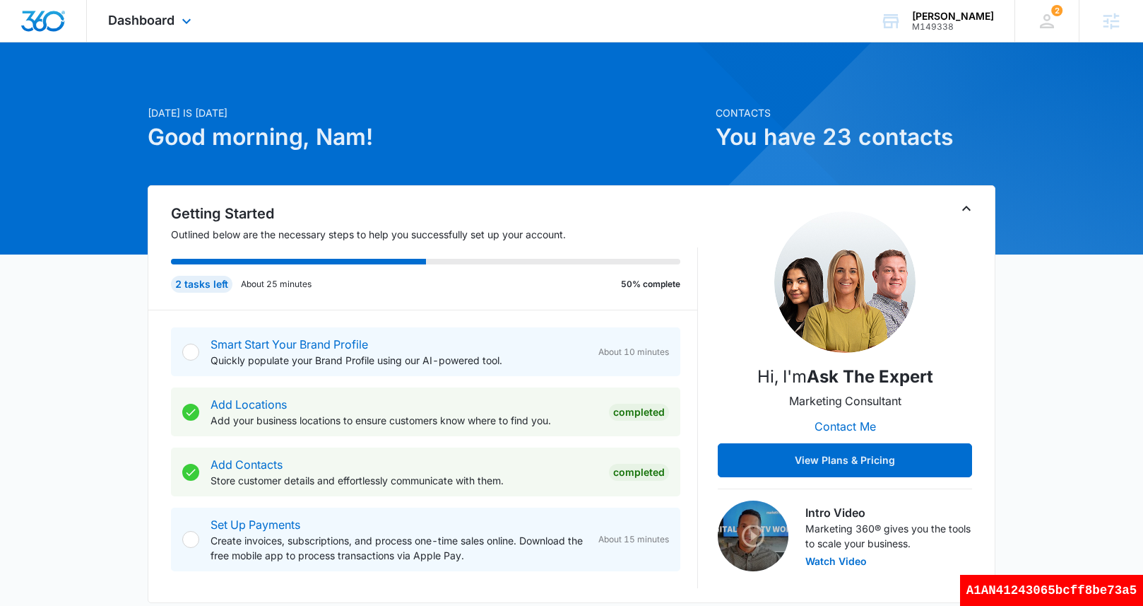
click at [163, 29] on div "Dashboard Apps Reputation Websites Forms CRM Email Social Shop Payments POS Con…" at bounding box center [151, 21] width 129 height 42
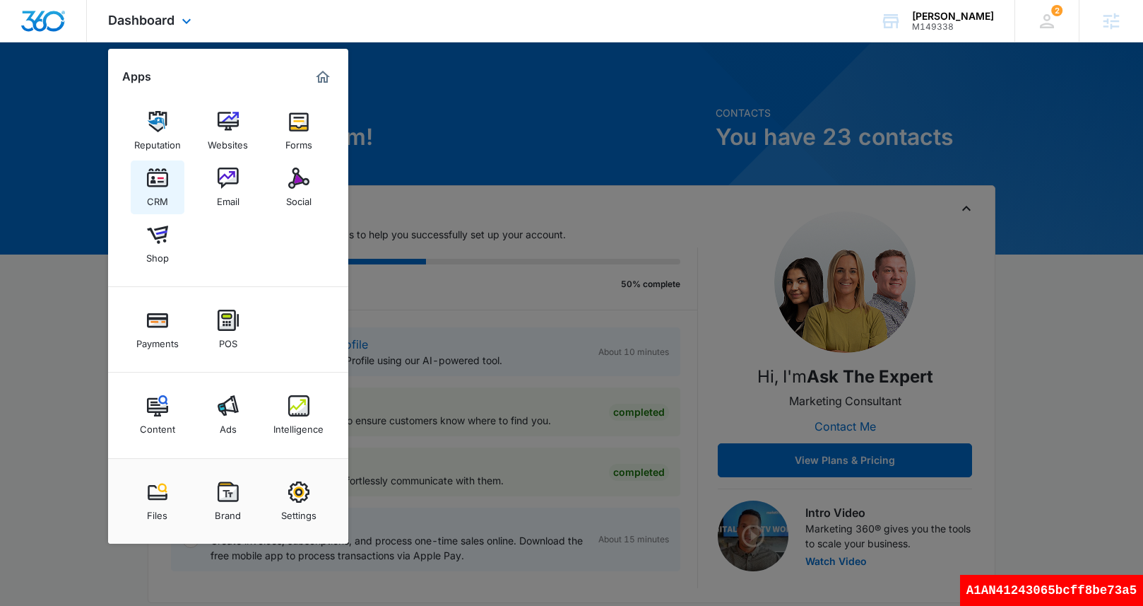
click at [160, 194] on div "CRM" at bounding box center [157, 198] width 21 height 18
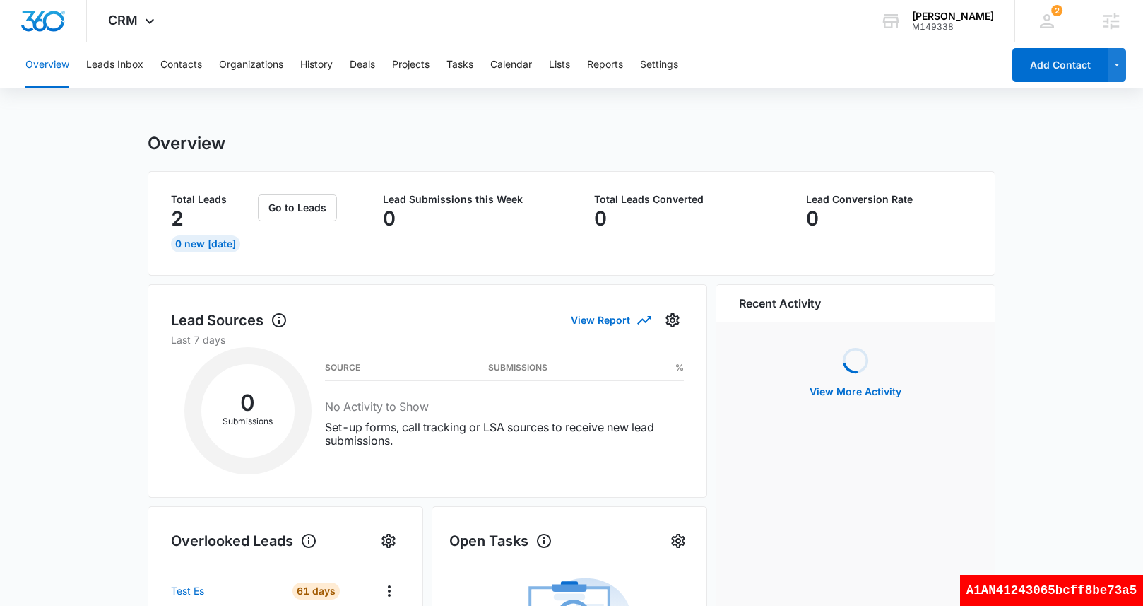
click at [587, 67] on div "Overview Leads Inbox Contacts Organizations History Deals Projects Tasks Calend…" at bounding box center [510, 64] width 986 height 45
click at [565, 69] on button "Lists" at bounding box center [559, 64] width 21 height 45
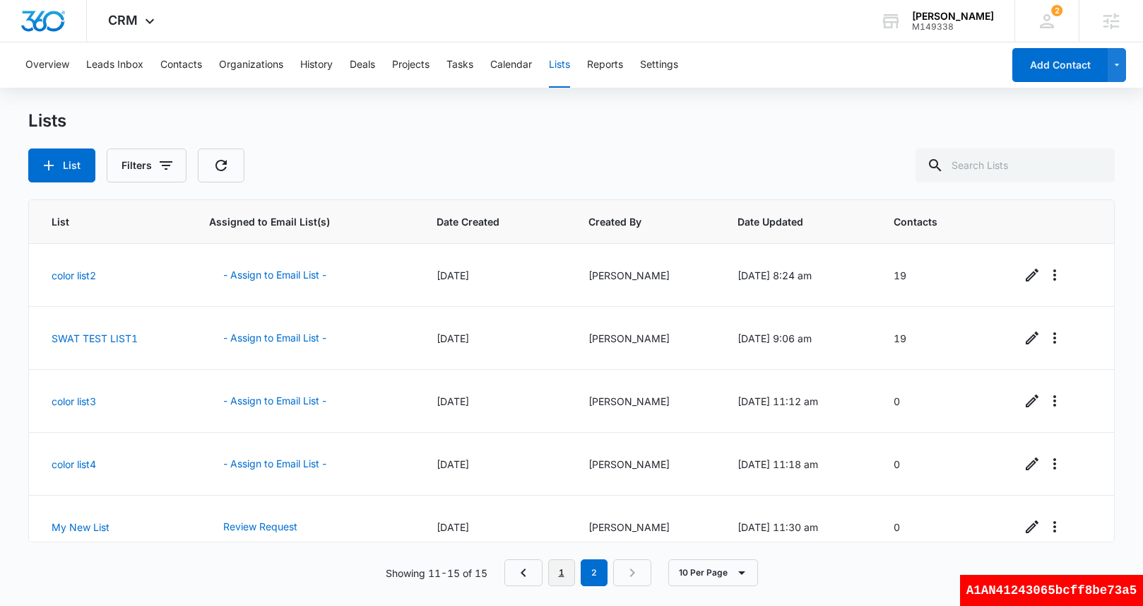
click at [561, 577] on link "1" at bounding box center [561, 572] width 27 height 27
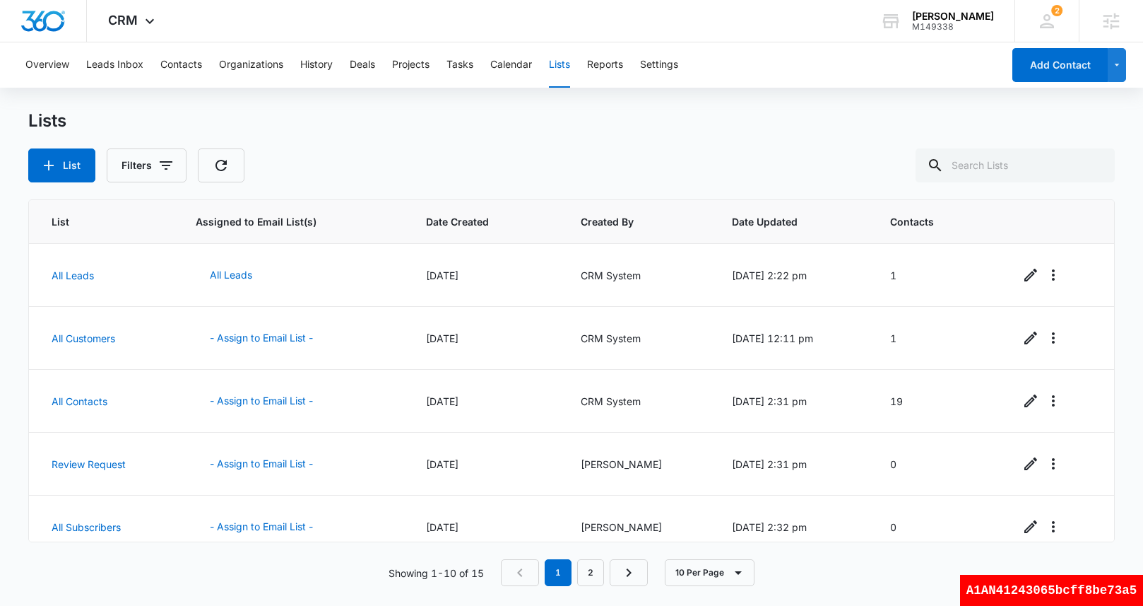
click at [514, 163] on div "List Filters" at bounding box center [571, 165] width 1086 height 34
click at [483, 148] on div "List Filters" at bounding box center [571, 165] width 1086 height 34
click at [478, 134] on div "Lists List Filters" at bounding box center [571, 146] width 1086 height 72
click at [677, 153] on div "List Filters" at bounding box center [571, 165] width 1086 height 34
click at [548, 115] on div "Lists" at bounding box center [571, 120] width 1086 height 21
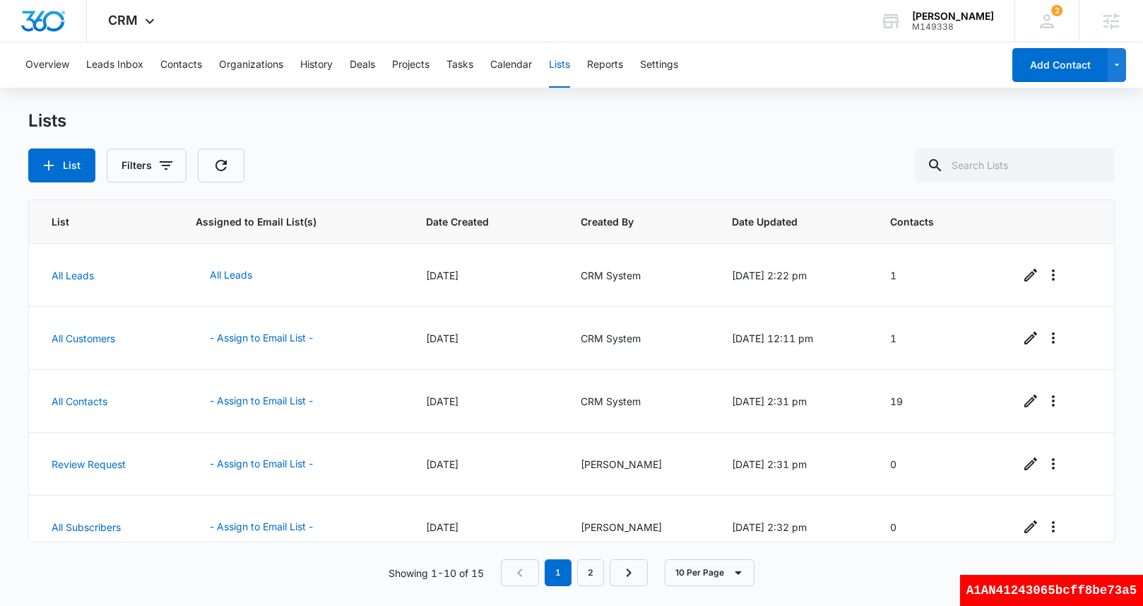
click at [507, 163] on div "List Filters" at bounding box center [571, 165] width 1086 height 34
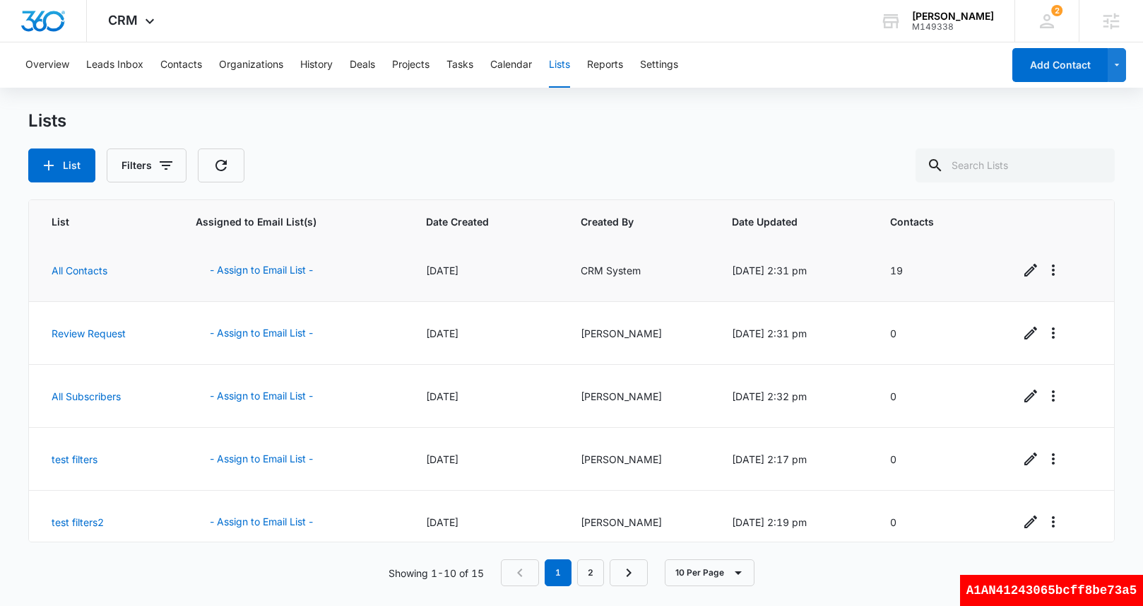
scroll to position [331, 0]
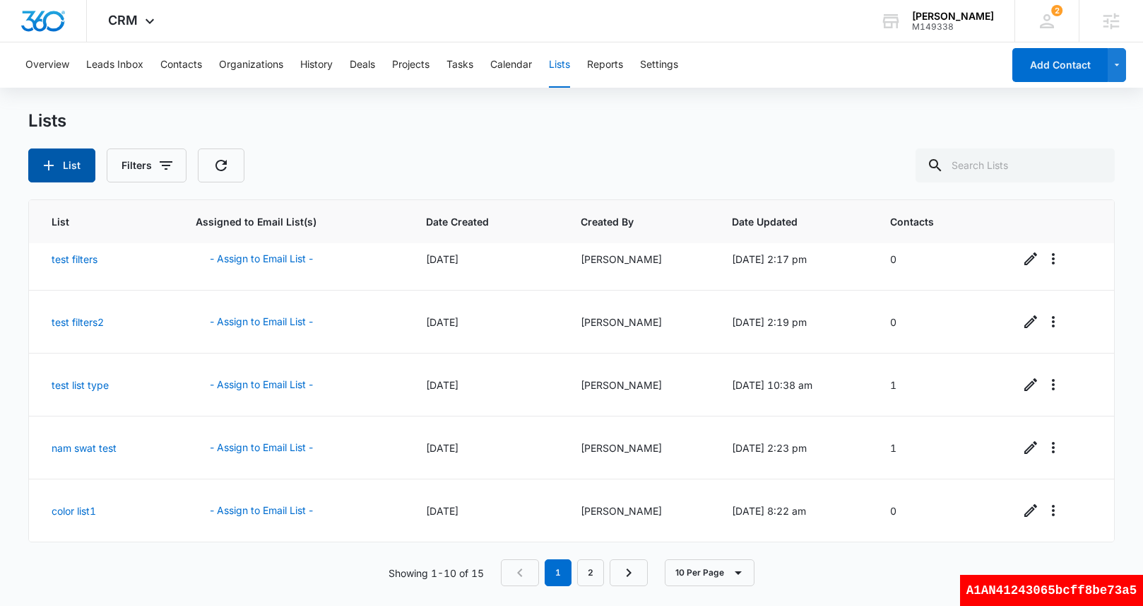
click at [65, 162] on button "List" at bounding box center [61, 165] width 67 height 34
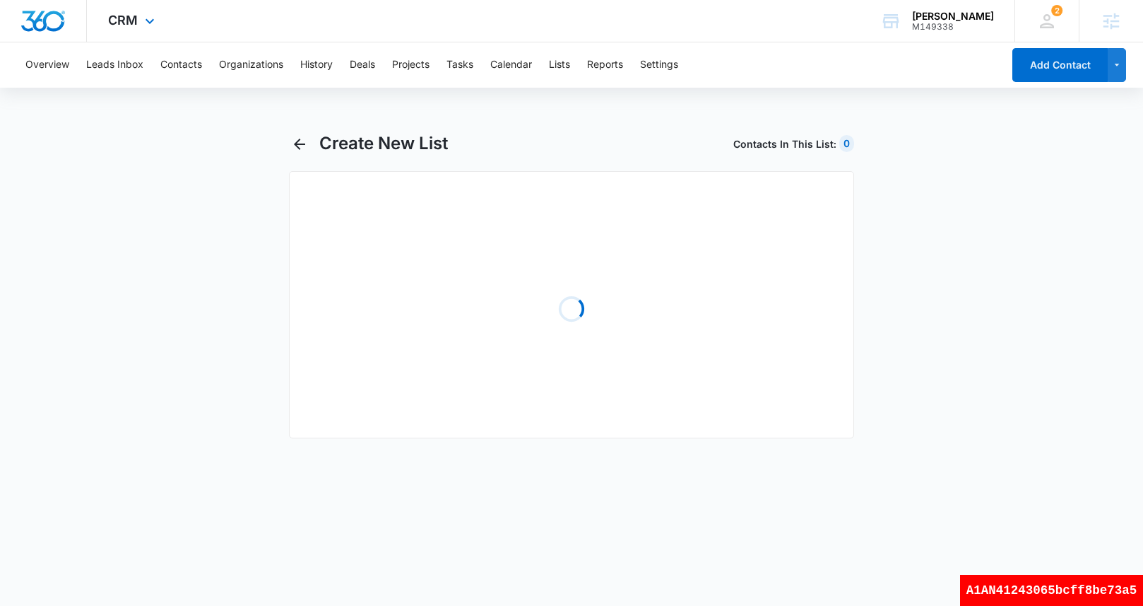
select select "31"
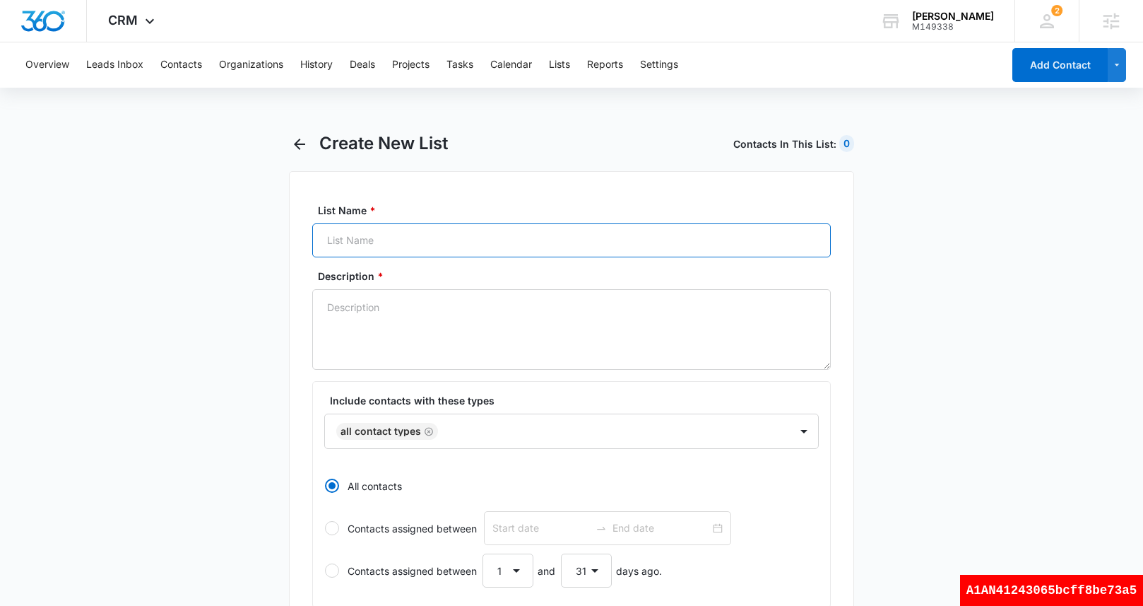
click at [435, 254] on input "List Name *" at bounding box center [571, 240] width 519 height 34
type input "Test Type List"
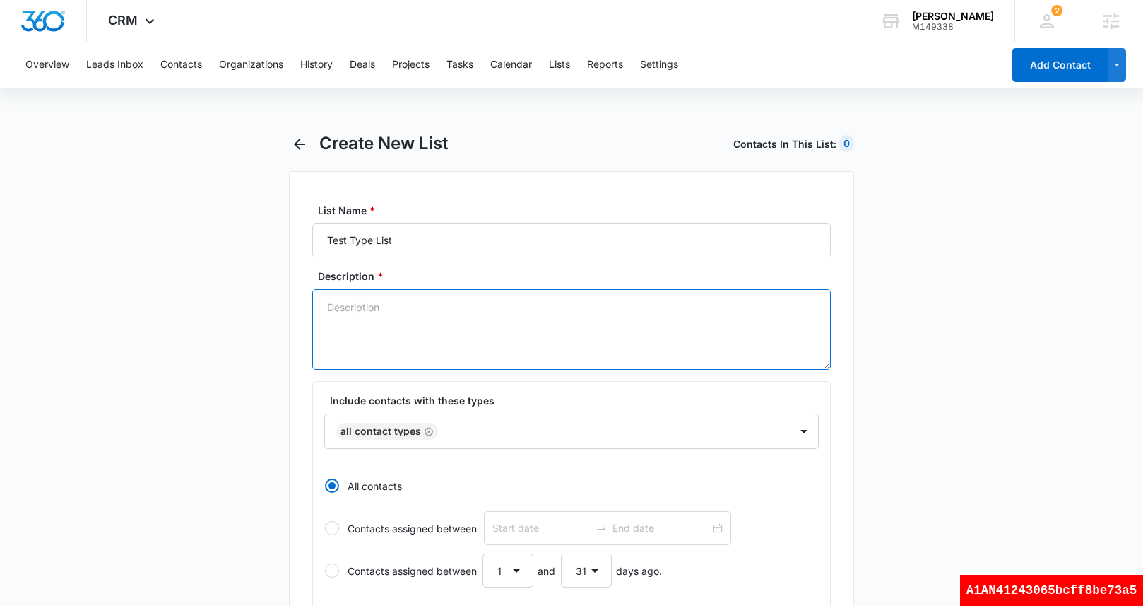
click at [407, 346] on textarea "Description *" at bounding box center [571, 329] width 519 height 81
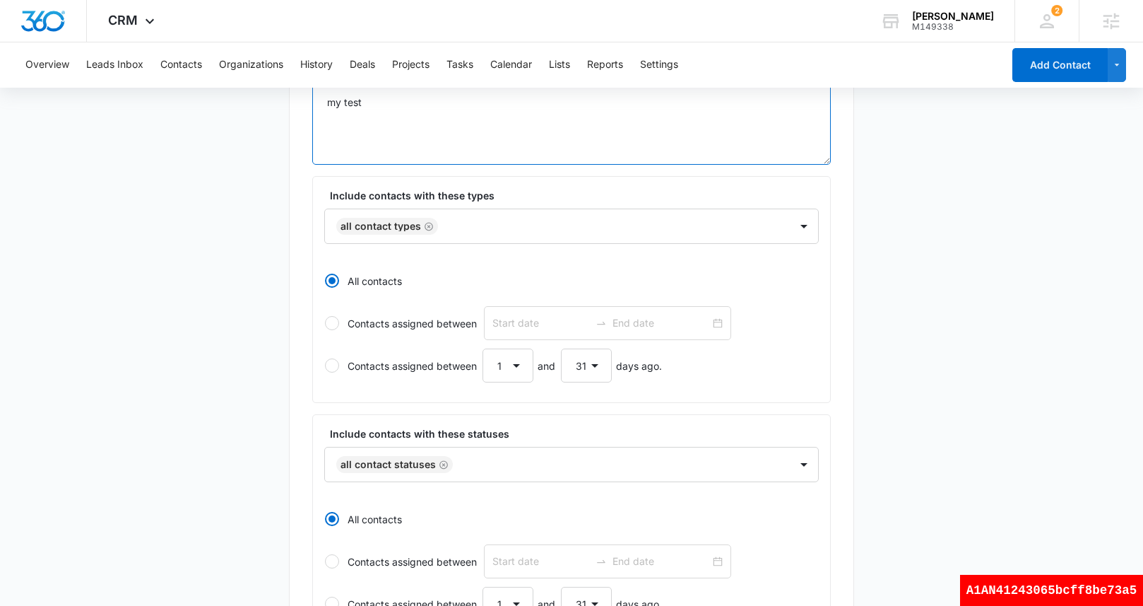
scroll to position [211, 0]
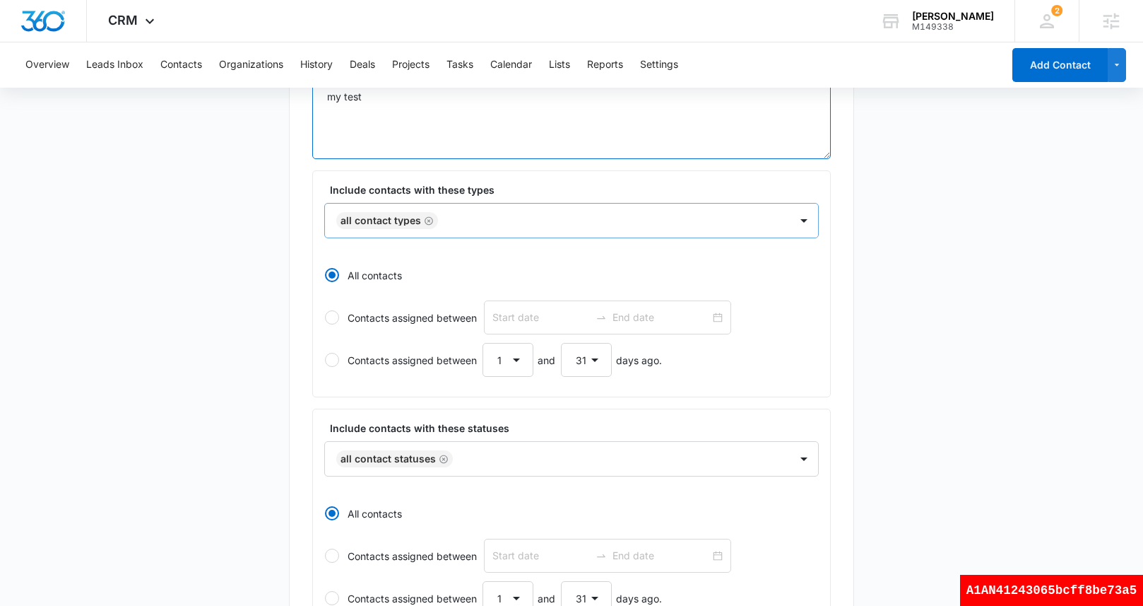
click at [429, 221] on icon "Remove All Contact Types" at bounding box center [429, 221] width 10 height 11
type textarea "my test"
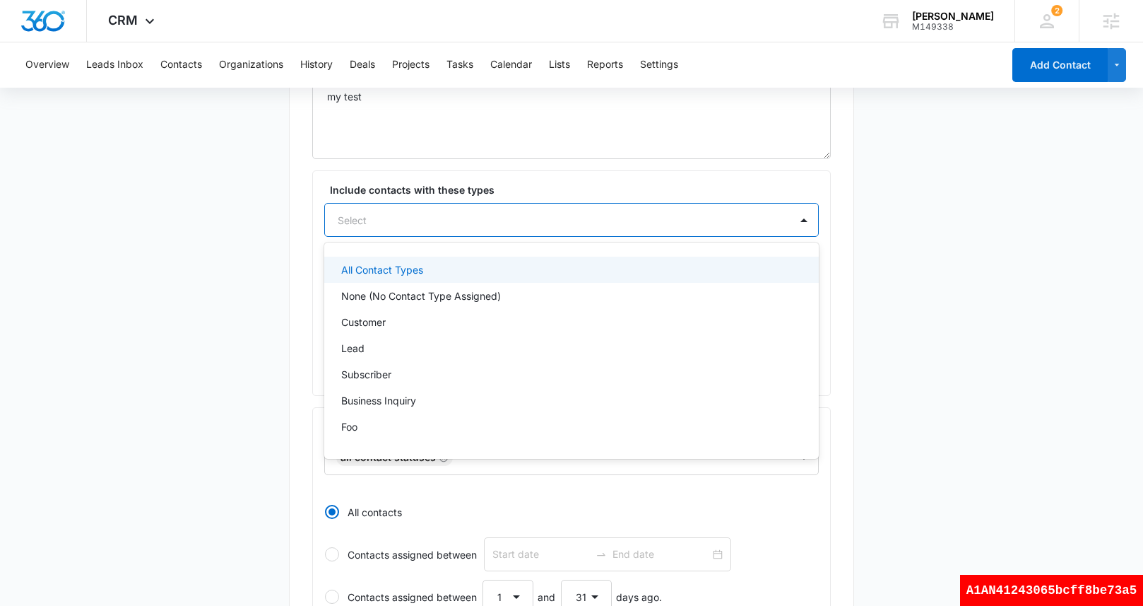
click at [430, 225] on div at bounding box center [555, 220] width 434 height 18
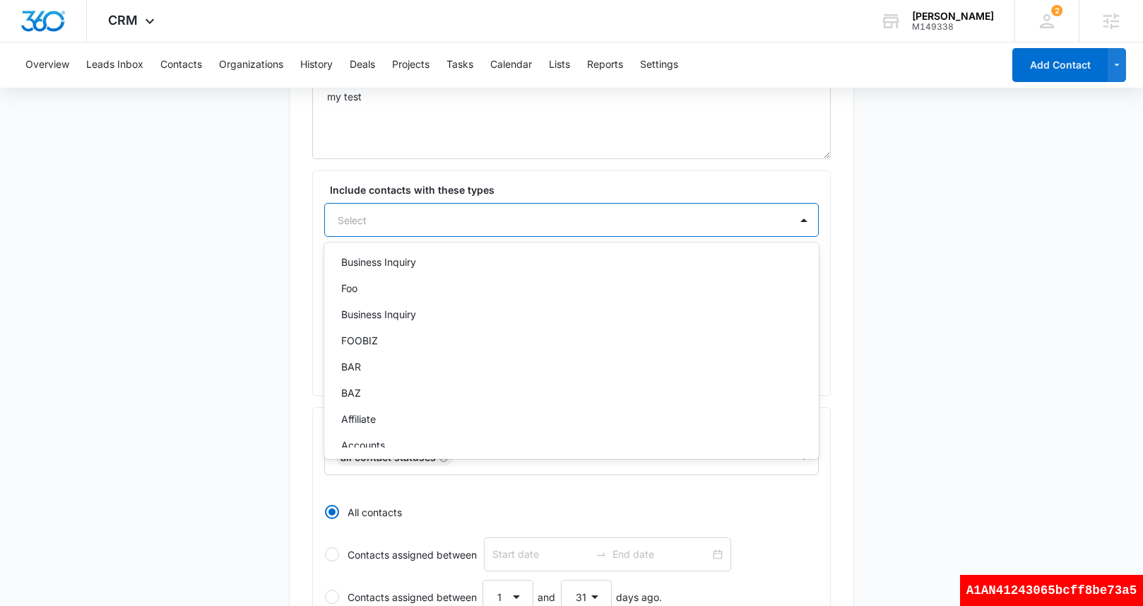
scroll to position [139, 0]
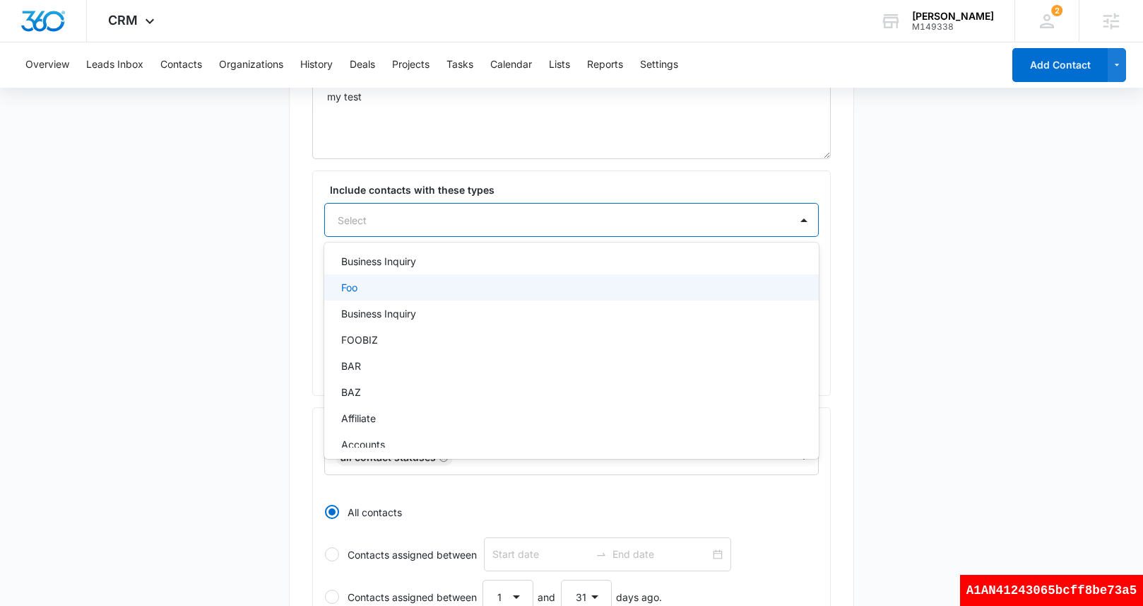
click at [421, 291] on div "Foo" at bounding box center [570, 287] width 458 height 15
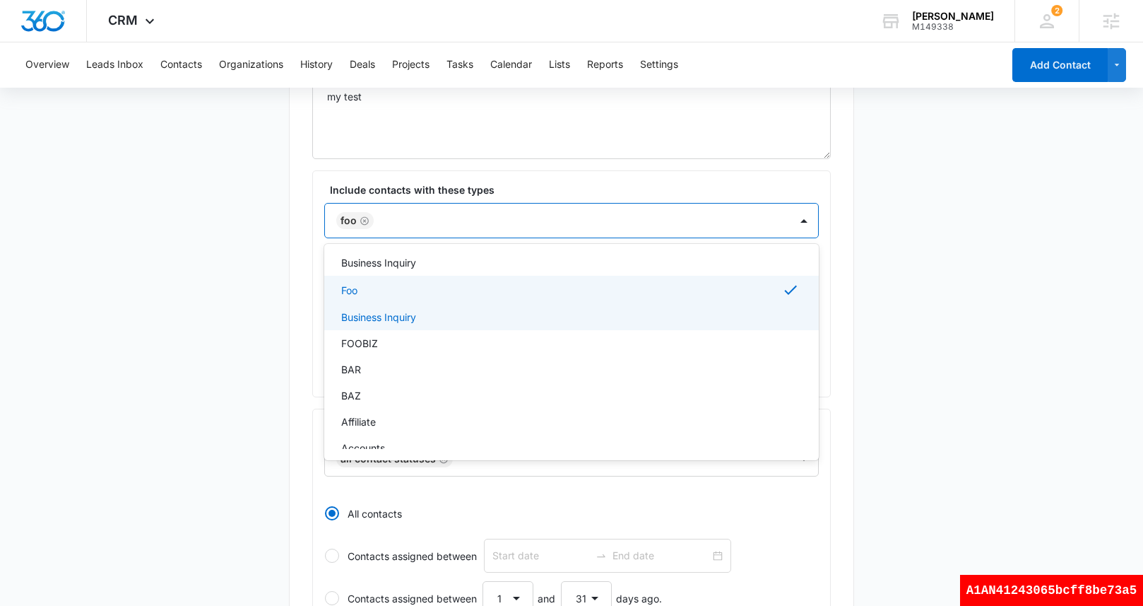
click at [239, 329] on main "Create New List Contacts In This List : 19 List Name * Test Type List Descripti…" at bounding box center [571, 510] width 1143 height 1177
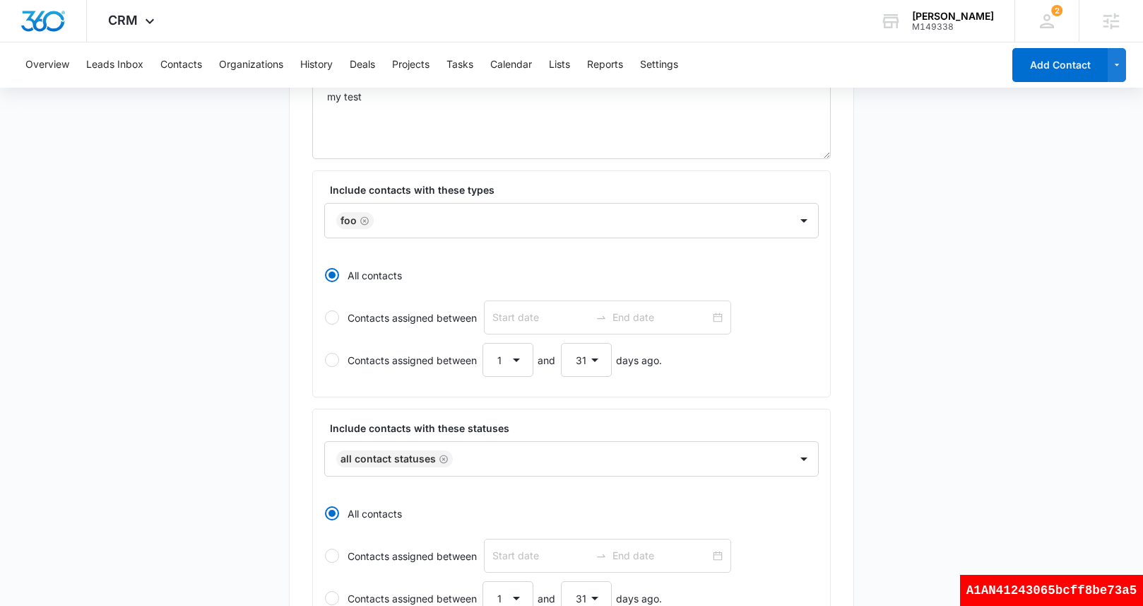
scroll to position [0, 0]
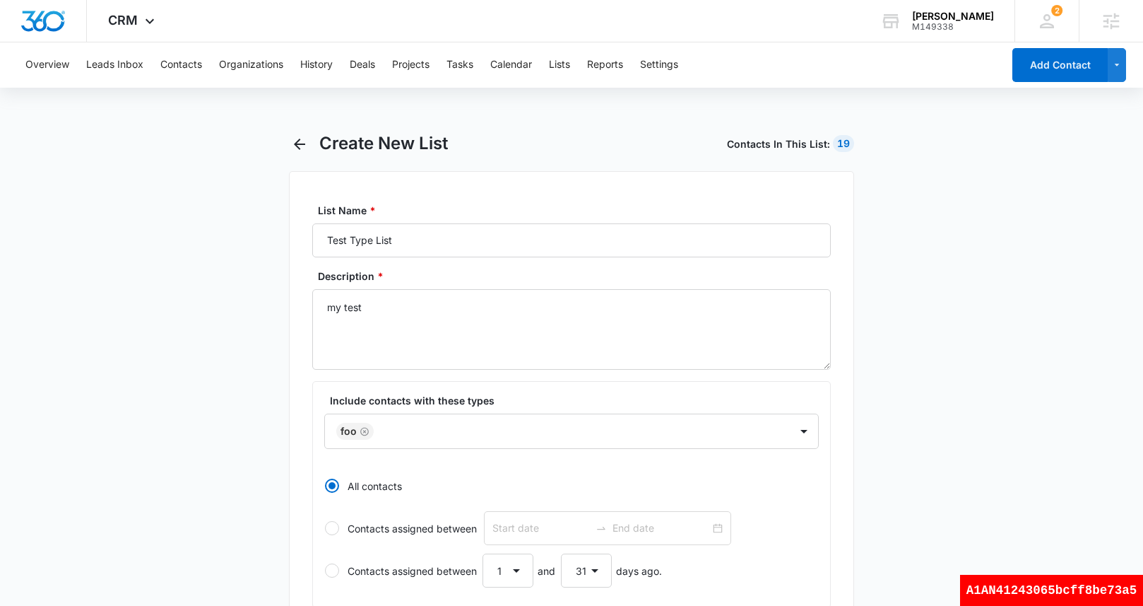
click at [512, 133] on div "Create New List Contacts In This List : 19" at bounding box center [586, 143] width 535 height 21
click at [189, 69] on button "Contacts" at bounding box center [181, 64] width 42 height 45
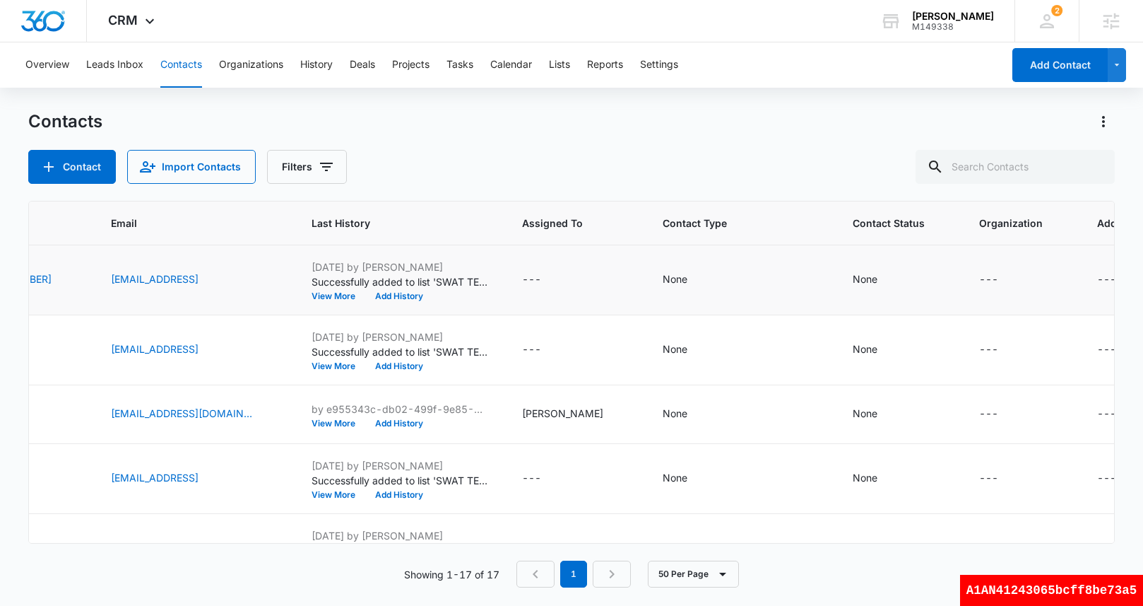
scroll to position [0, 28]
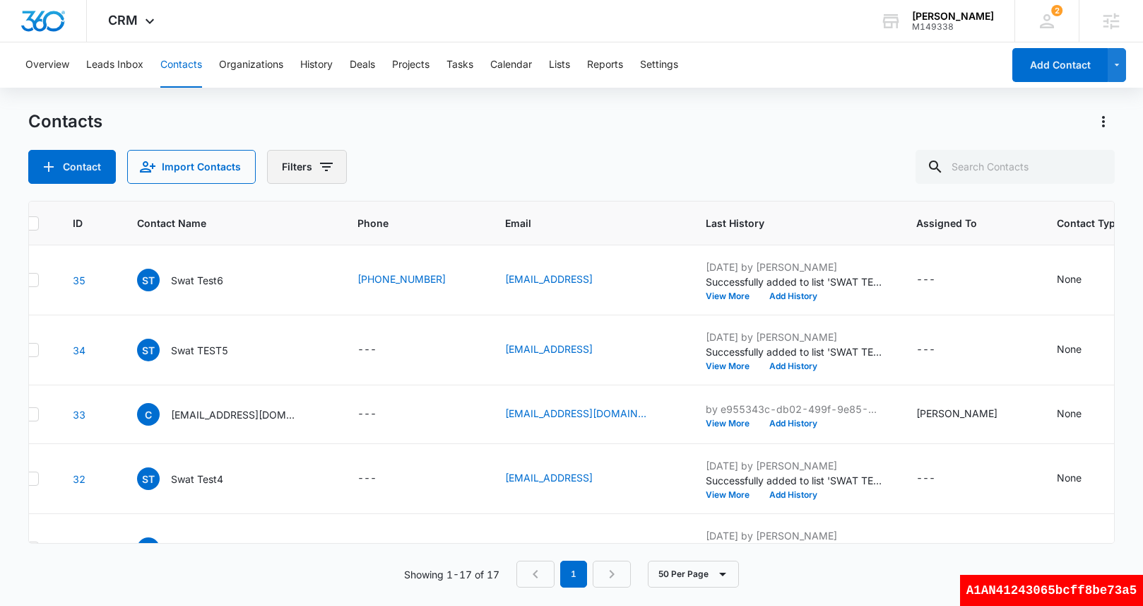
click at [324, 157] on button "Filters" at bounding box center [307, 167] width 80 height 34
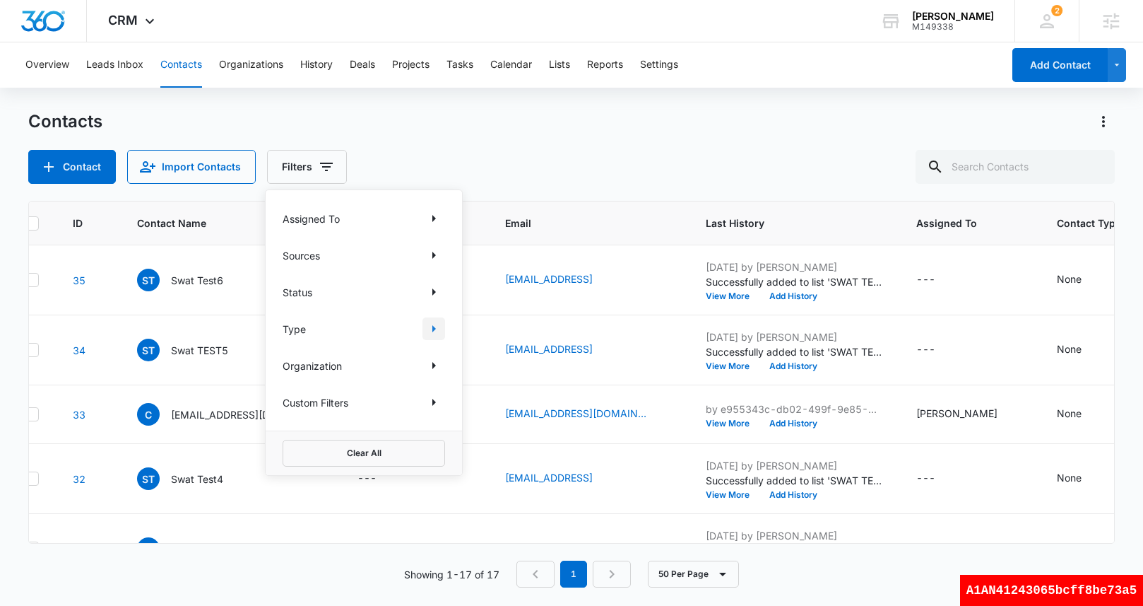
click at [435, 326] on icon "Show Type filters" at bounding box center [433, 328] width 17 height 17
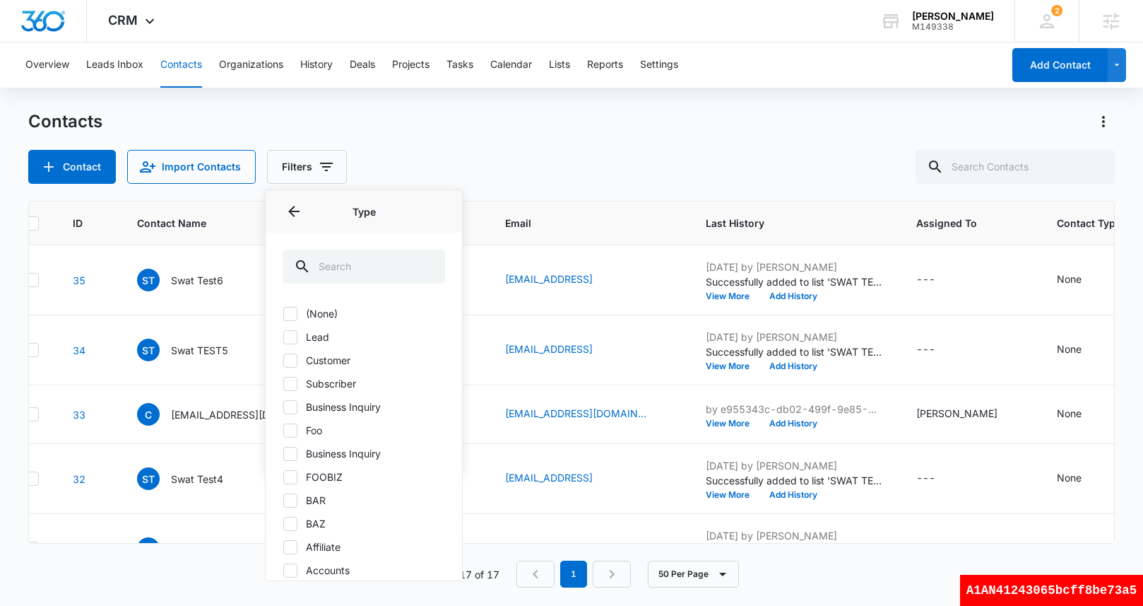
scroll to position [13, 0]
click at [294, 413] on icon at bounding box center [290, 417] width 13 height 13
click at [283, 417] on input "Foo" at bounding box center [283, 417] width 1 height 1
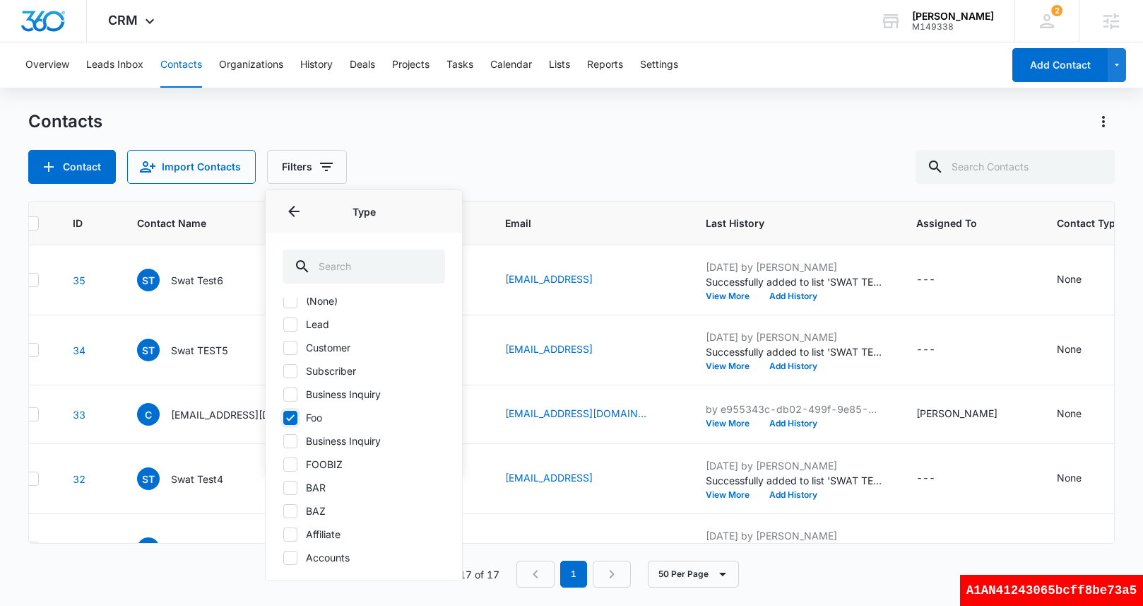
checkbox input "true"
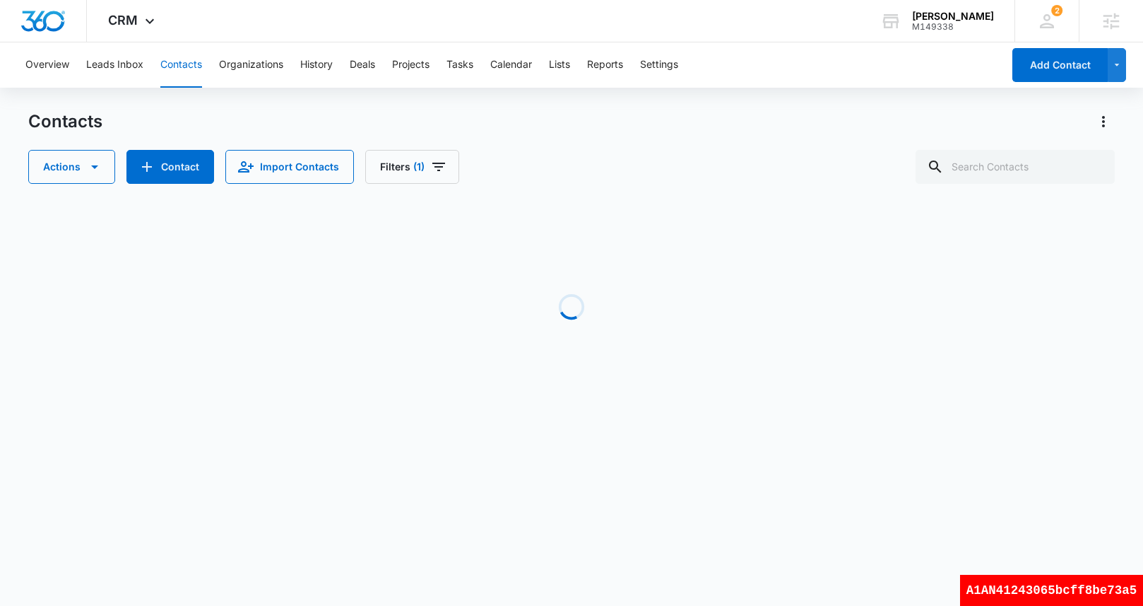
click at [596, 164] on div "Actions Contact Import Contacts Filters (1)" at bounding box center [571, 167] width 1086 height 34
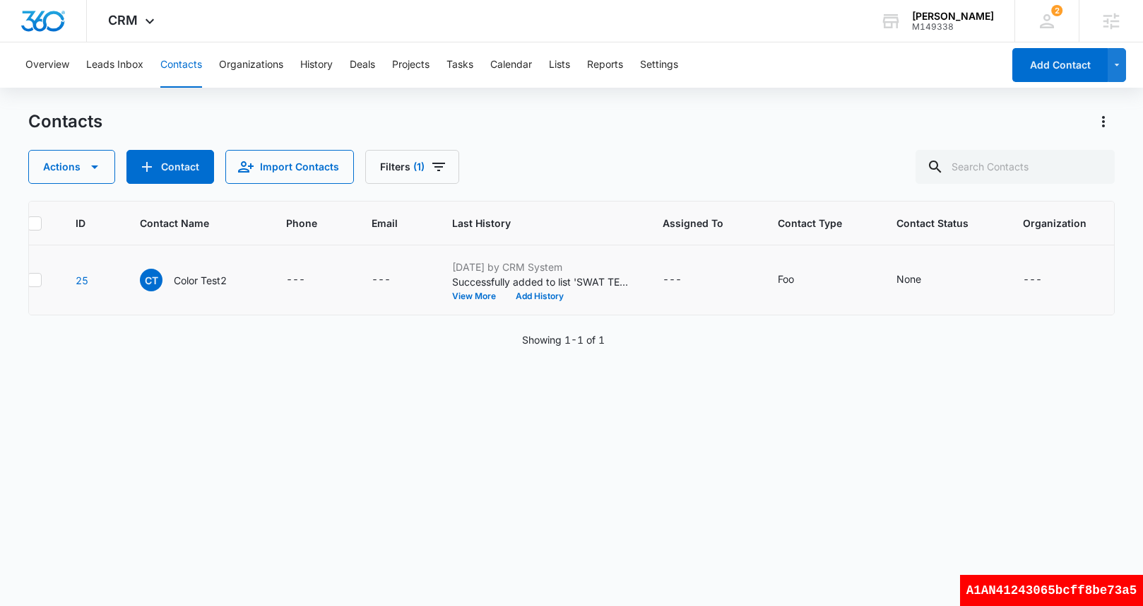
scroll to position [0, 0]
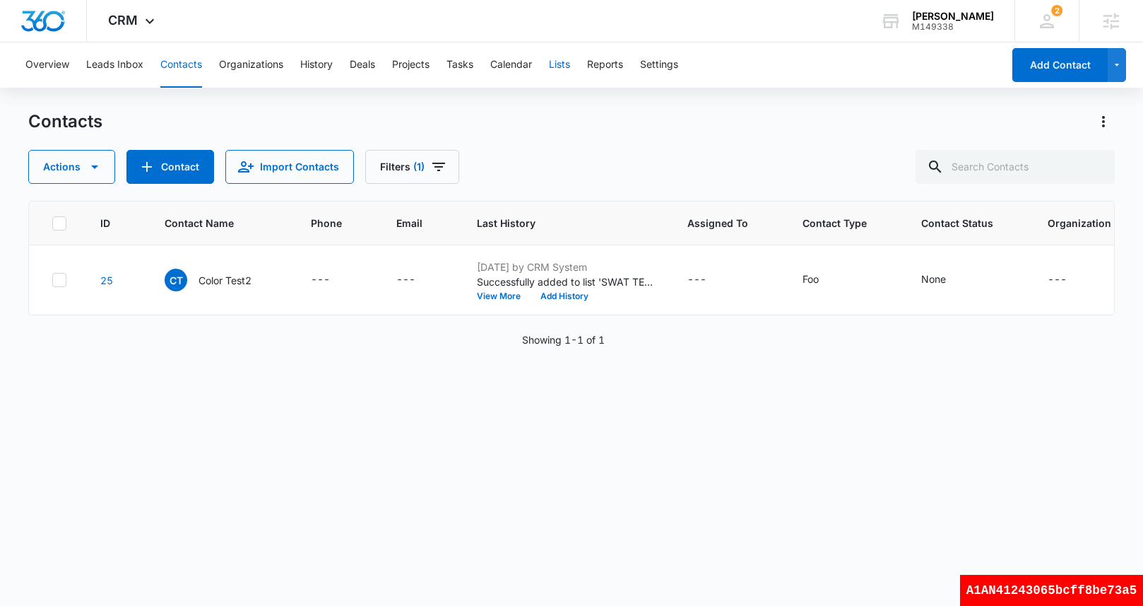
click at [569, 69] on button "Lists" at bounding box center [559, 64] width 21 height 45
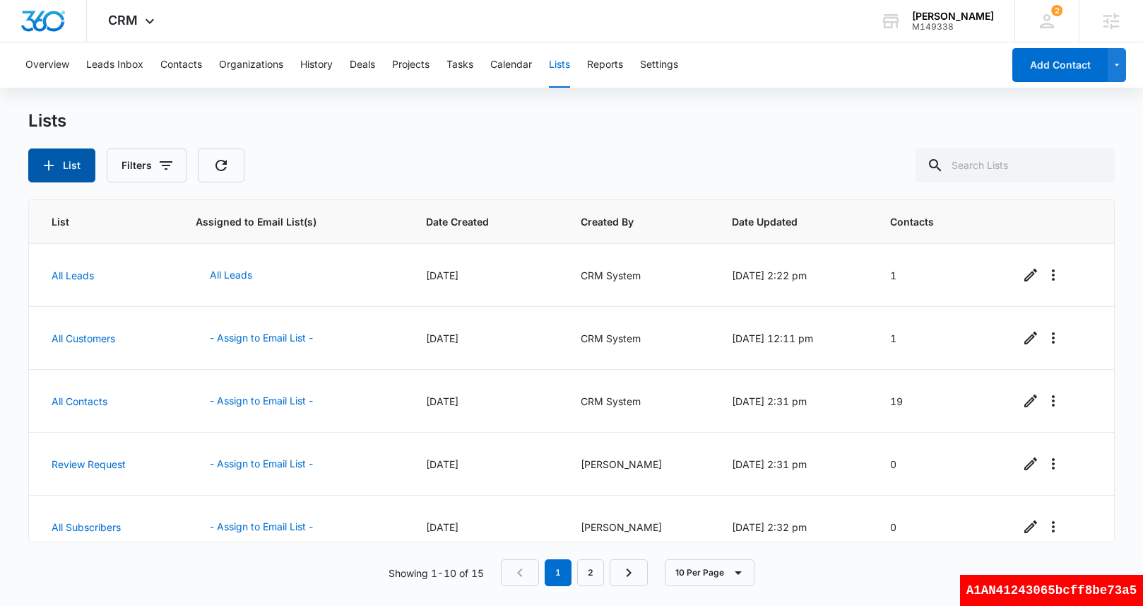
click at [71, 158] on button "List" at bounding box center [61, 165] width 67 height 34
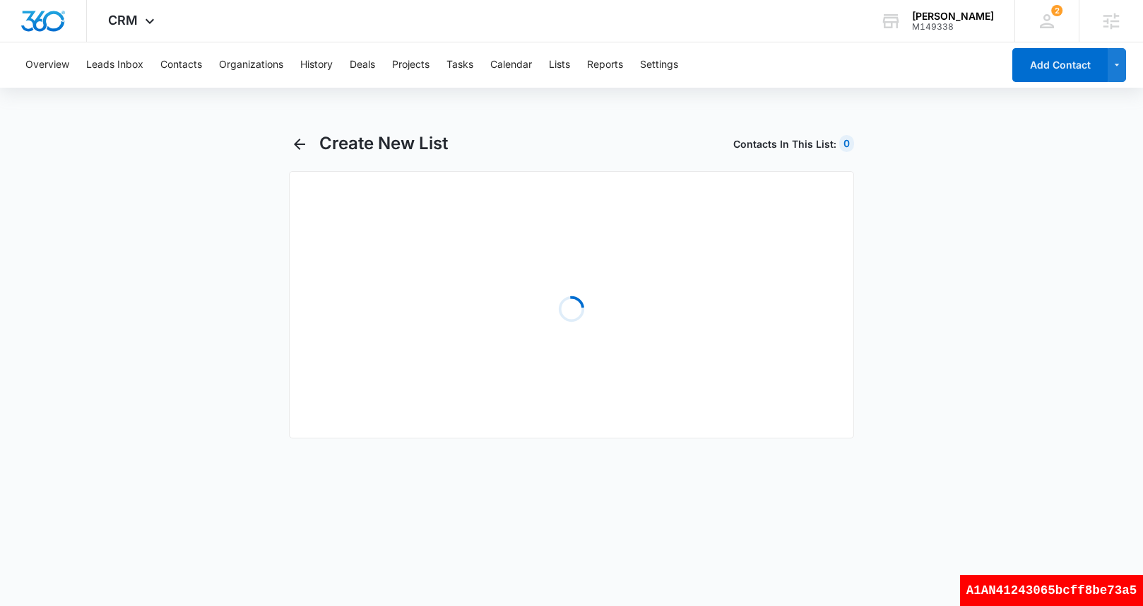
select select "31"
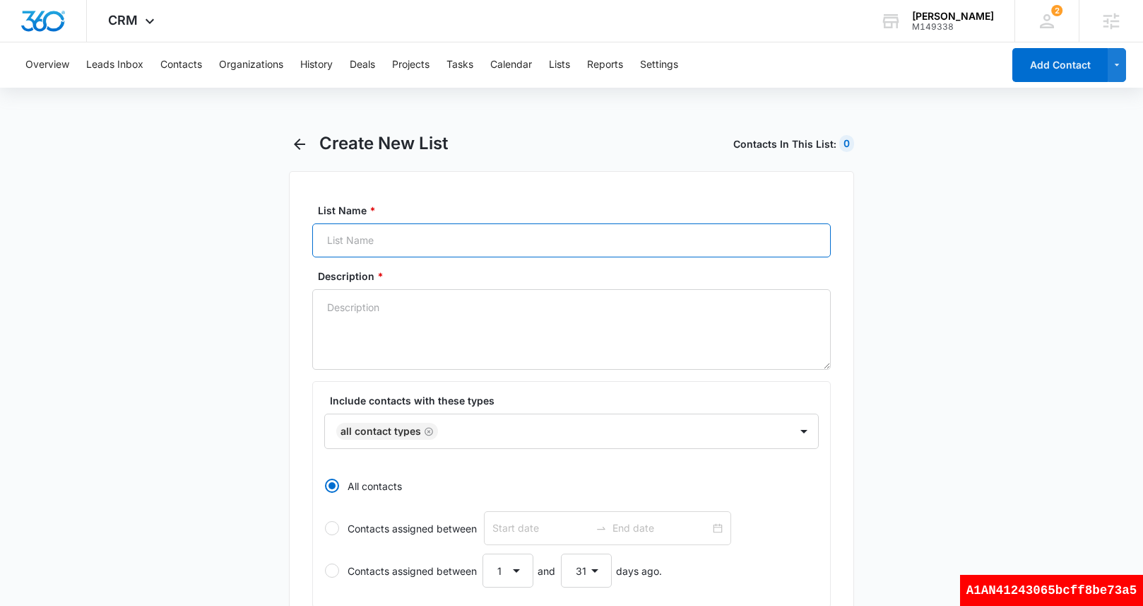
click at [375, 246] on input "List Name *" at bounding box center [571, 240] width 519 height 34
type input "test type list"
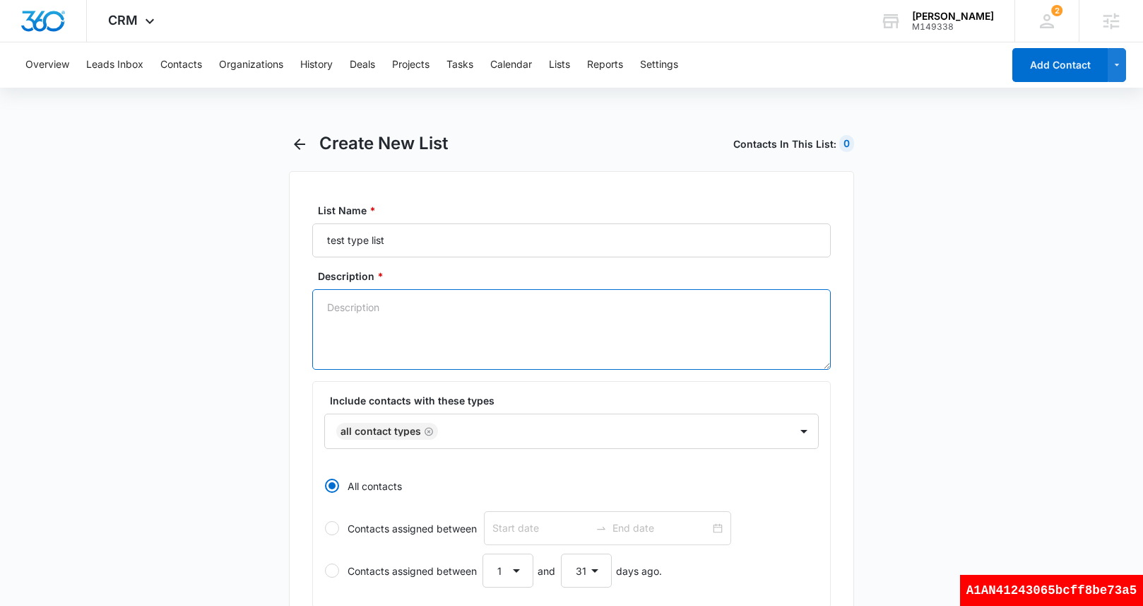
click at [427, 322] on textarea "Description *" at bounding box center [571, 329] width 519 height 81
click at [440, 310] on textarea "Description *" at bounding box center [571, 329] width 519 height 81
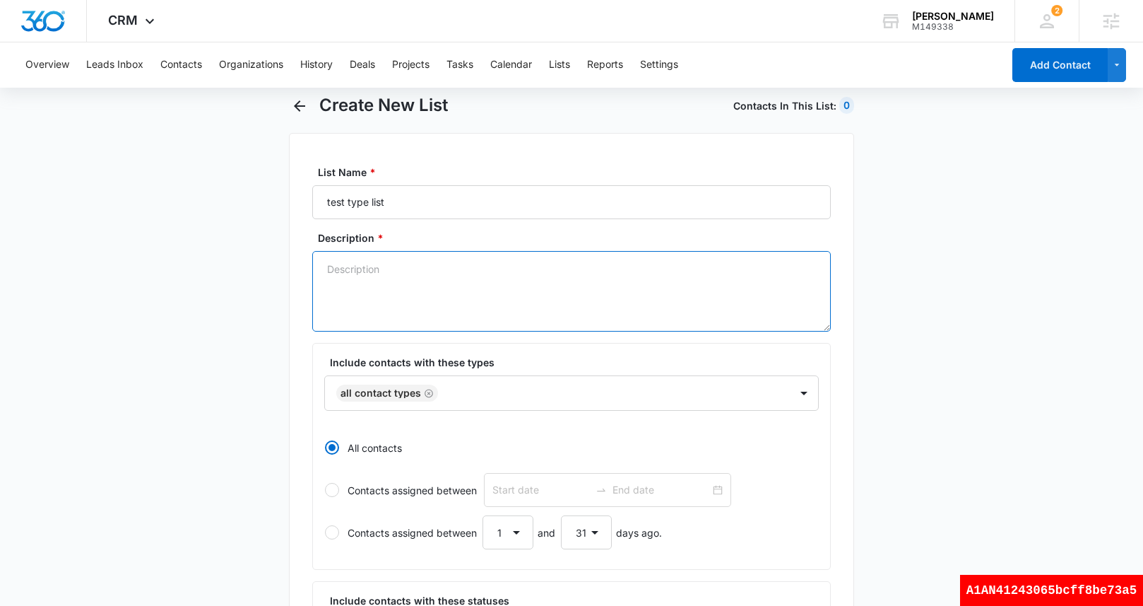
scroll to position [37, 0]
click at [413, 280] on textarea "Description *" at bounding box center [571, 292] width 519 height 81
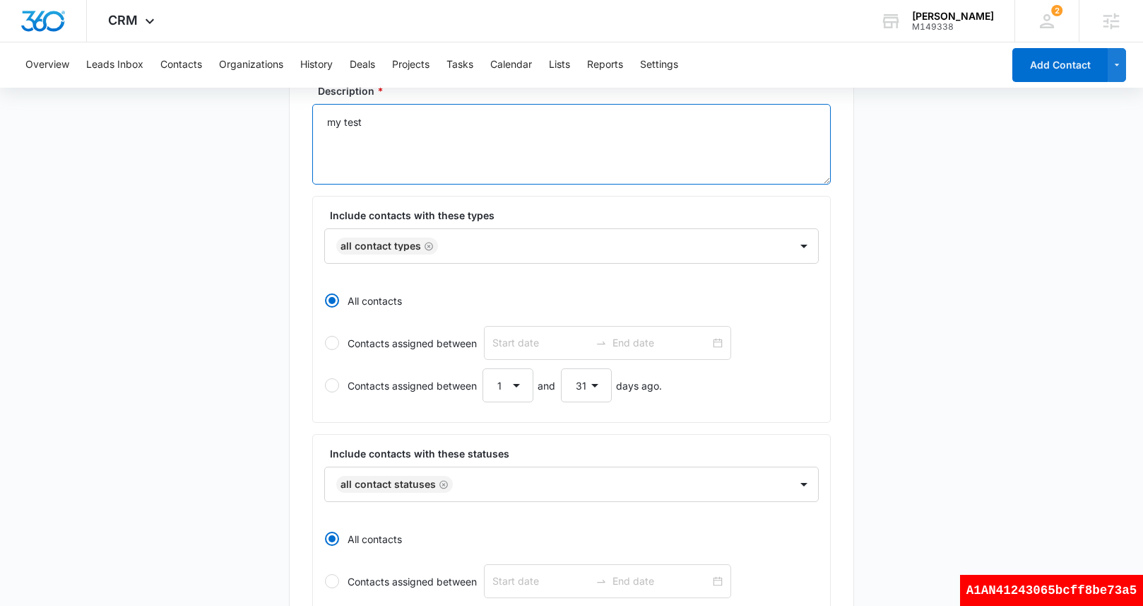
scroll to position [232, 0]
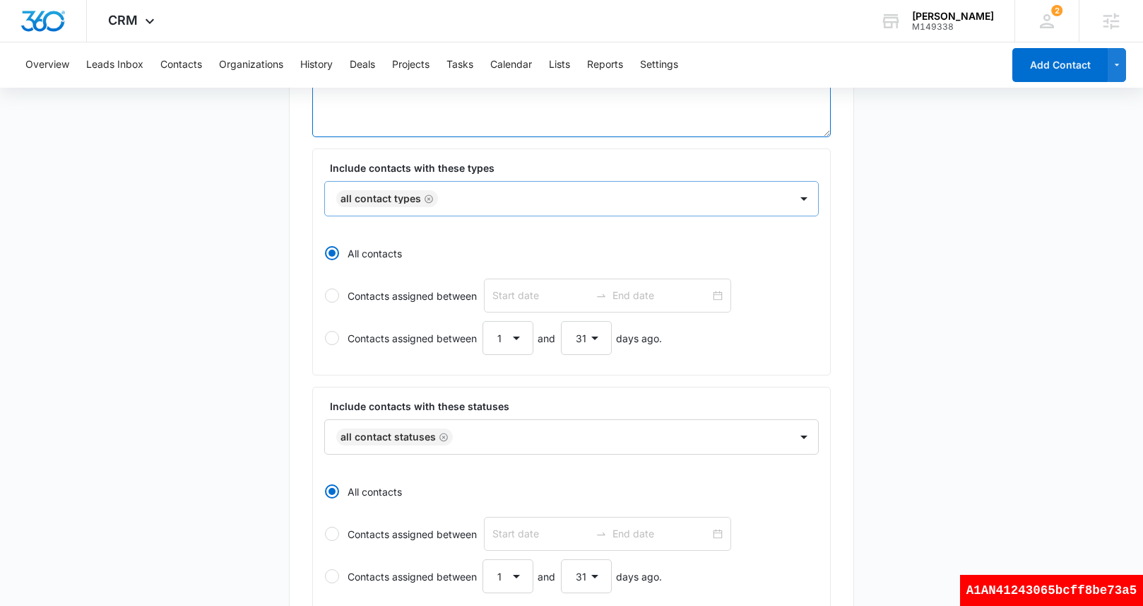
click at [426, 196] on icon "Remove All Contact Types" at bounding box center [429, 199] width 10 height 11
type textarea "my test"
click at [426, 196] on div at bounding box center [555, 198] width 434 height 18
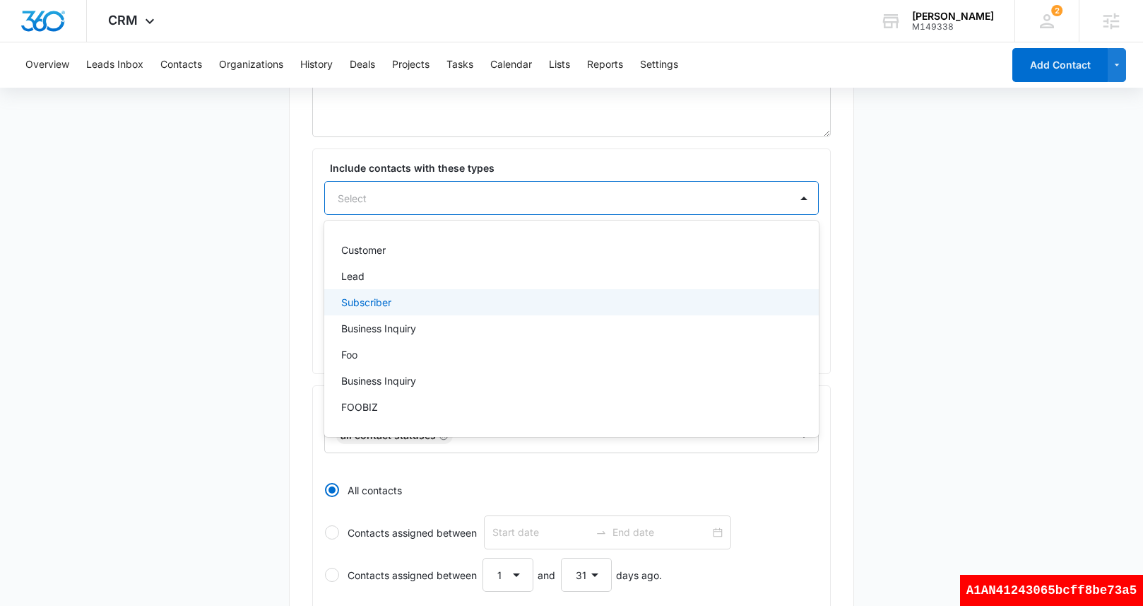
scroll to position [52, 0]
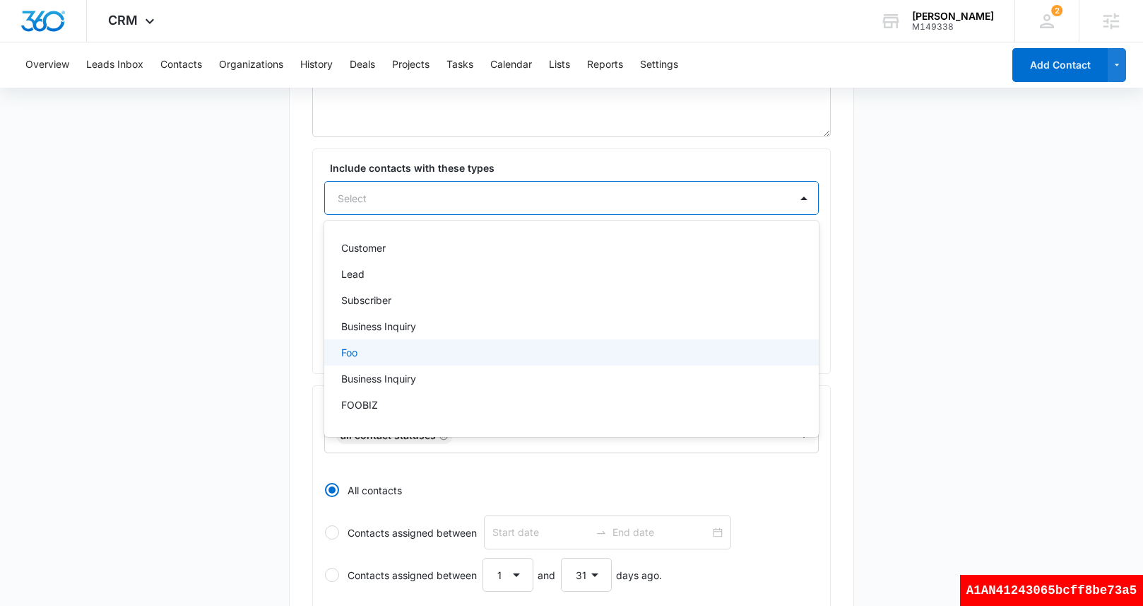
click at [399, 362] on div "Foo" at bounding box center [571, 352] width 495 height 26
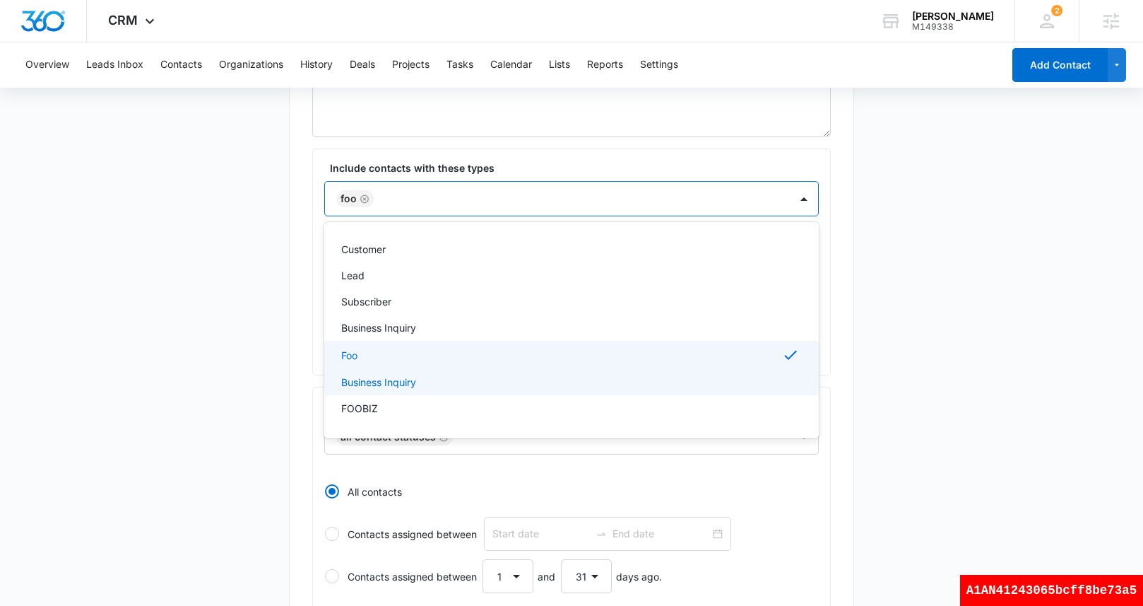
click at [216, 350] on main "Create New List Contacts In This List : 0 List Name * test type list Descriptio…" at bounding box center [571, 488] width 1143 height 1177
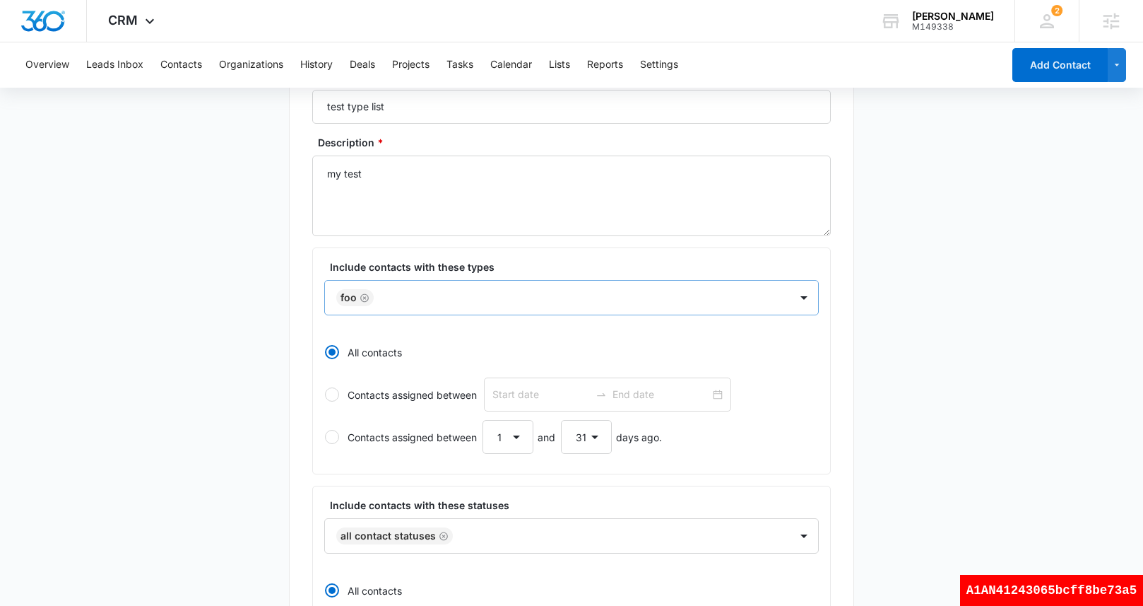
scroll to position [151, 0]
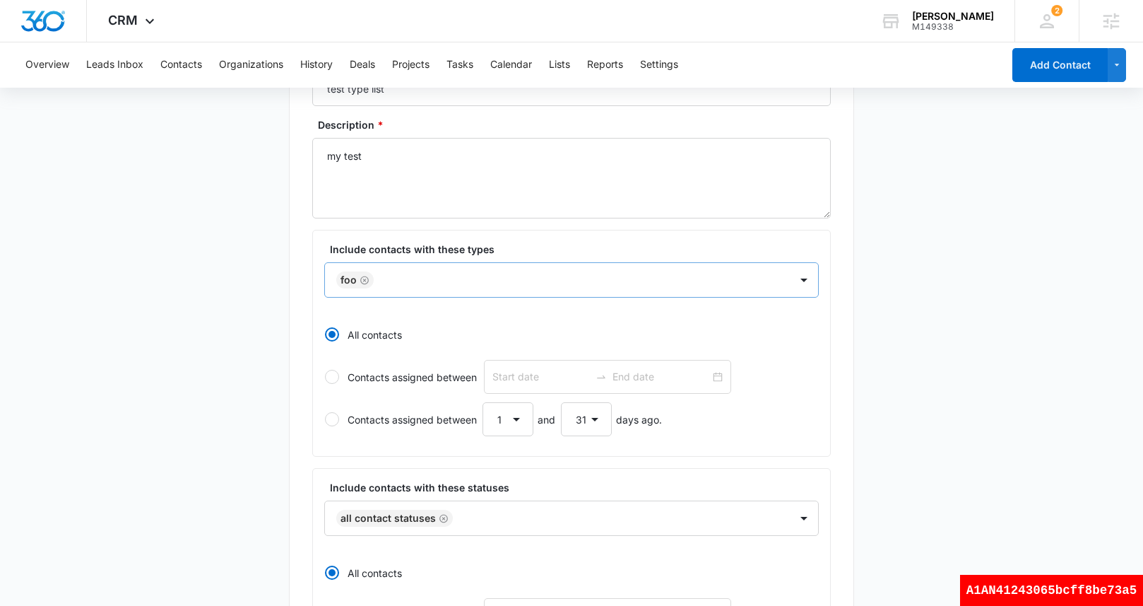
click at [360, 374] on label "Contacts assigned between" at bounding box center [571, 377] width 495 height 34
click at [325, 377] on input "Contacts assigned between" at bounding box center [324, 377] width 1 height 1
radio input "false"
radio input "true"
click at [369, 338] on label "All contacts" at bounding box center [571, 334] width 495 height 34
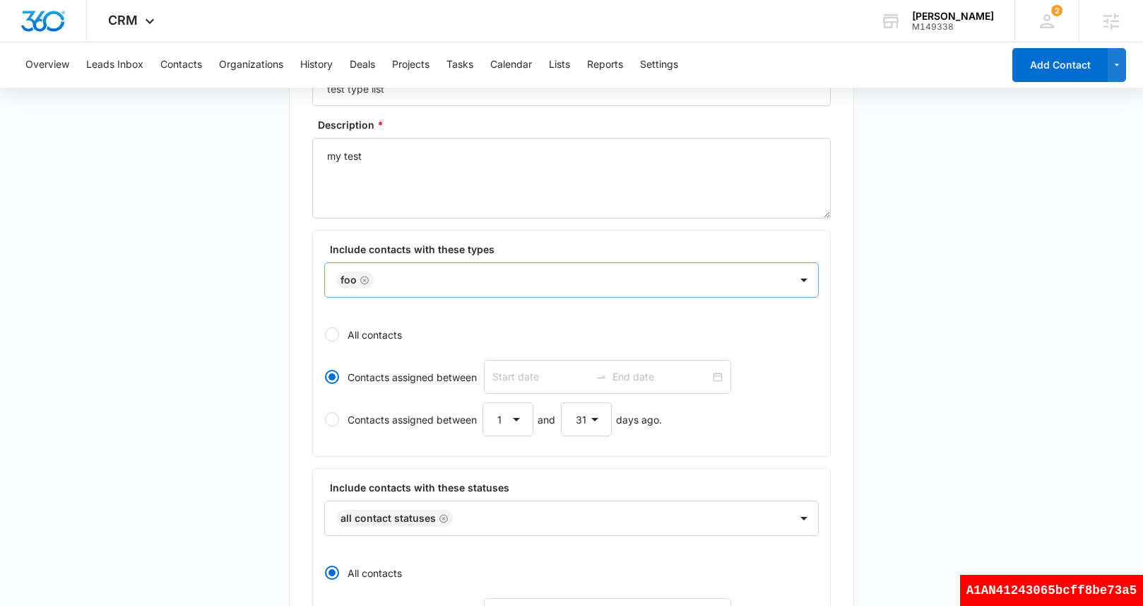
click at [325, 335] on input "All contacts" at bounding box center [324, 334] width 1 height 1
radio input "true"
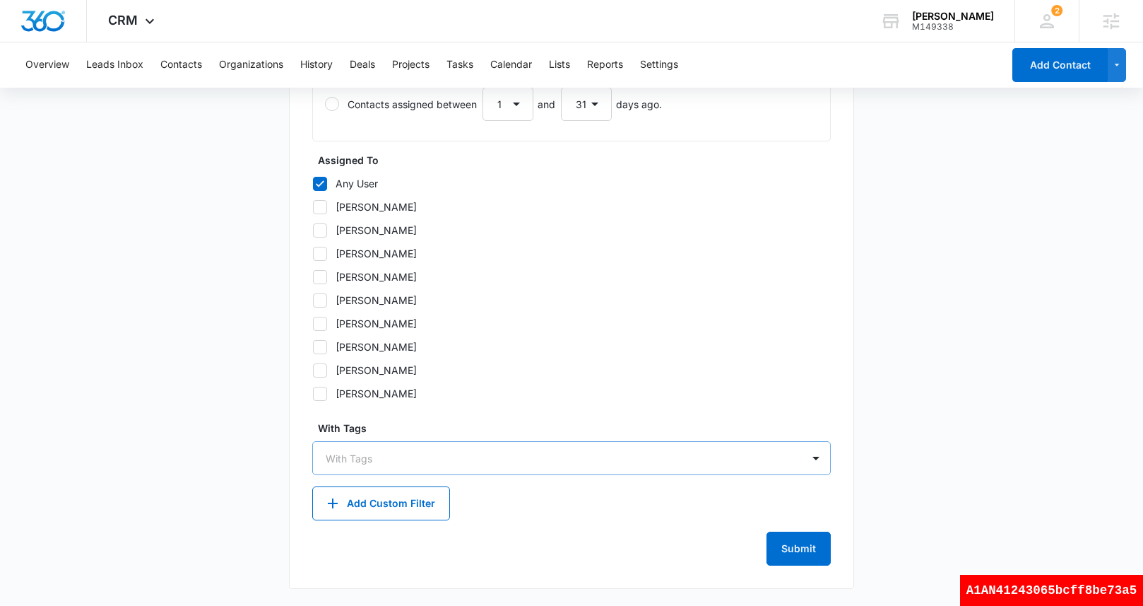
scroll to position [0, 0]
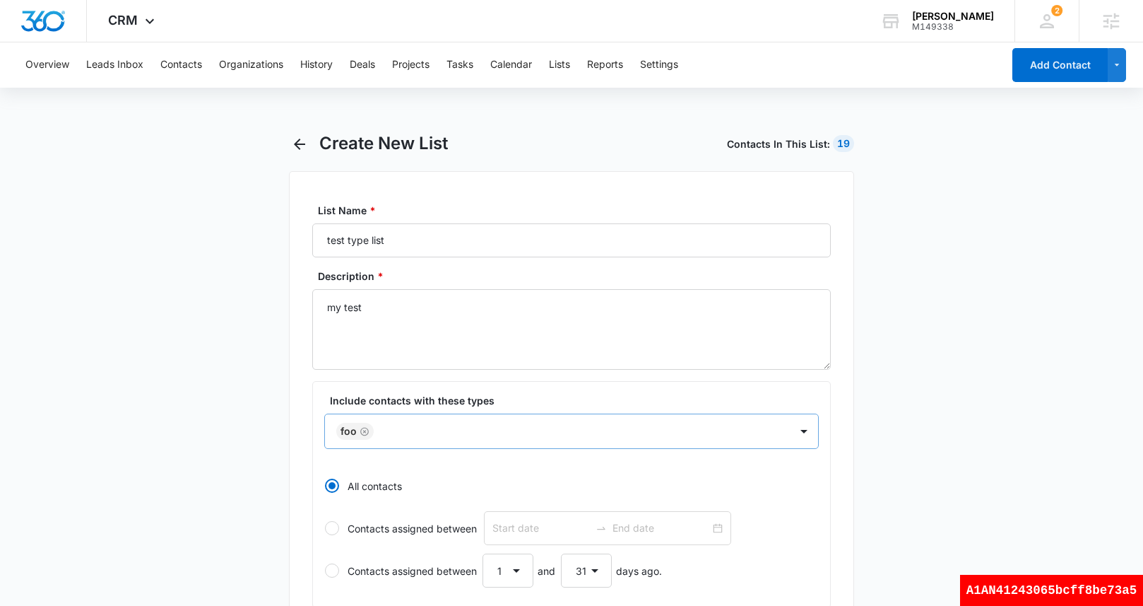
click at [787, 141] on span "Contacts In This List :" at bounding box center [778, 143] width 103 height 15
click at [736, 146] on span "Contacts In This List :" at bounding box center [778, 143] width 103 height 15
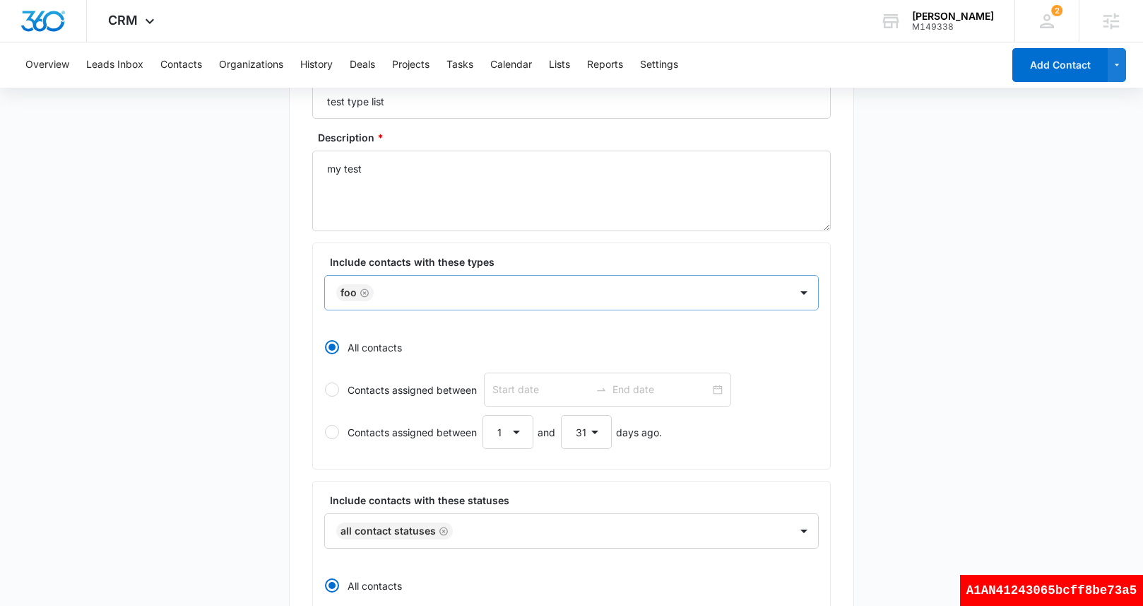
scroll to position [85, 0]
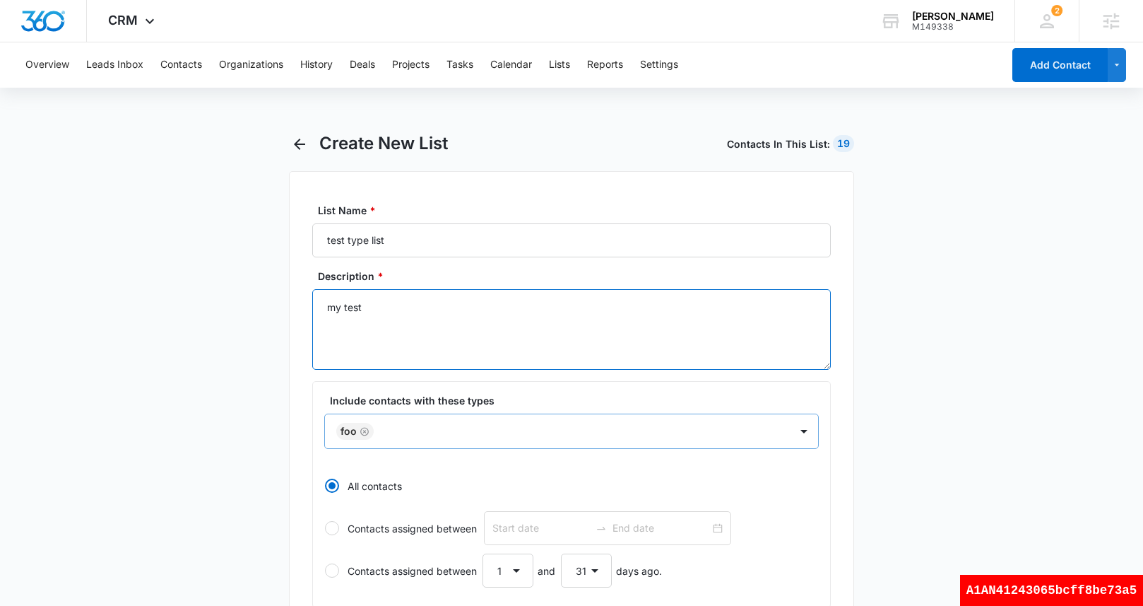
click at [463, 360] on textarea "my test" at bounding box center [571, 329] width 519 height 81
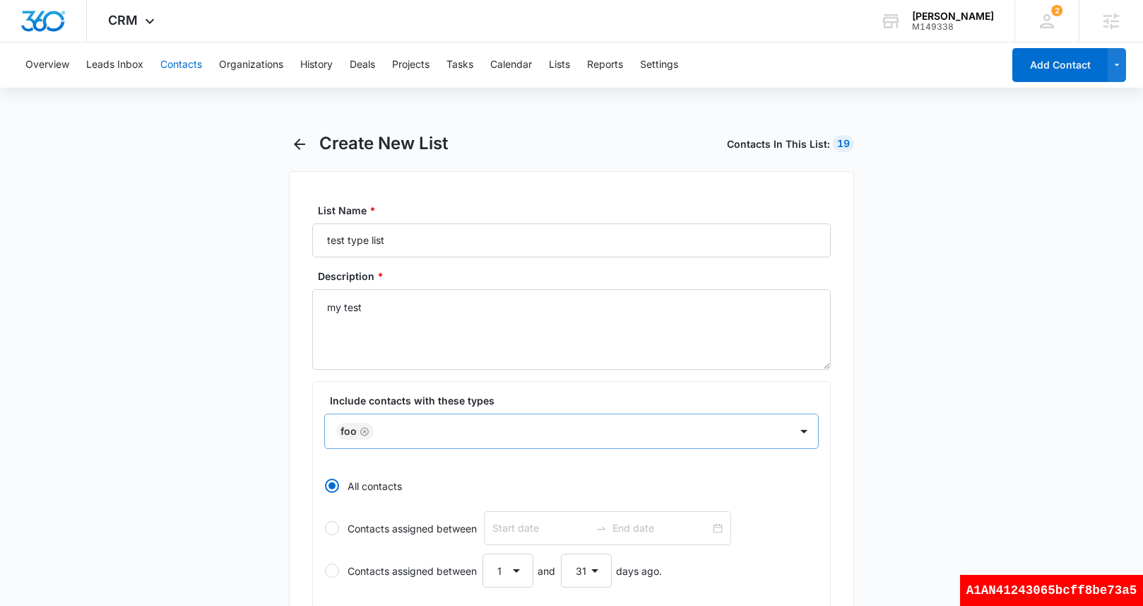
click at [182, 61] on button "Contacts" at bounding box center [181, 64] width 42 height 45
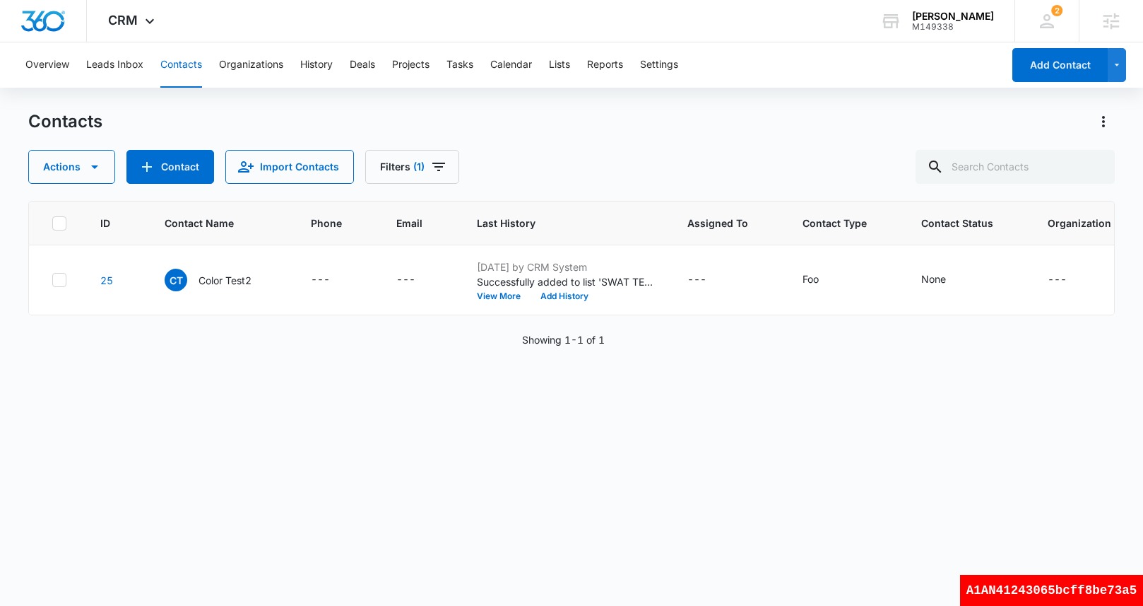
click at [1045, 590] on div "A1AN41243065bcff8be73a5" at bounding box center [1051, 589] width 183 height 31
click at [667, 65] on button "Settings" at bounding box center [659, 64] width 38 height 45
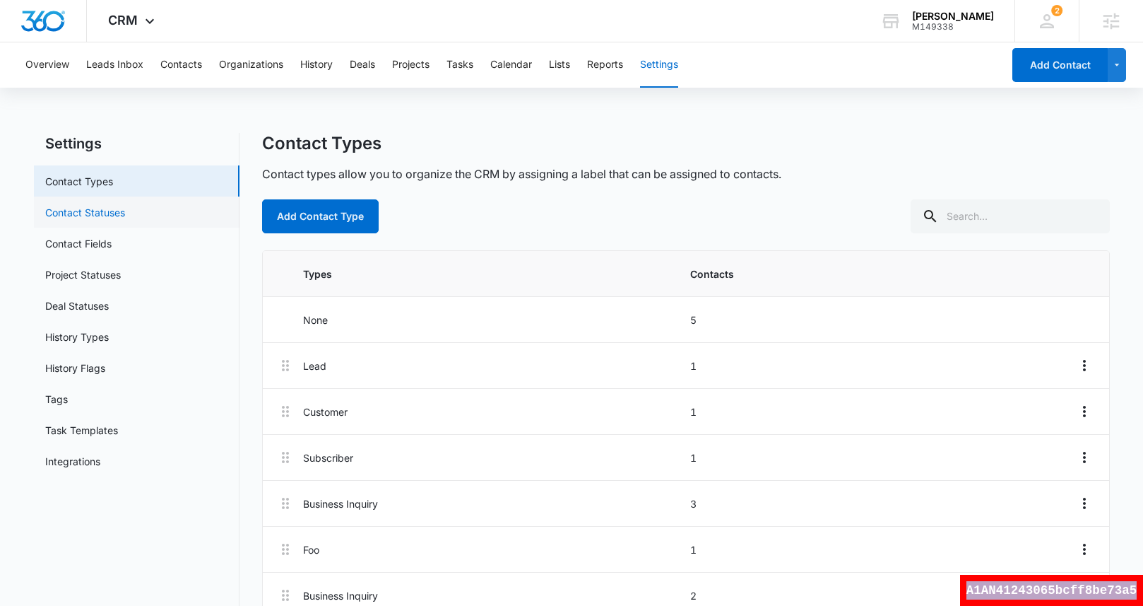
click at [125, 220] on link "Contact Statuses" at bounding box center [85, 212] width 80 height 15
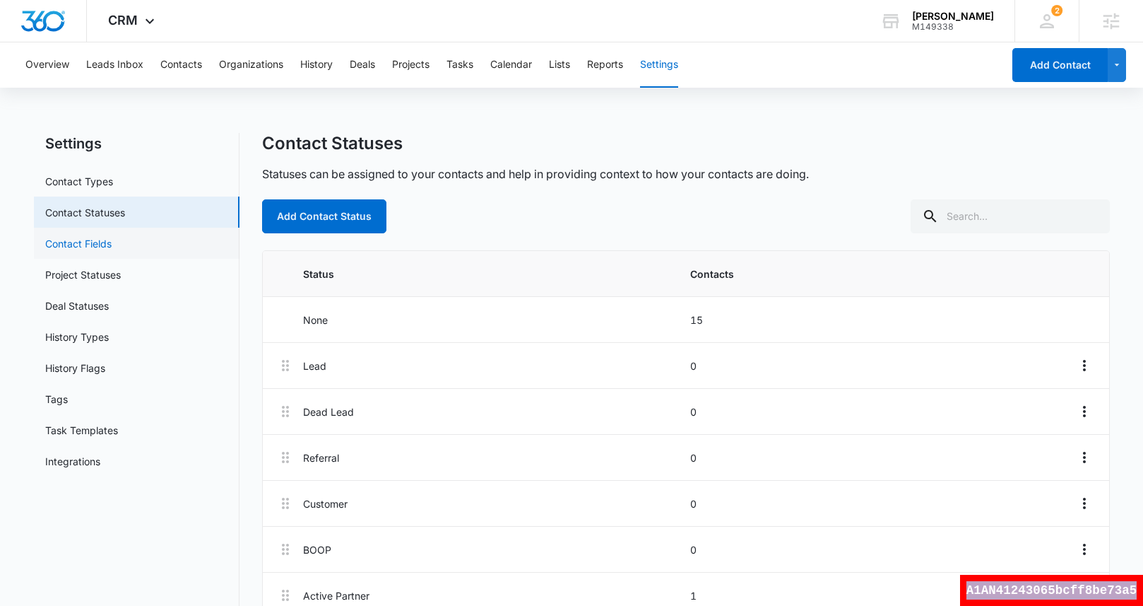
scroll to position [26, 0]
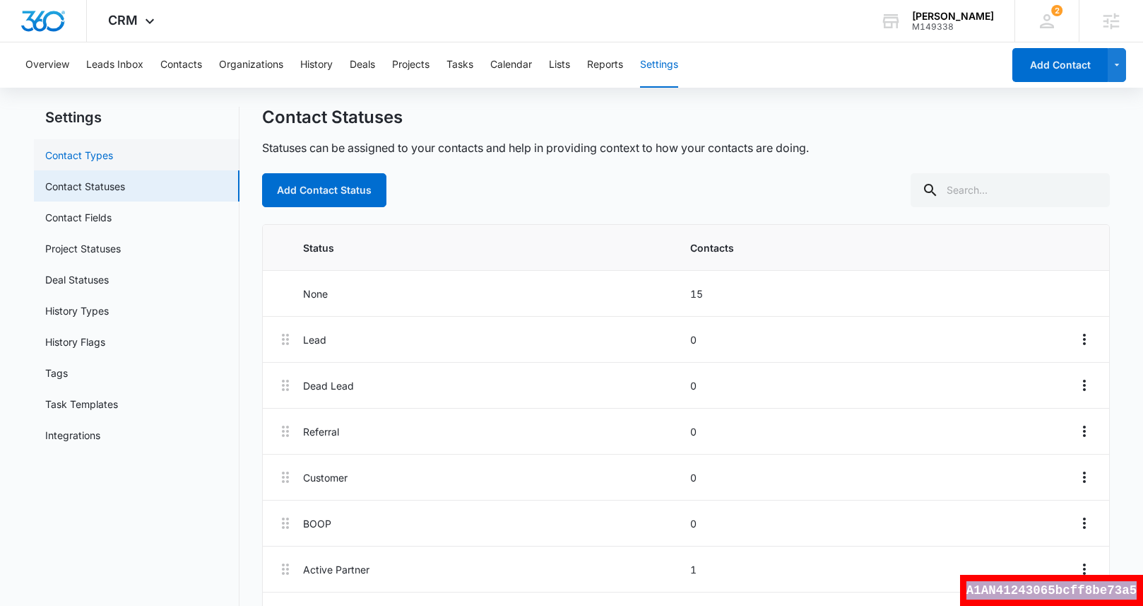
click at [113, 162] on link "Contact Types" at bounding box center [79, 155] width 68 height 15
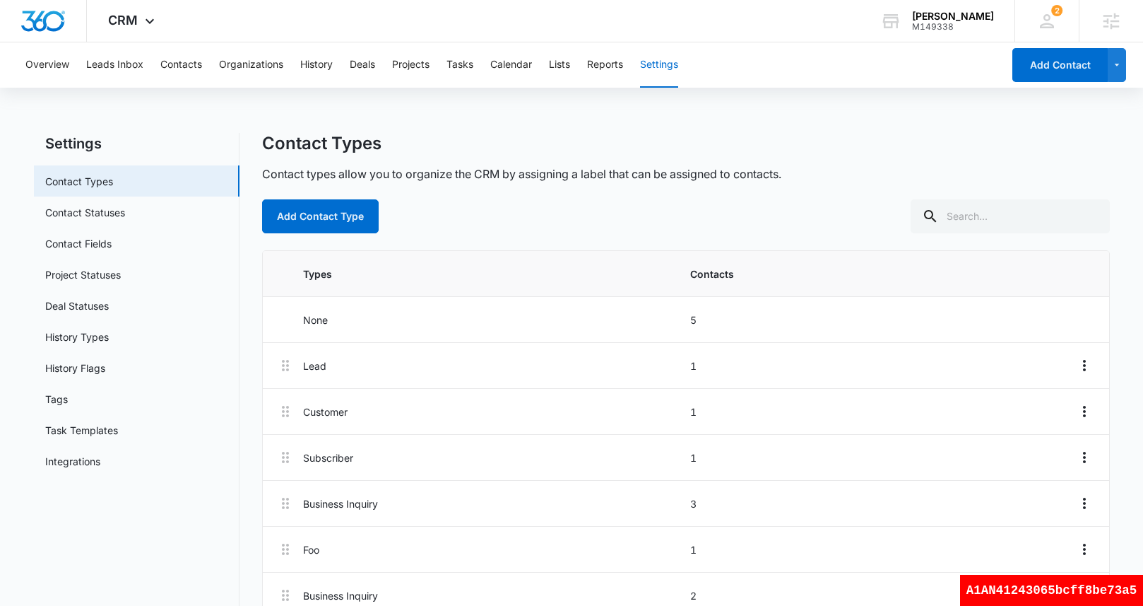
click at [466, 172] on p "Contact types allow you to organize the CRM by assigning a label that can be as…" at bounding box center [521, 173] width 519 height 17
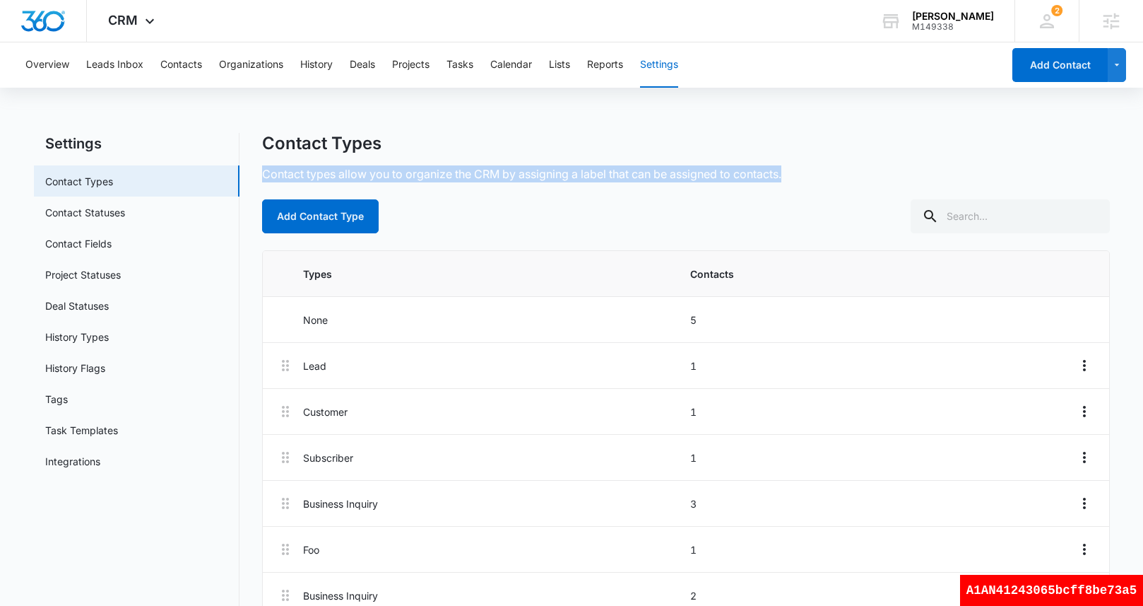
click at [466, 172] on p "Contact types allow you to organize the CRM by assigning a label that can be as…" at bounding box center [521, 173] width 519 height 17
click at [459, 195] on div "Contact Types Contact types allow you to organize the CRM by assigning a label …" at bounding box center [686, 183] width 848 height 100
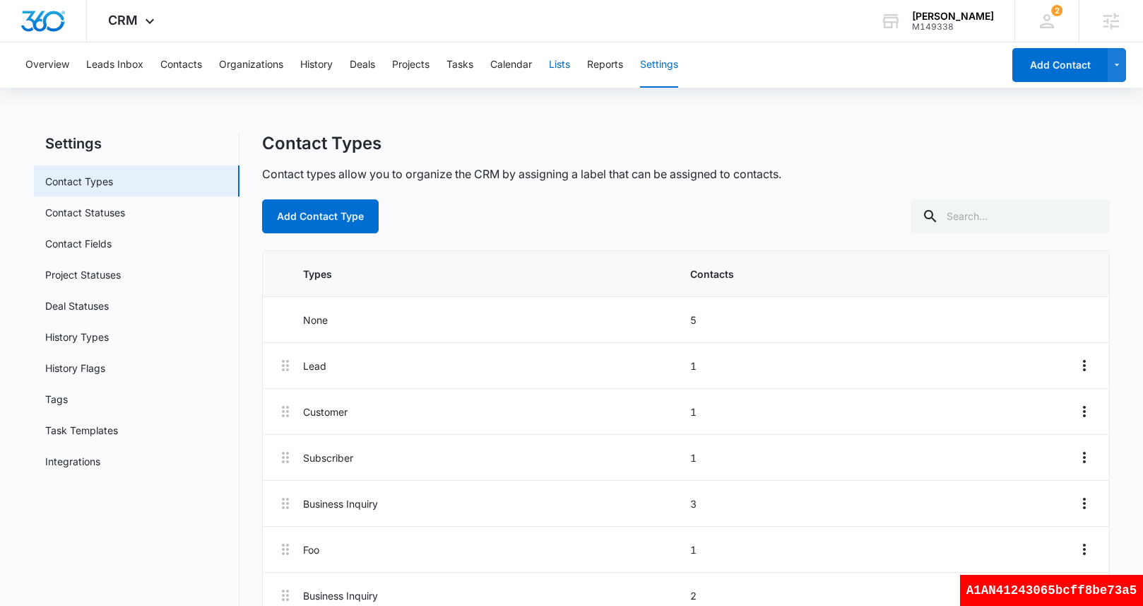
click at [569, 66] on button "Lists" at bounding box center [559, 64] width 21 height 45
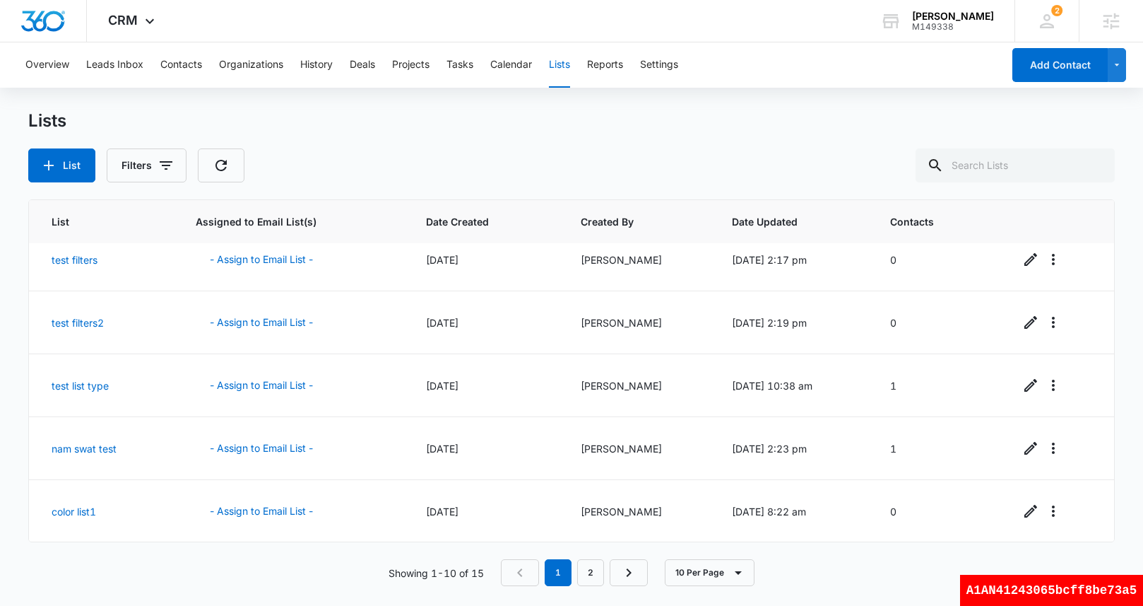
scroll to position [331, 0]
click at [54, 165] on icon "button" at bounding box center [48, 165] width 17 height 17
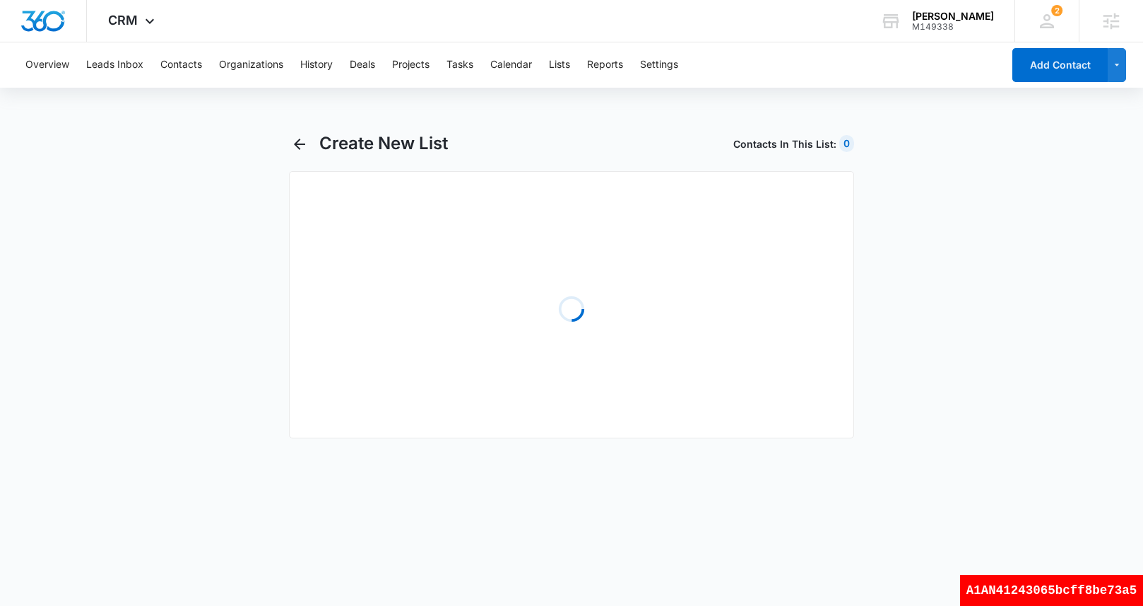
select select "31"
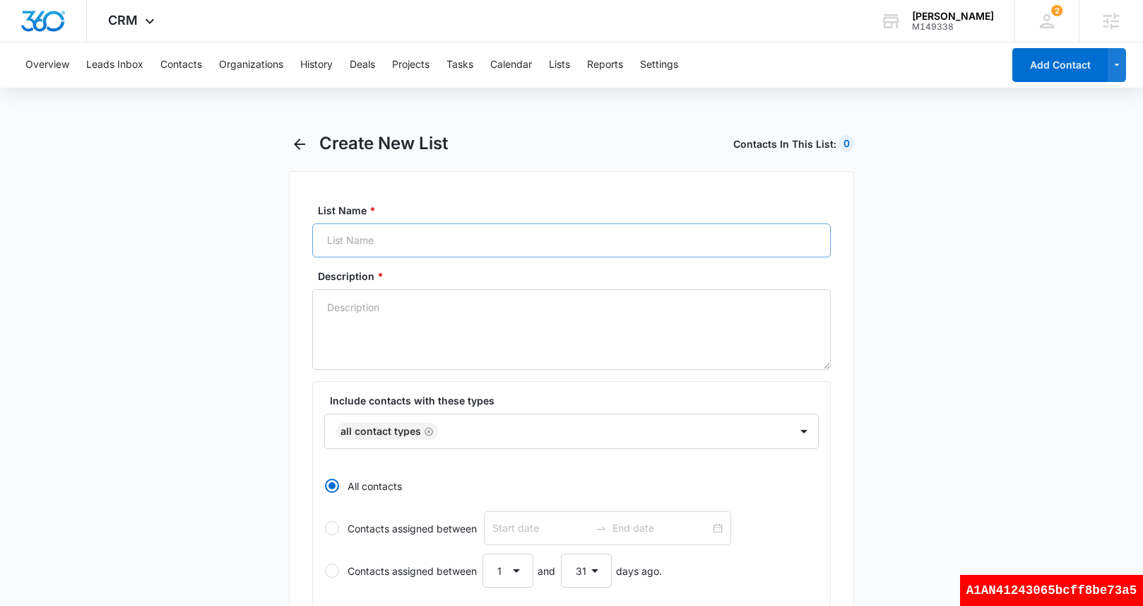
radio input "true"
click at [415, 239] on input "List Name *" at bounding box center [571, 240] width 519 height 34
type input "another list test"
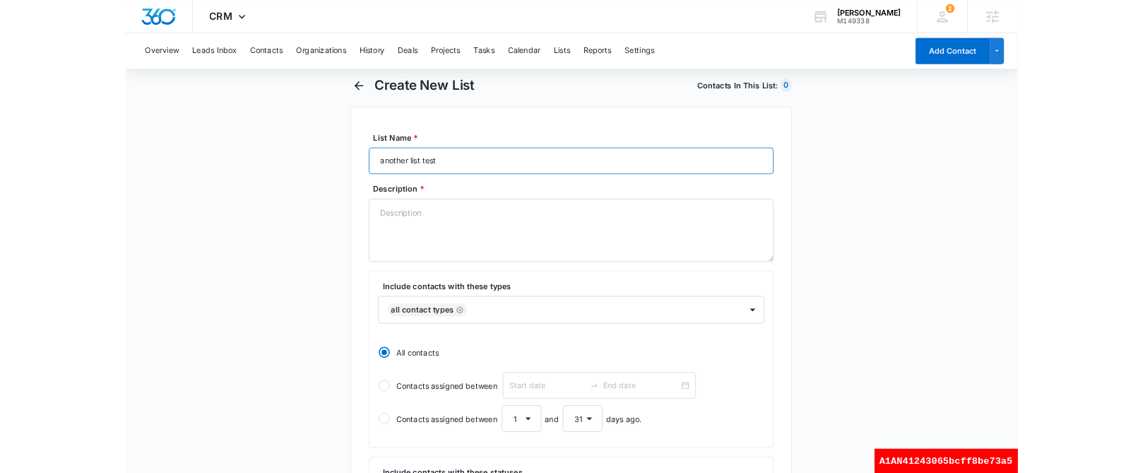
scroll to position [32, 0]
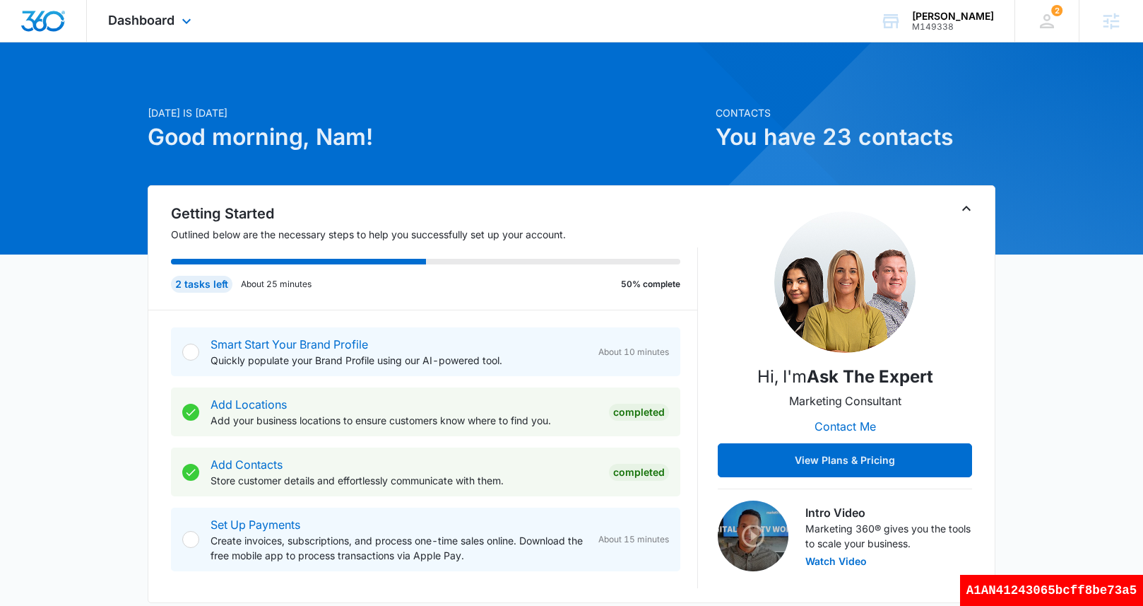
click at [143, 29] on div "Dashboard Apps Reputation Websites Forms CRM Email Social Shop Payments POS Con…" at bounding box center [151, 21] width 129 height 42
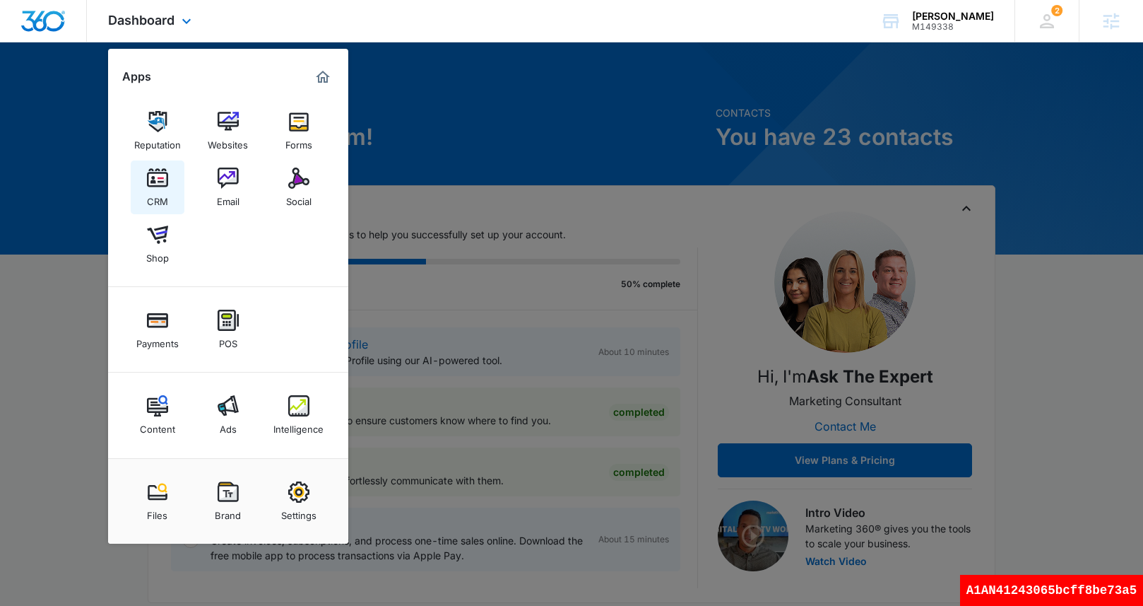
click at [166, 189] on div "CRM" at bounding box center [157, 198] width 21 height 18
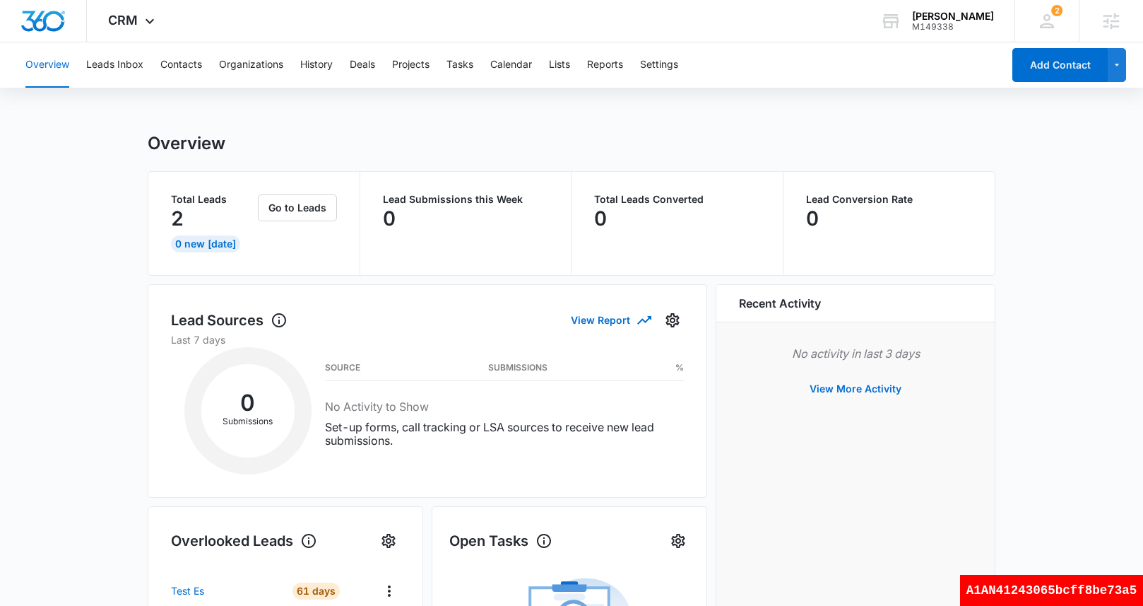
click at [482, 120] on div "Overview Leads Inbox Contacts Organizations History Deals Projects Tasks Calend…" at bounding box center [571, 582] width 1143 height 1080
click at [550, 143] on div "Overview" at bounding box center [572, 143] width 848 height 21
click at [186, 71] on button "Contacts" at bounding box center [181, 64] width 42 height 45
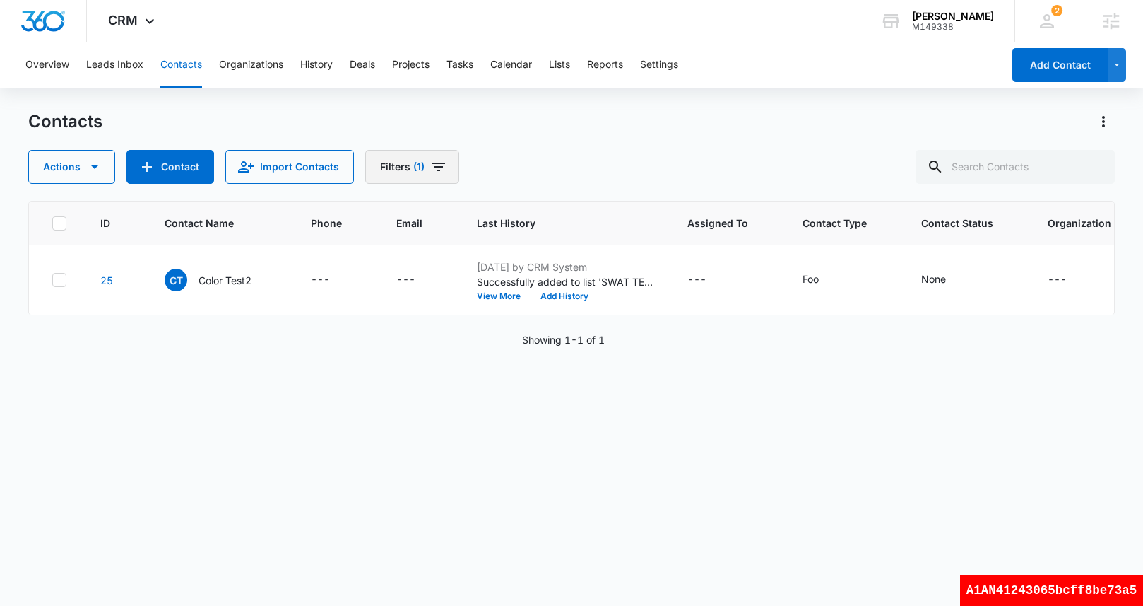
click at [425, 167] on button "Filters (1)" at bounding box center [412, 167] width 94 height 34
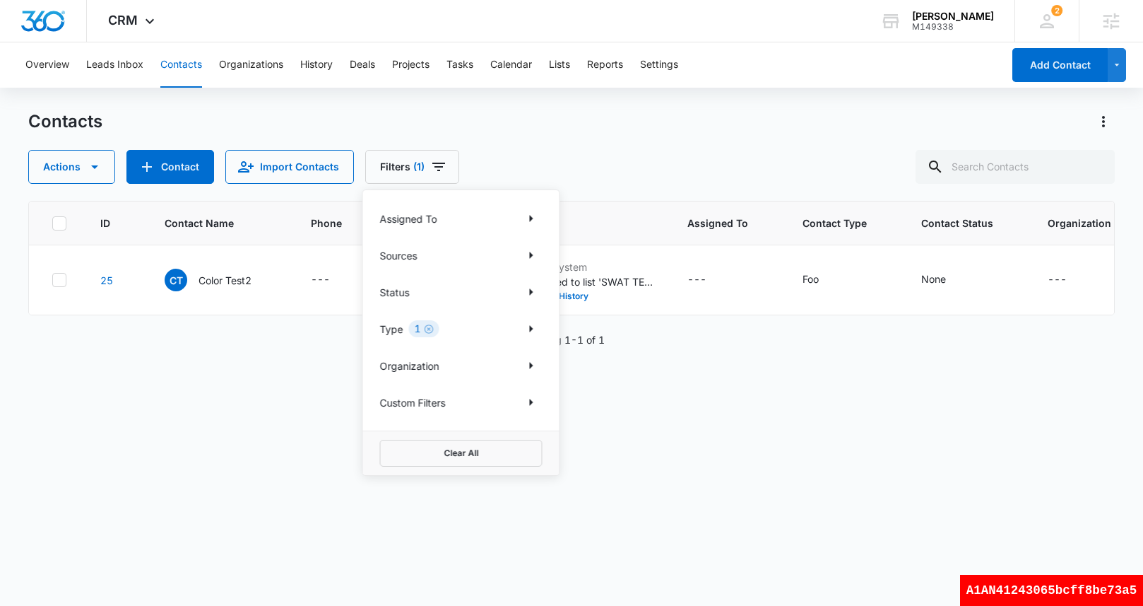
click at [642, 134] on div "Contacts Actions Contact Import Contacts Filters (1) Assigned To Sources Status…" at bounding box center [571, 146] width 1086 height 73
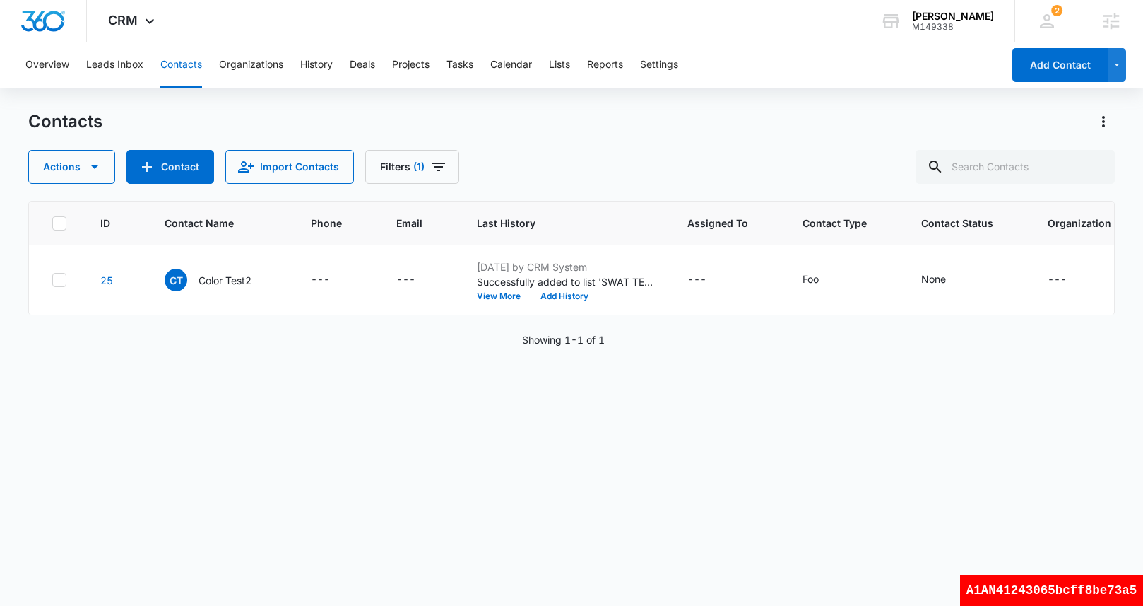
click at [455, 451] on div "ID Contact Name Phone Email Last History Assigned To Contact Type Contact Statu…" at bounding box center [571, 394] width 1086 height 387
click at [555, 145] on div "Contacts Actions Contact Import Contacts Filters (1)" at bounding box center [571, 146] width 1086 height 73
